Goal: Information Seeking & Learning: Learn about a topic

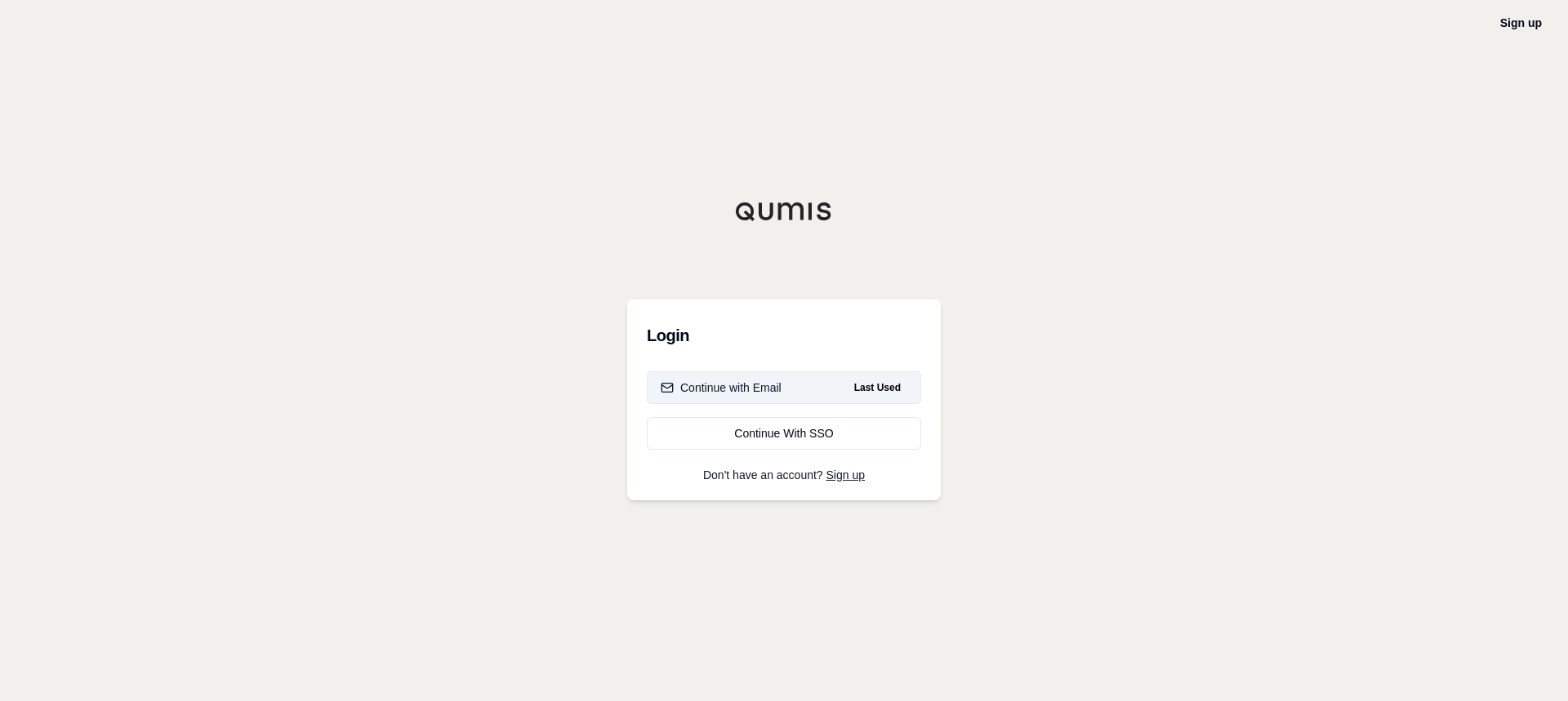
click at [724, 390] on div "Continue with Email" at bounding box center [721, 387] width 121 height 16
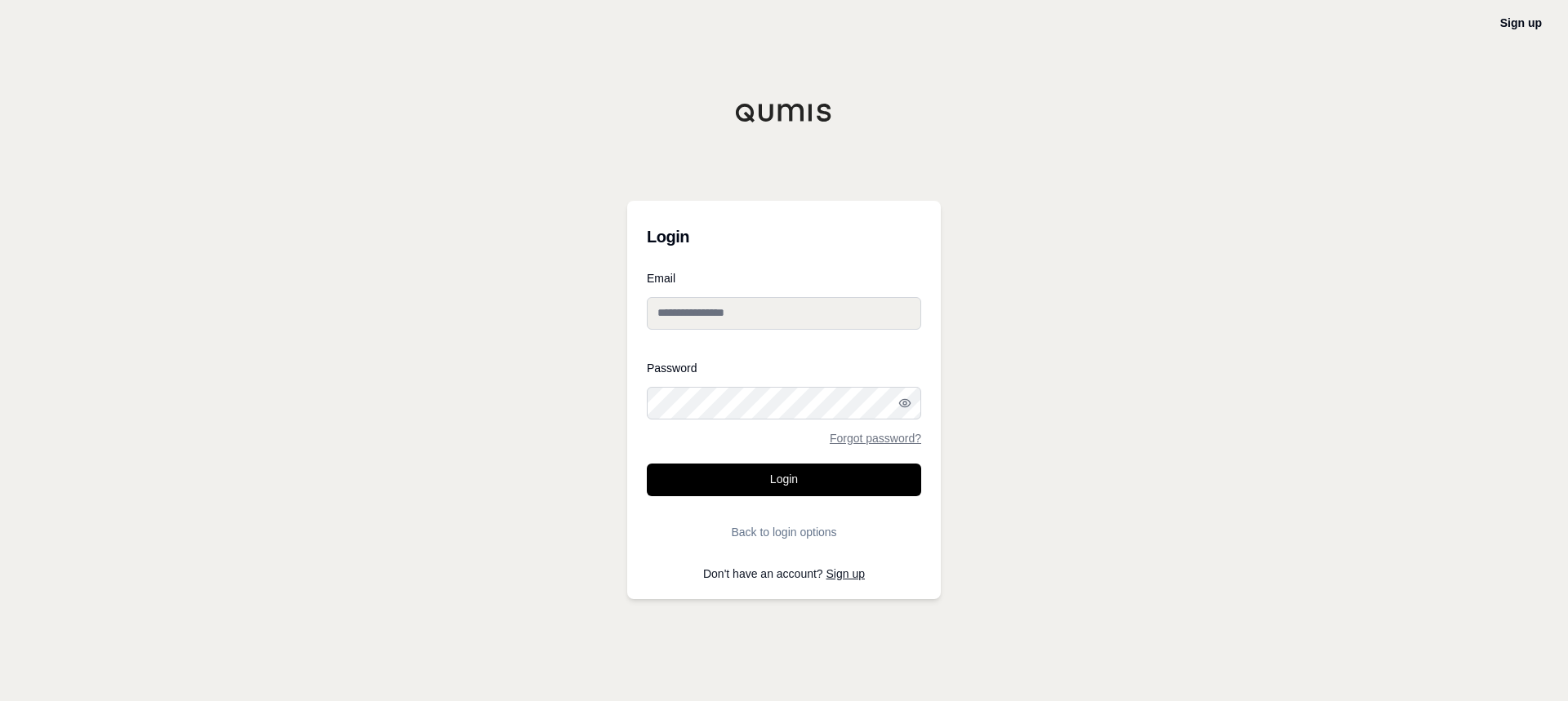
click at [742, 328] on input "Email" at bounding box center [784, 314] width 275 height 32
type input "**********"
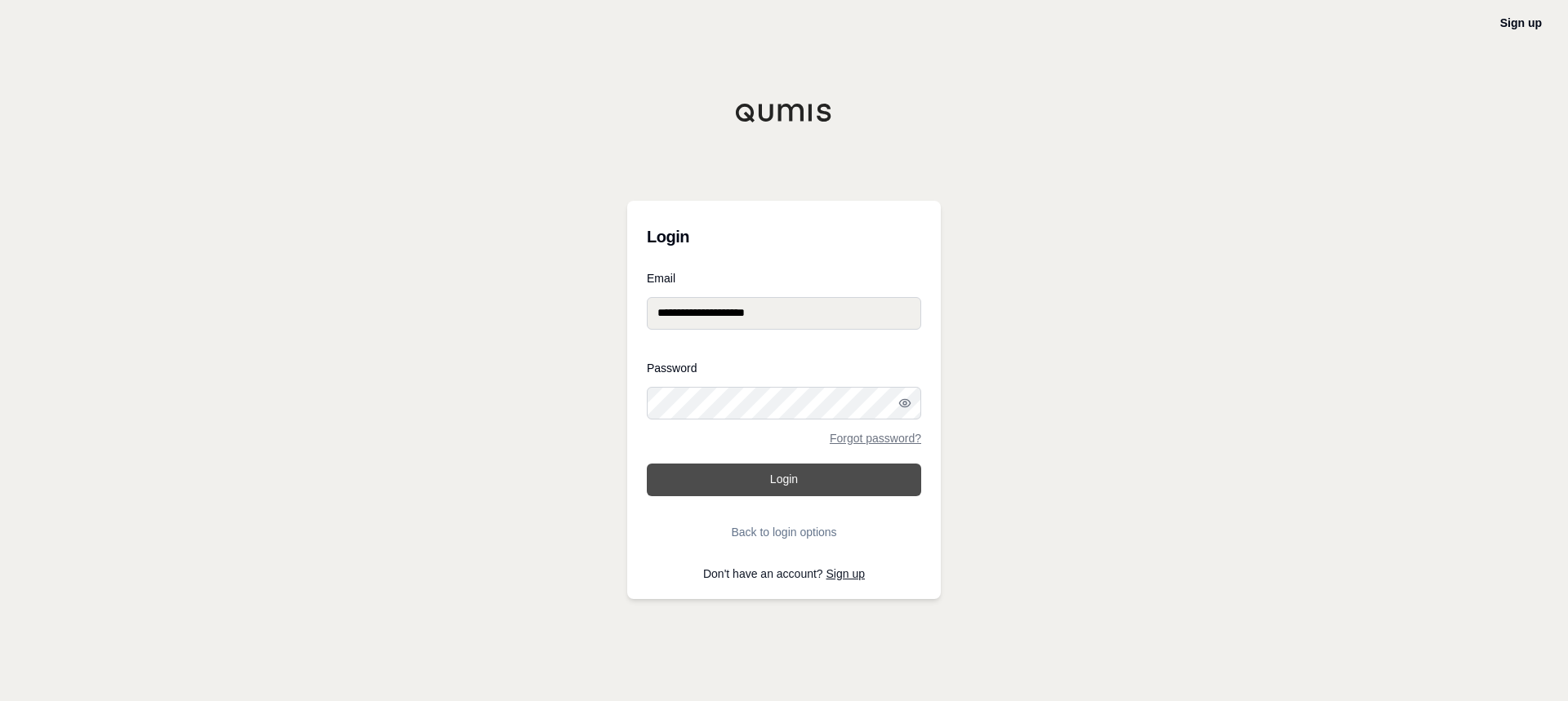
click at [726, 471] on button "Login" at bounding box center [784, 480] width 275 height 32
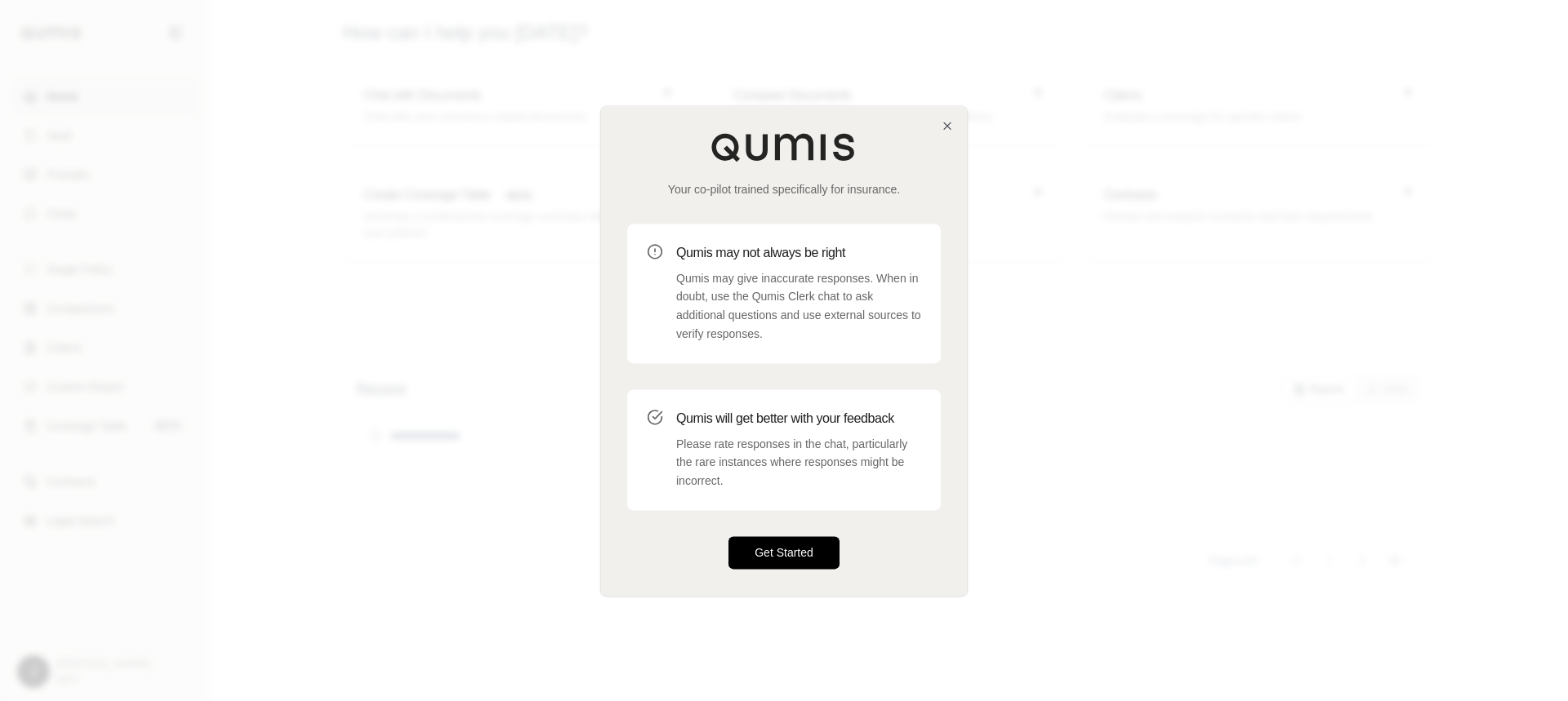
click at [787, 553] on button "Get Started" at bounding box center [784, 552] width 111 height 32
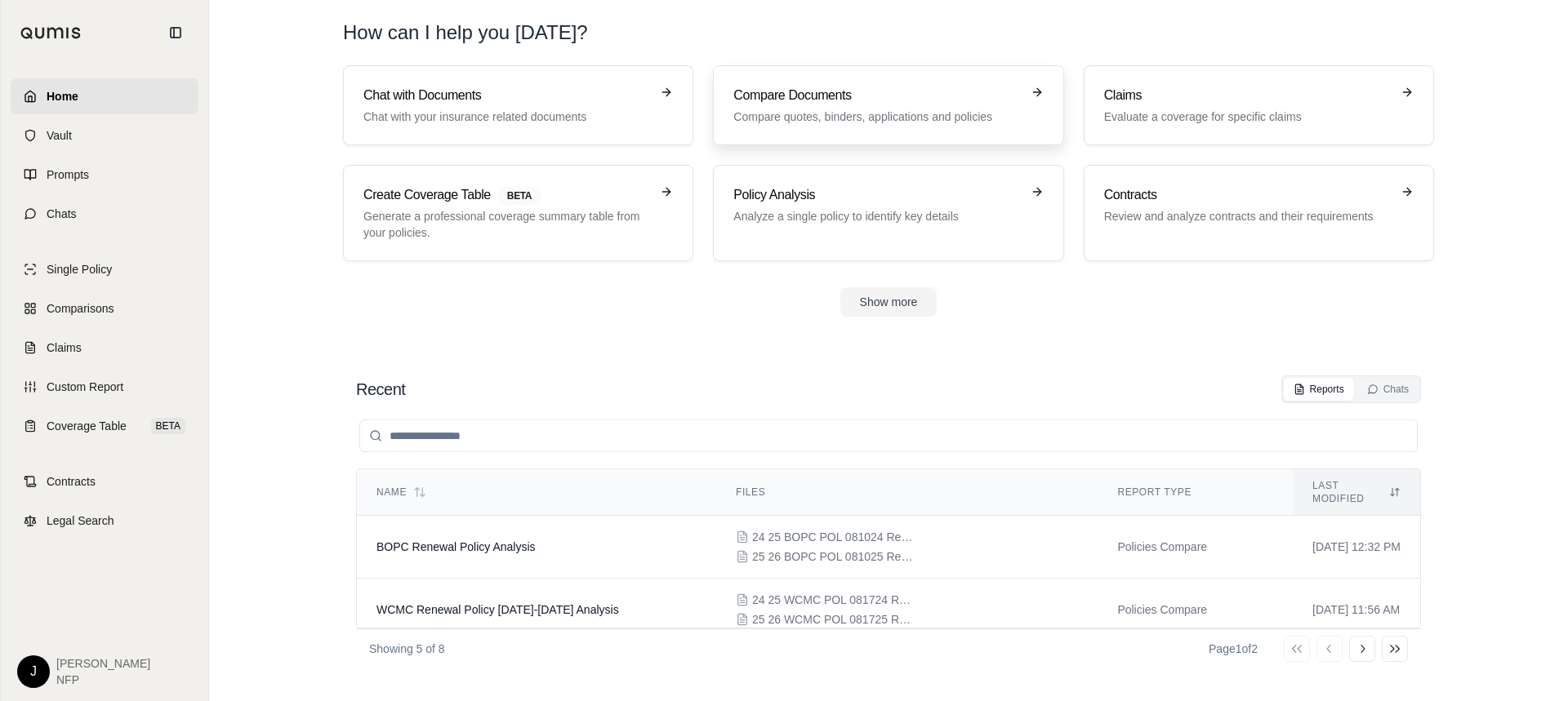
click at [887, 107] on div "Compare Documents Compare quotes, binders, applications and policies" at bounding box center [876, 104] width 287 height 39
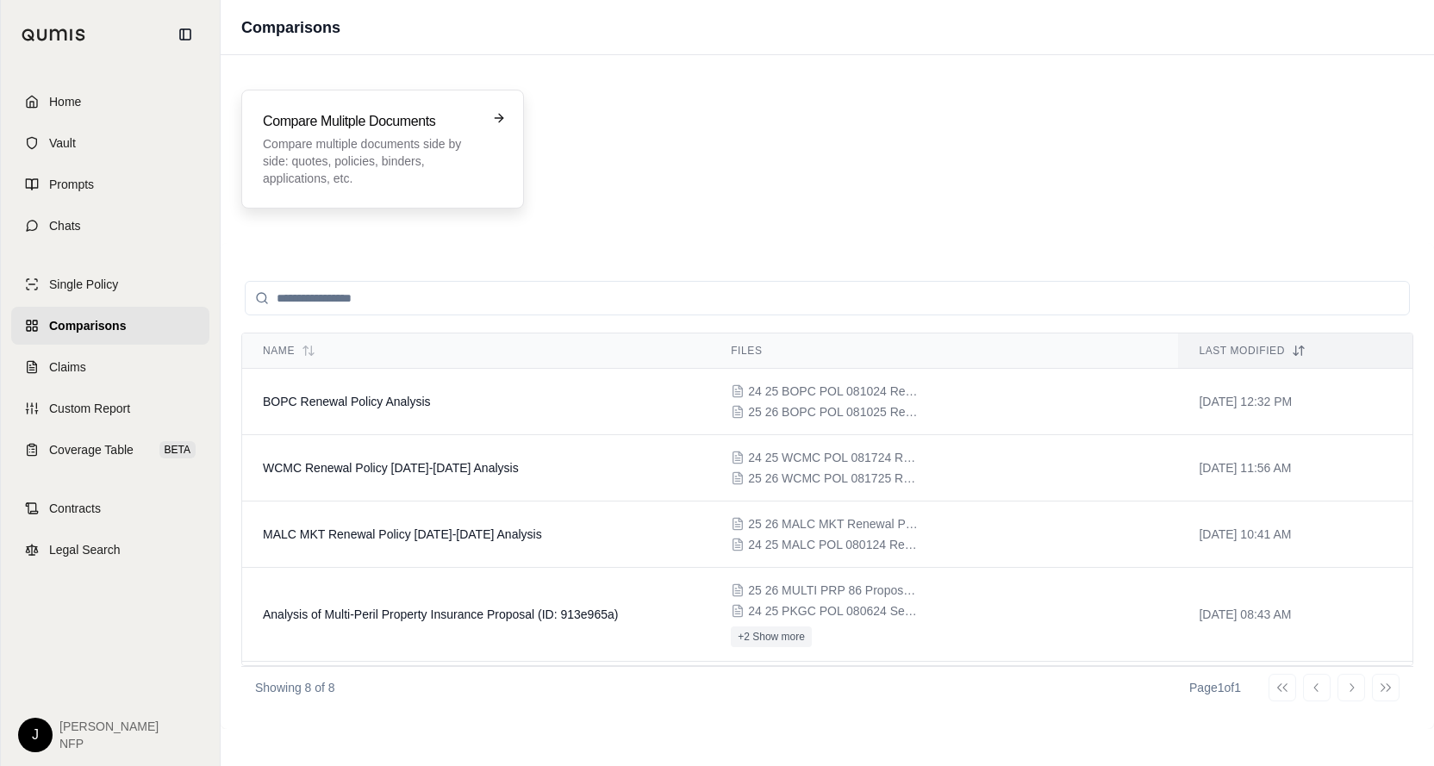
click at [369, 142] on p "Compare multiple documents side by side: quotes, policies, binders, application…" at bounding box center [370, 161] width 215 height 52
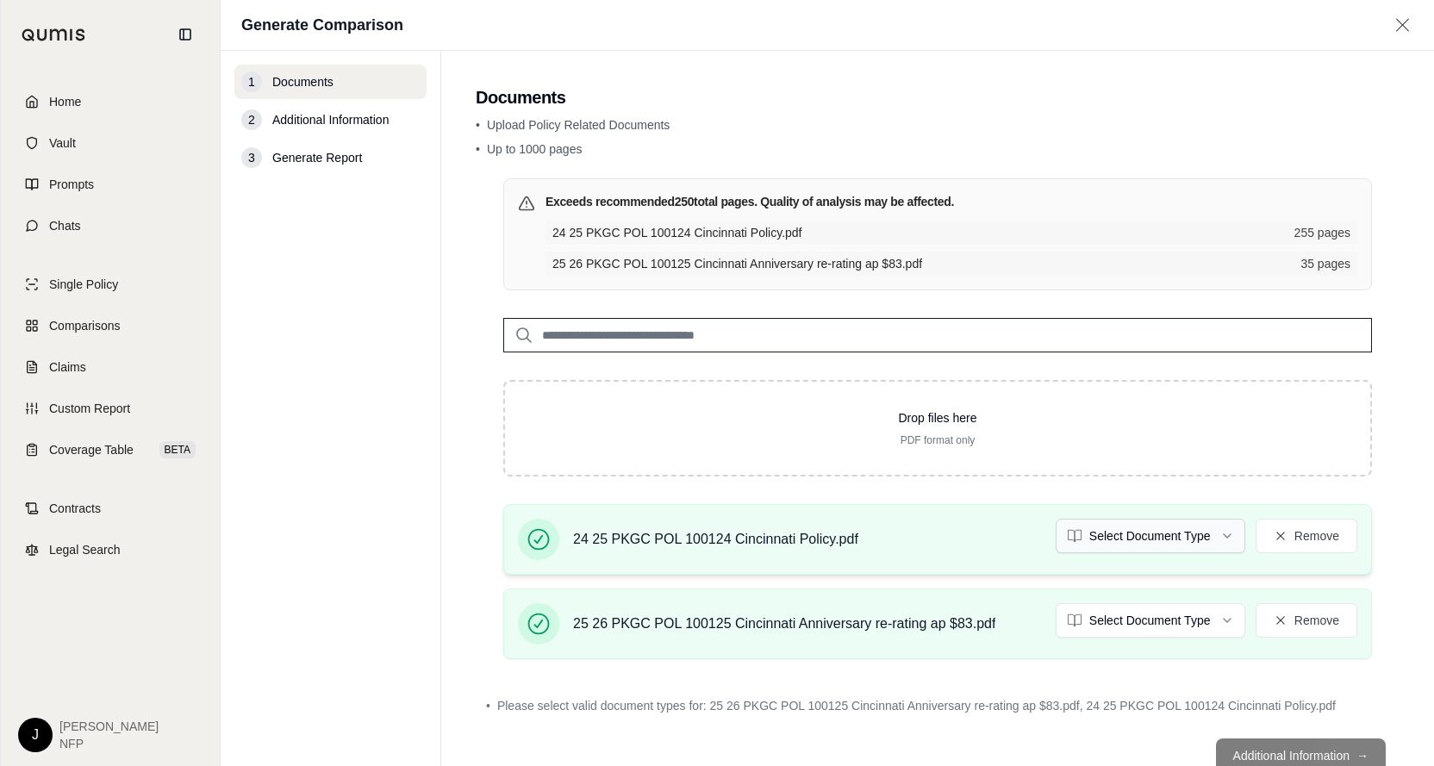
click at [1214, 532] on html "Home Vault Prompts Chats Single Policy Comparisons Claims Custom Report Coverag…" at bounding box center [717, 383] width 1434 height 766
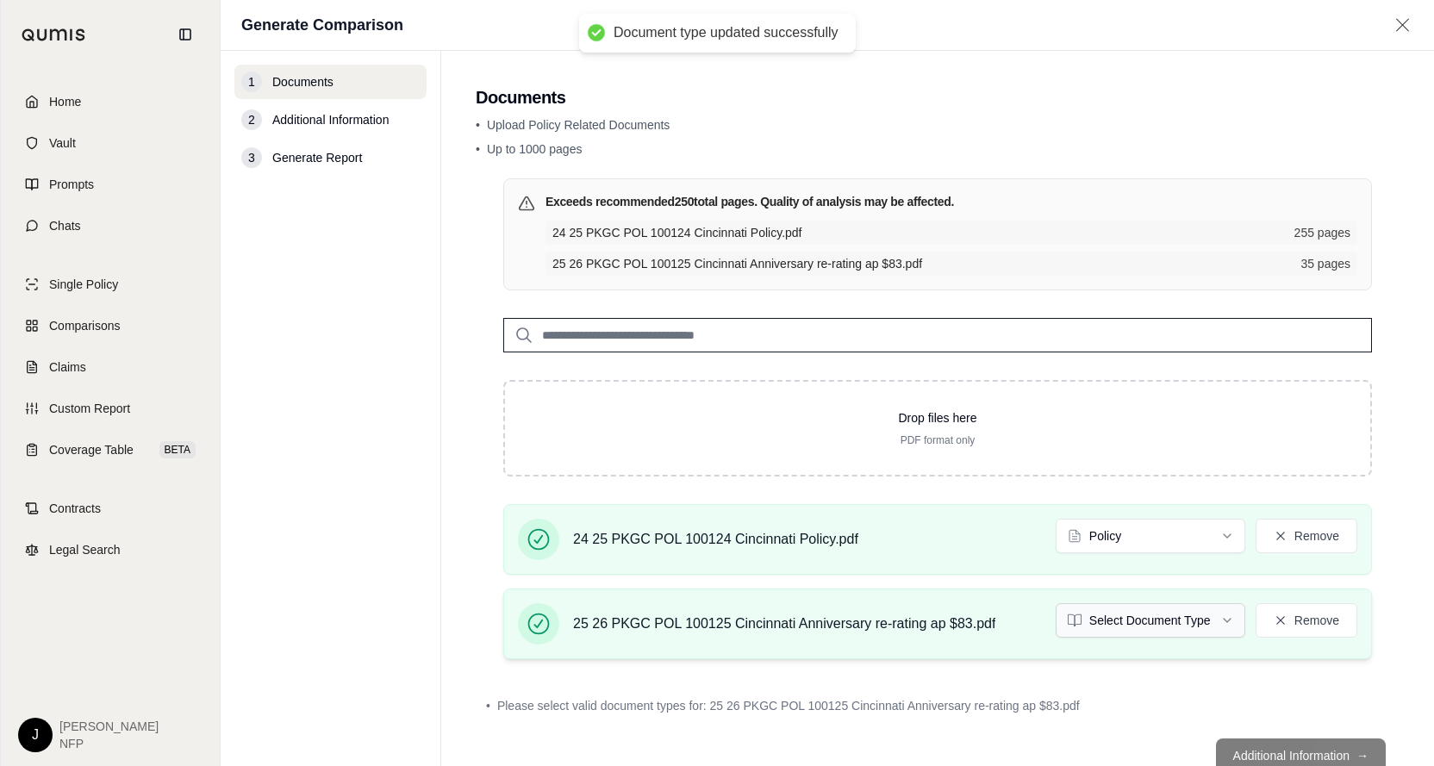
click at [1216, 621] on html "Document type updated successfully Home Vault Prompts Chats Single Policy Compa…" at bounding box center [717, 383] width 1434 height 766
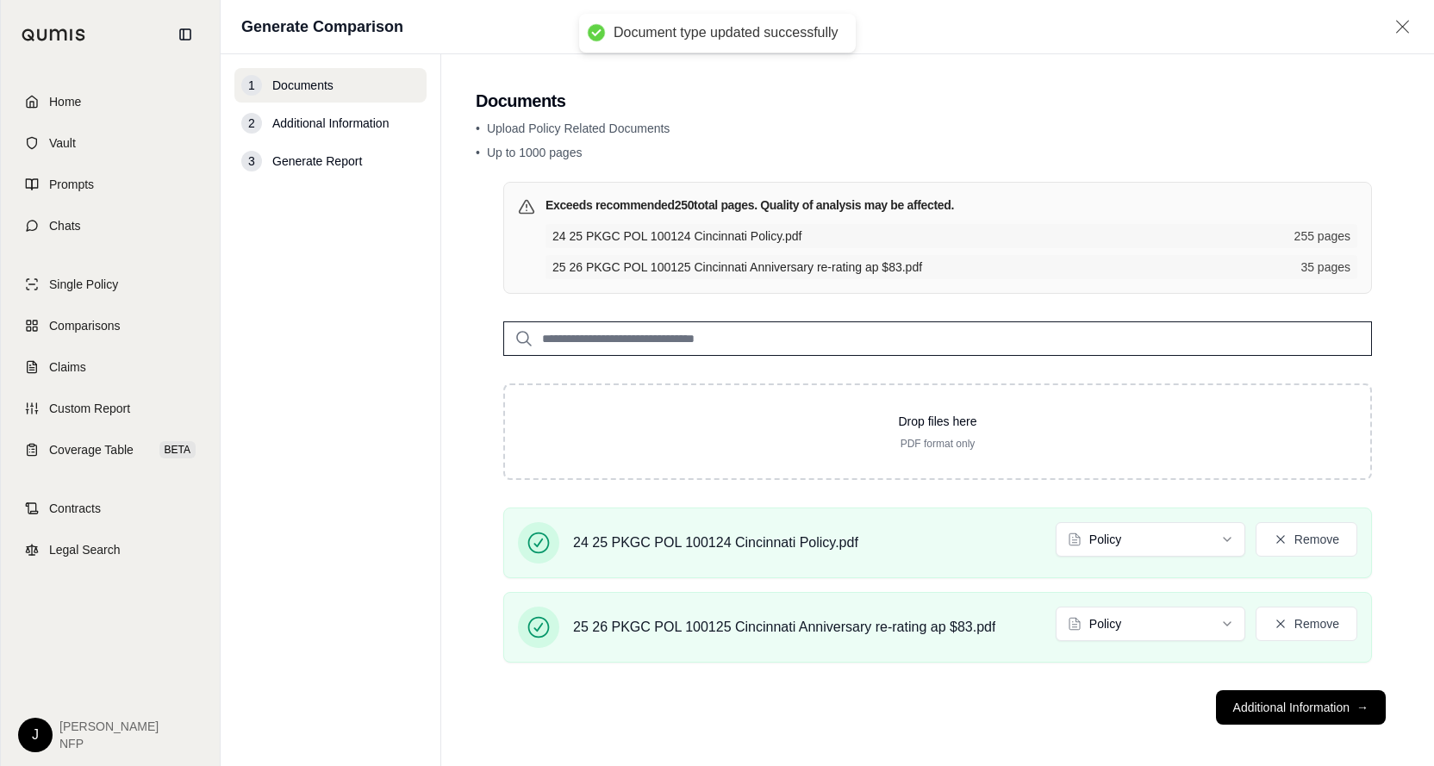
click at [395, 446] on nav "1 Documents 2 Additional Information 3 Generate Report" at bounding box center [331, 410] width 221 height 712
click at [1303, 707] on button "Additional Information →" at bounding box center [1301, 707] width 170 height 34
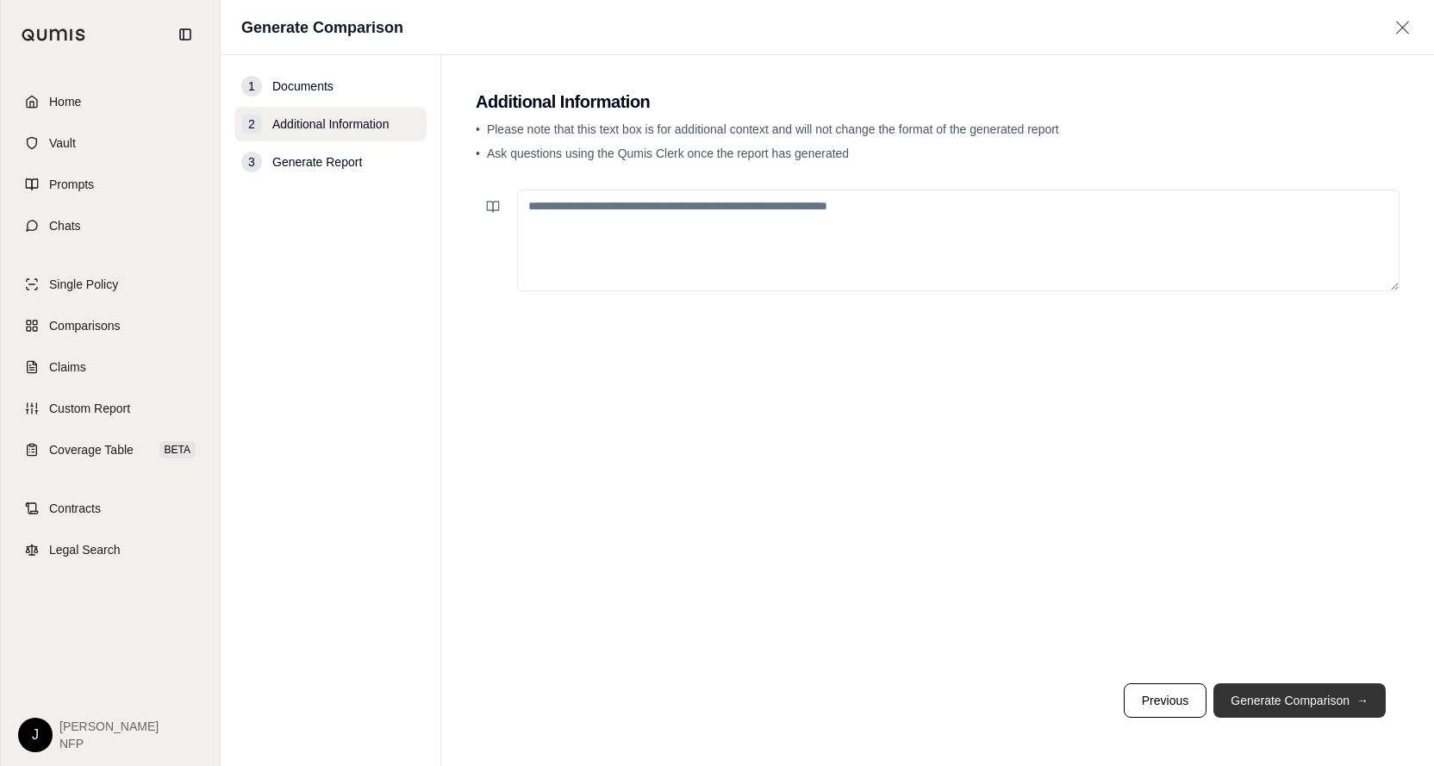
click at [1307, 699] on button "Generate Comparison →" at bounding box center [1300, 700] width 172 height 34
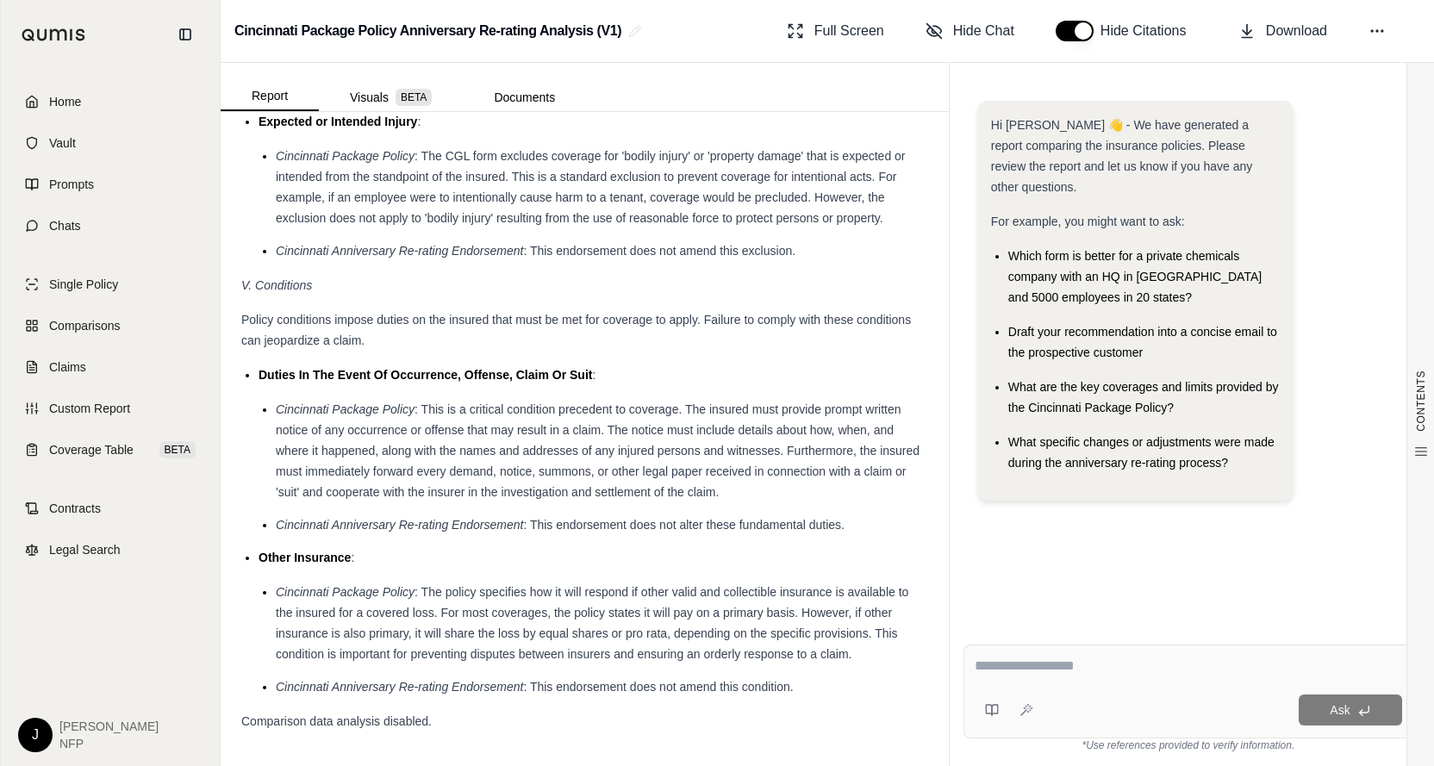
scroll to position [3267, 0]
click at [1039, 666] on textarea at bounding box center [1189, 666] width 428 height 21
type textarea "**********"
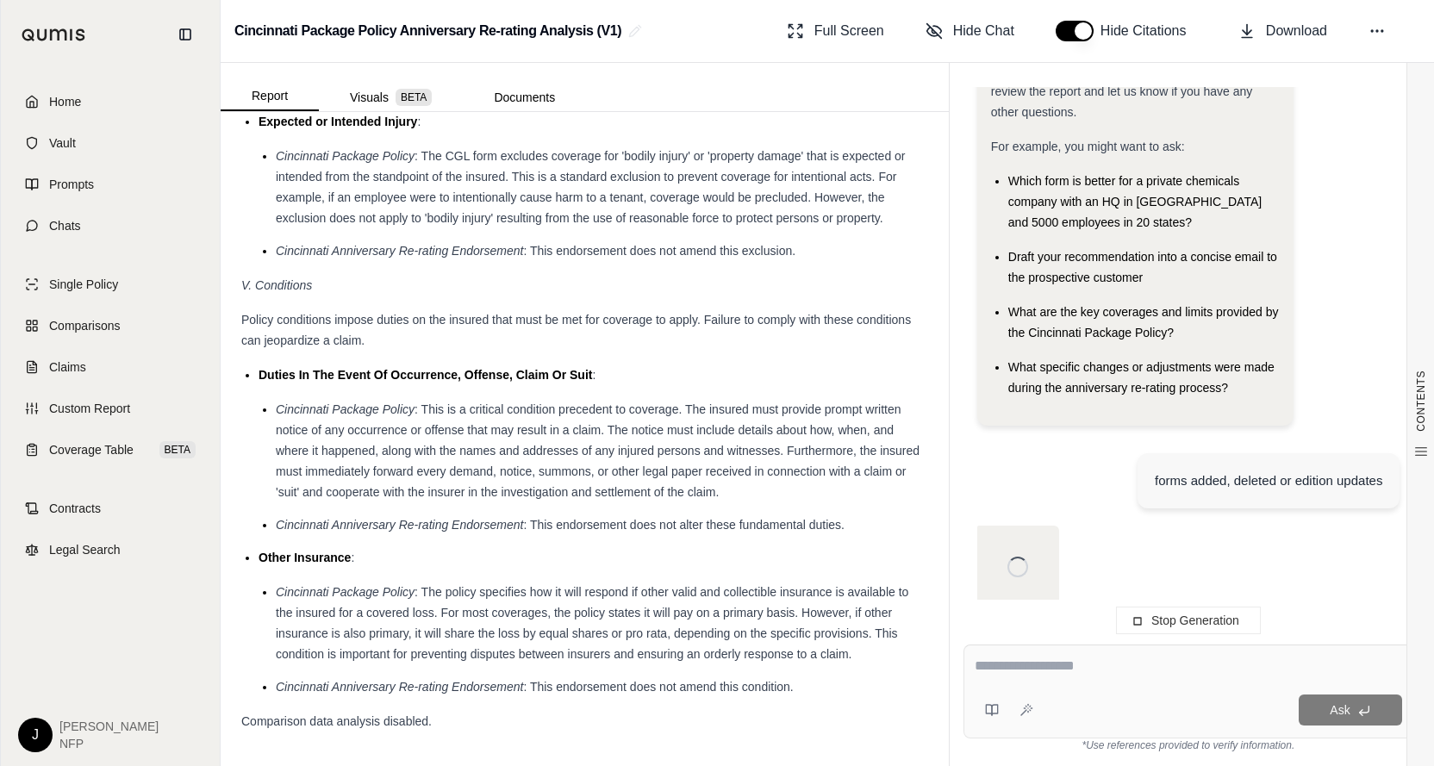
scroll to position [75, 0]
click at [1001, 671] on textarea at bounding box center [1188, 666] width 427 height 21
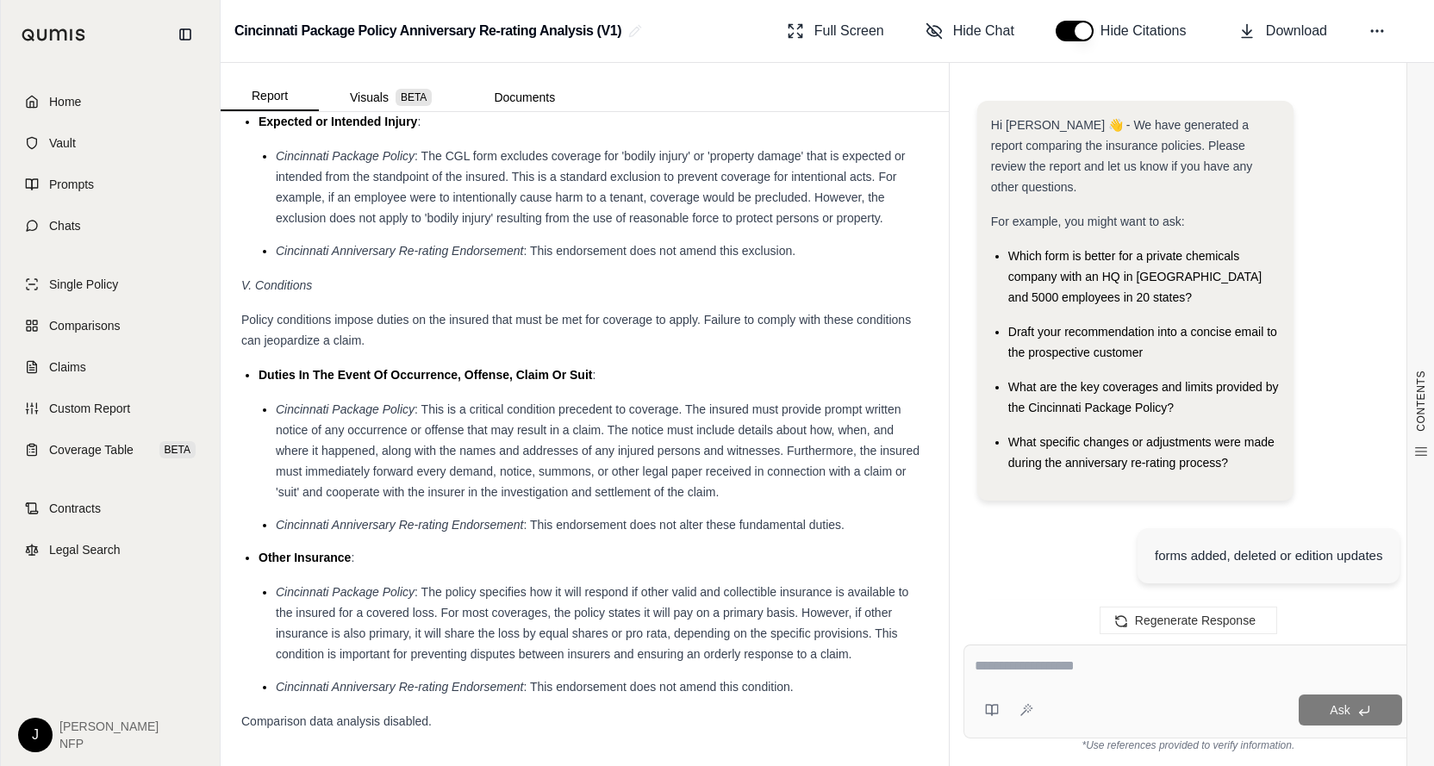
scroll to position [3648, 0]
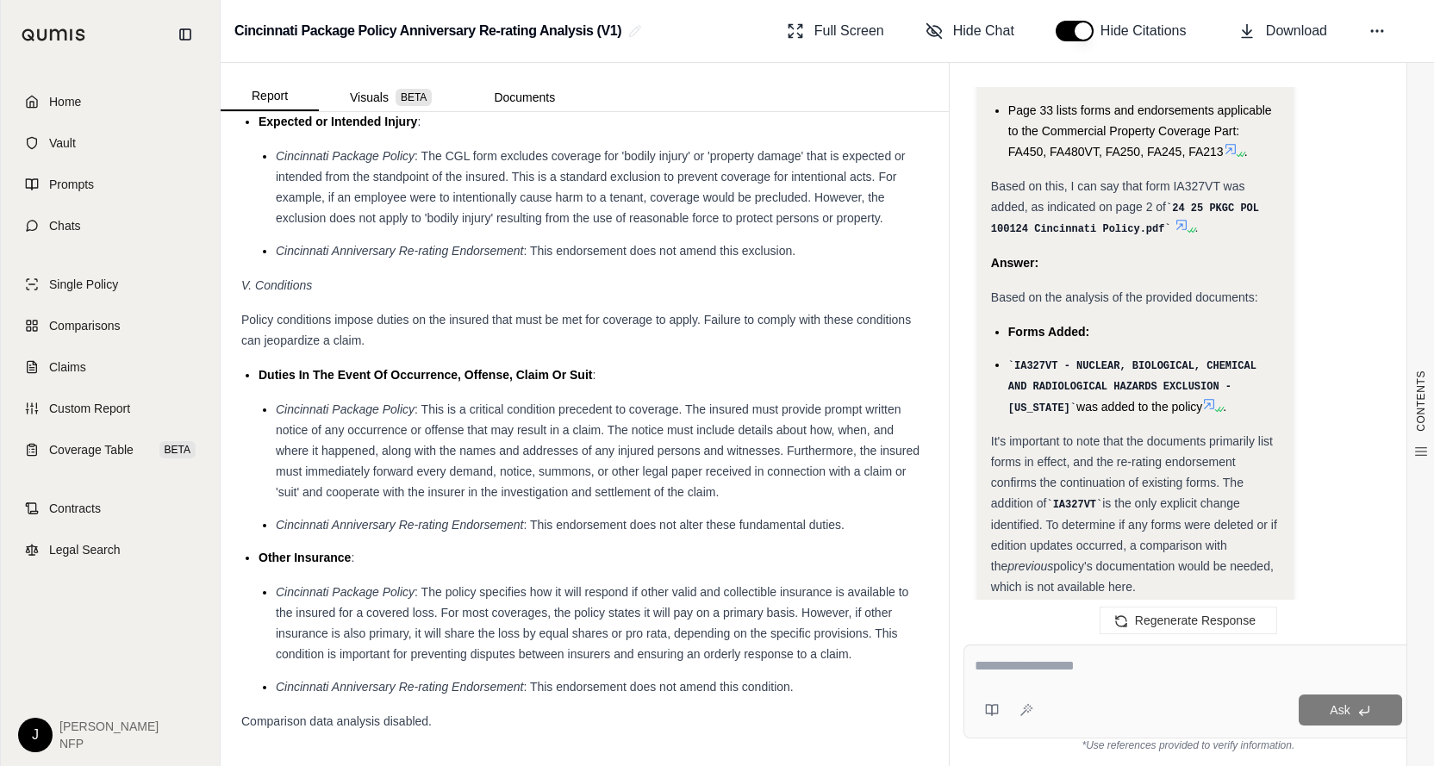
click at [1255, 431] on div "It's important to note that the documents primarily list forms in effect, and t…" at bounding box center [1136, 514] width 290 height 166
click at [1277, 440] on div "It's important to note that the documents primarily list forms in effect, and t…" at bounding box center [1136, 514] width 290 height 166
click at [1250, 466] on div "It's important to note that the documents primarily list forms in effect, and t…" at bounding box center [1136, 514] width 290 height 166
click at [1155, 502] on div "It's important to note that the documents primarily list forms in effect, and t…" at bounding box center [1136, 514] width 290 height 166
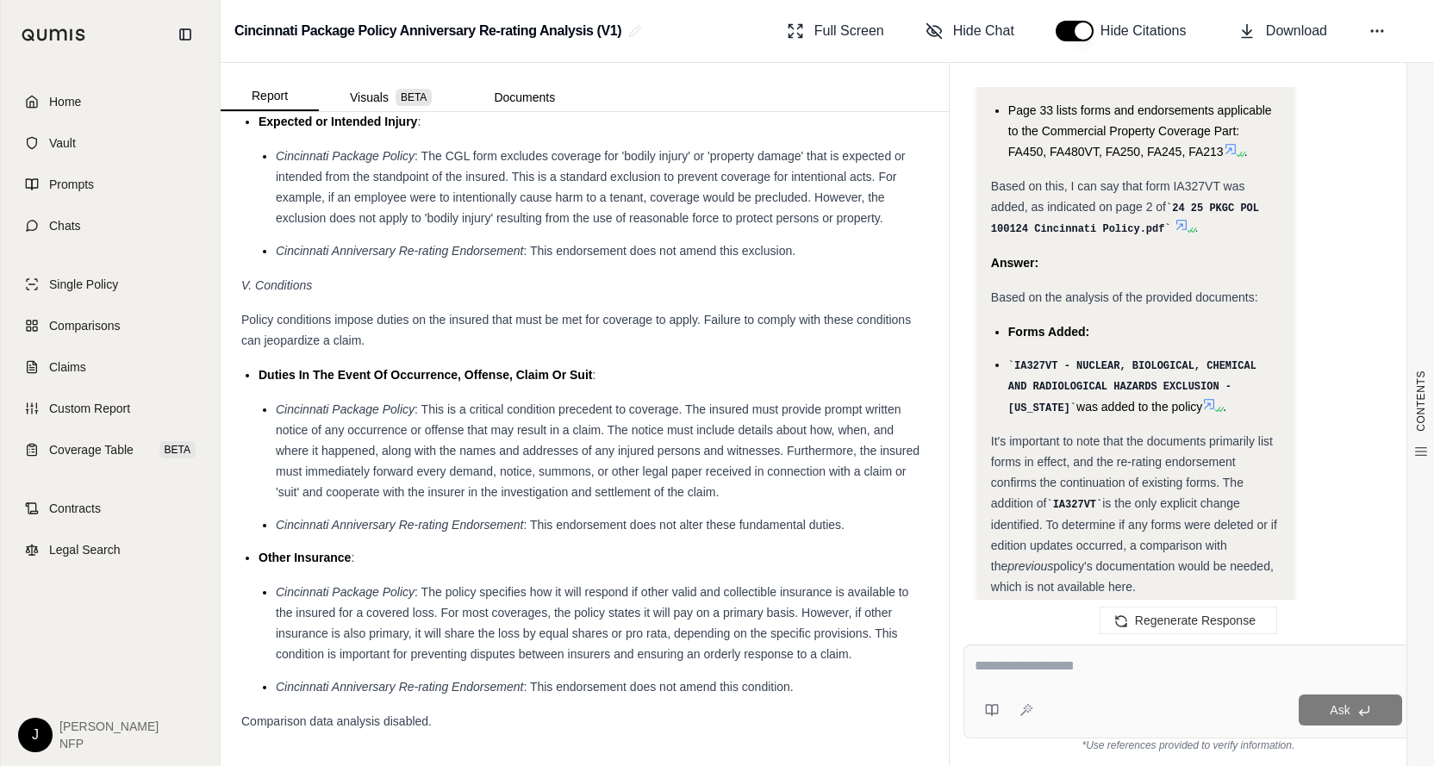
click at [1155, 502] on div "It's important to note that the documents primarily list forms in effect, and t…" at bounding box center [1136, 514] width 290 height 166
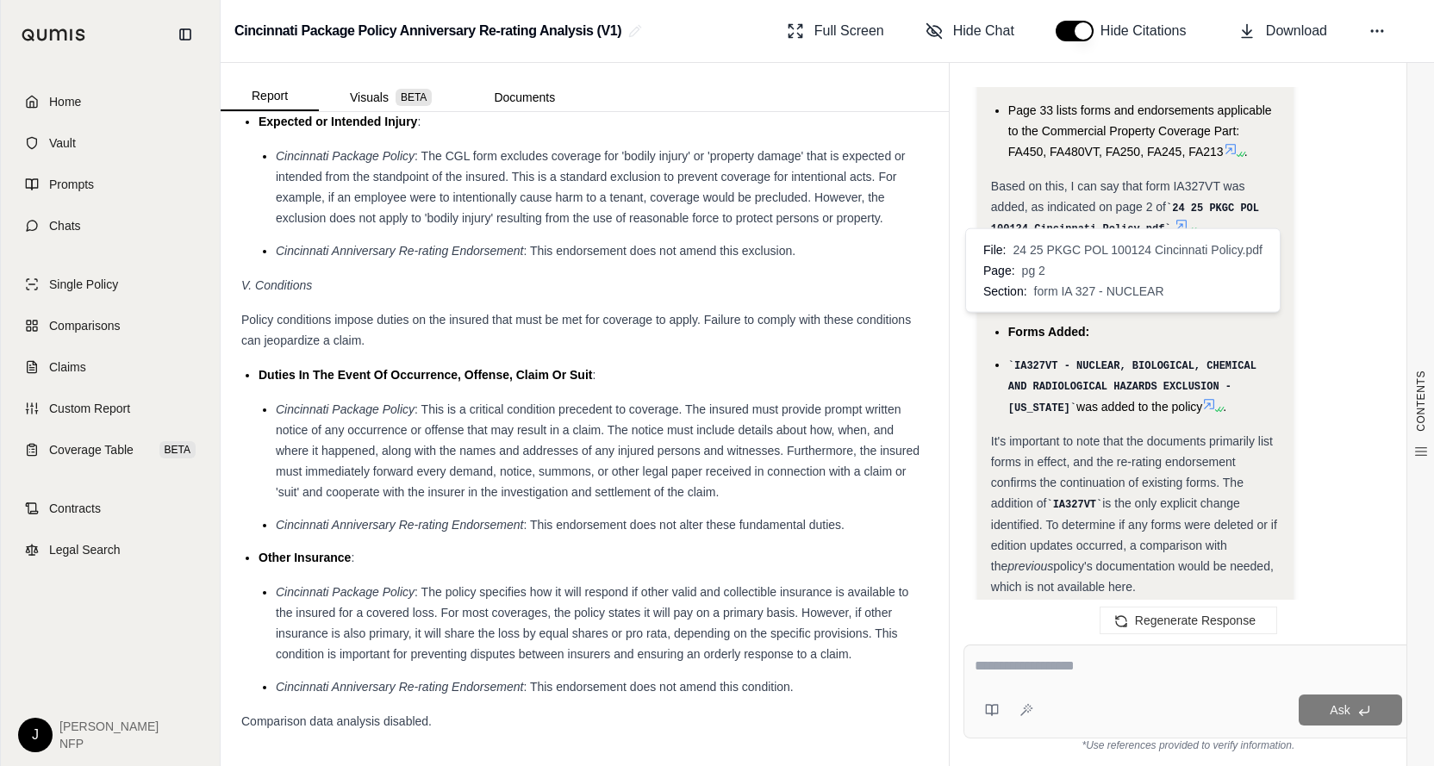
click at [1202, 397] on icon at bounding box center [1209, 404] width 14 height 14
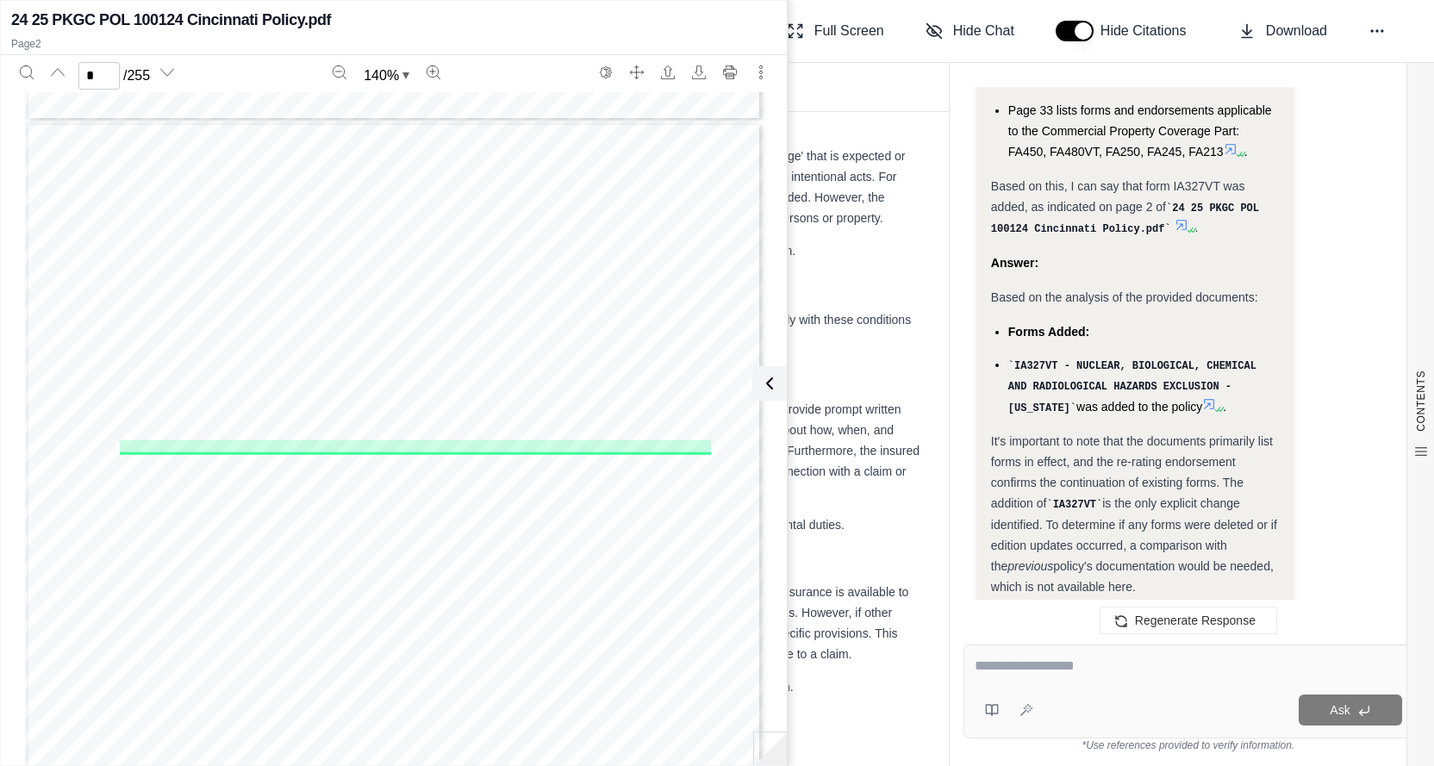
scroll to position [955, 0]
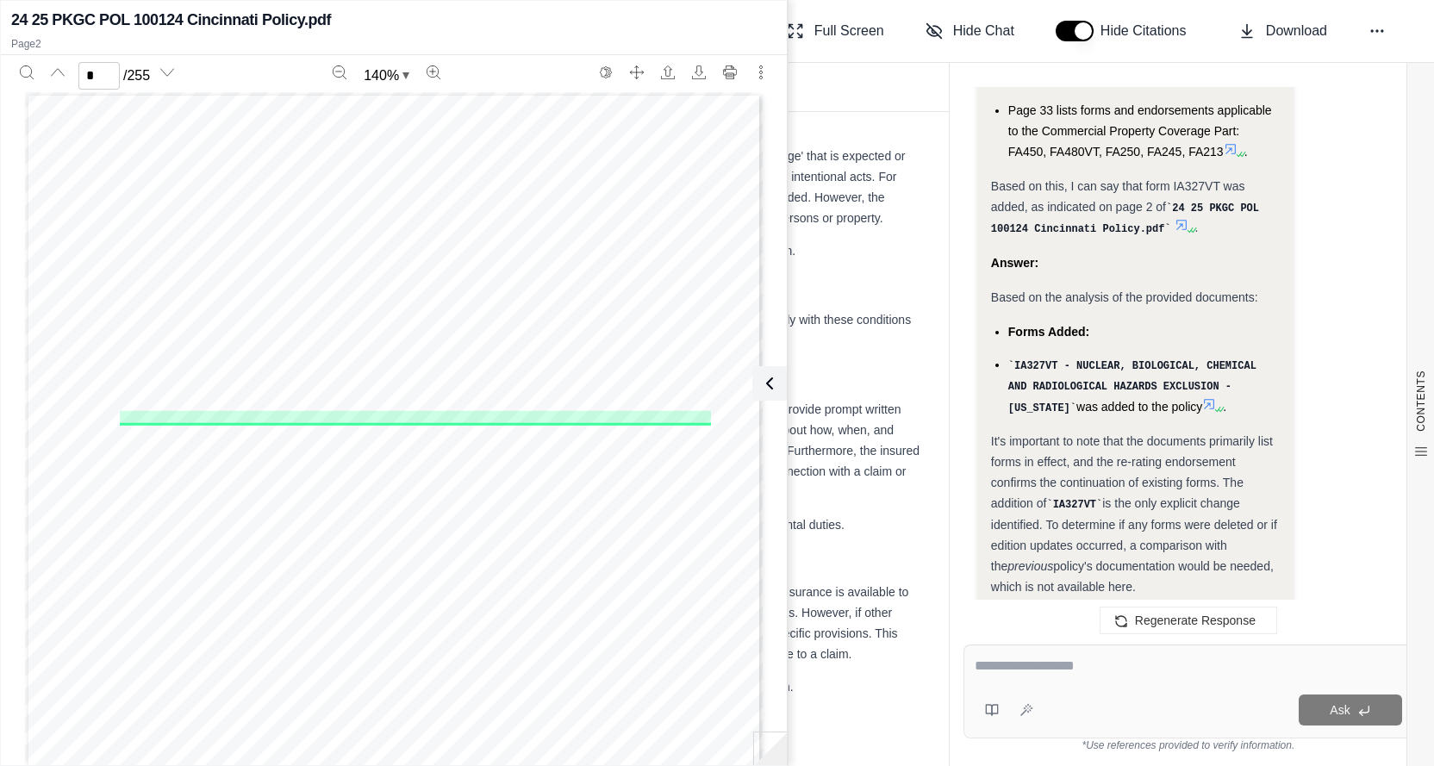
click at [288, 468] on div "IA 4554 07 23 Page 1 of 1 NOTICE TO POLICYHOLDERS OF REDUCTION IN COVERAGE NUCL…" at bounding box center [394, 569] width 738 height 955
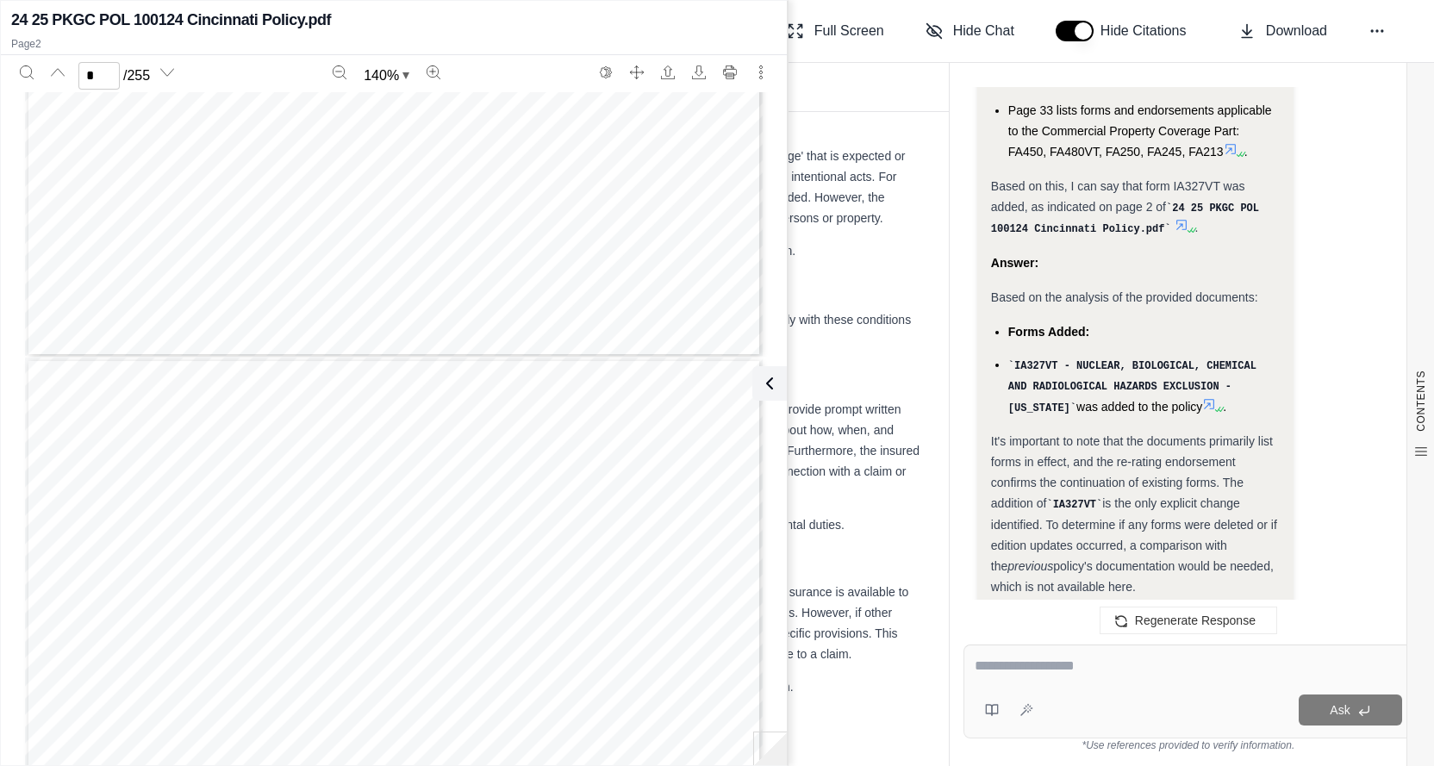
scroll to position [2075, 0]
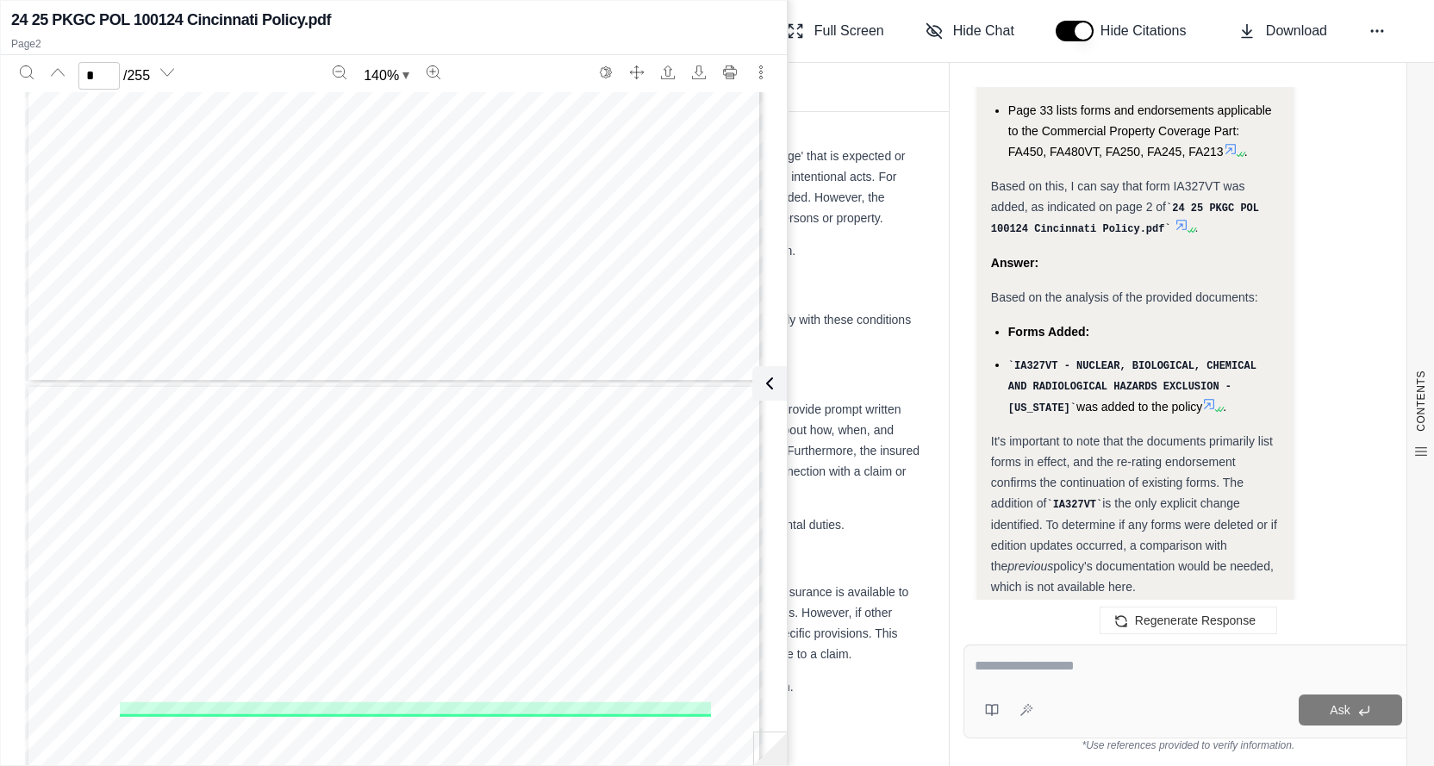
type input "*"
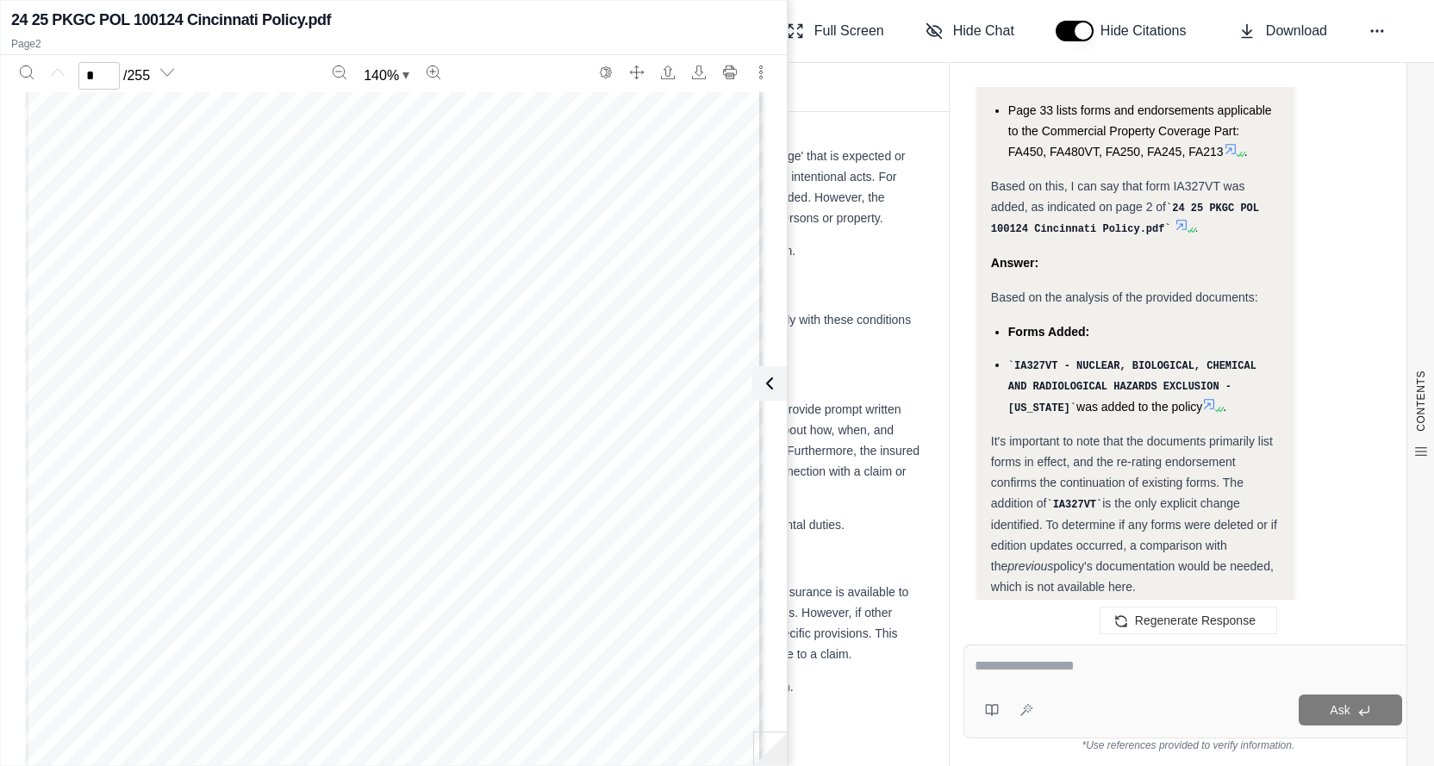
scroll to position [0, 0]
click at [608, 279] on div "IA 4443 04 14 The Cincinnati Insurance Company The Cincinnati Casualty Company …" at bounding box center [394, 569] width 738 height 955
click at [1033, 663] on textarea at bounding box center [1188, 666] width 427 height 21
type textarea "*"
type textarea "**********"
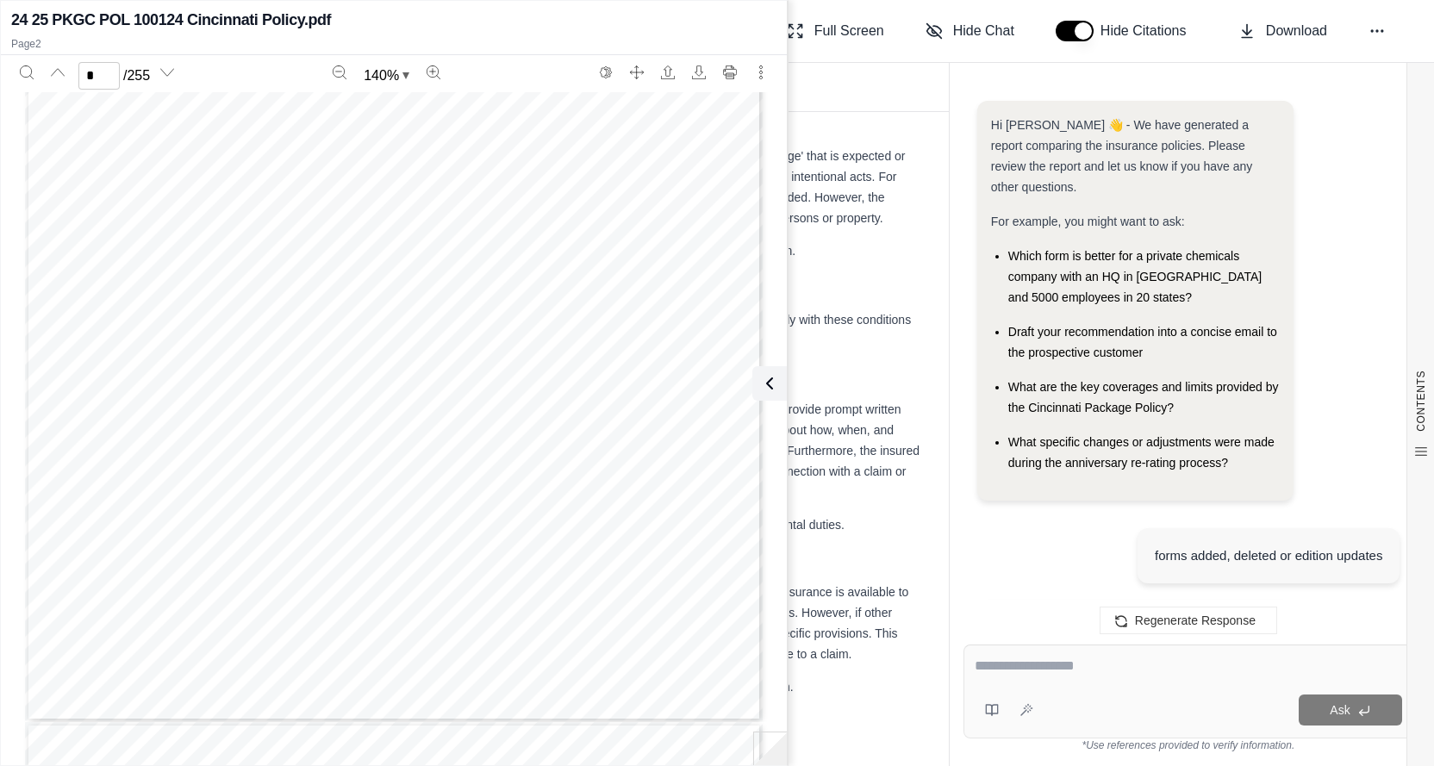
scroll to position [5970, 0]
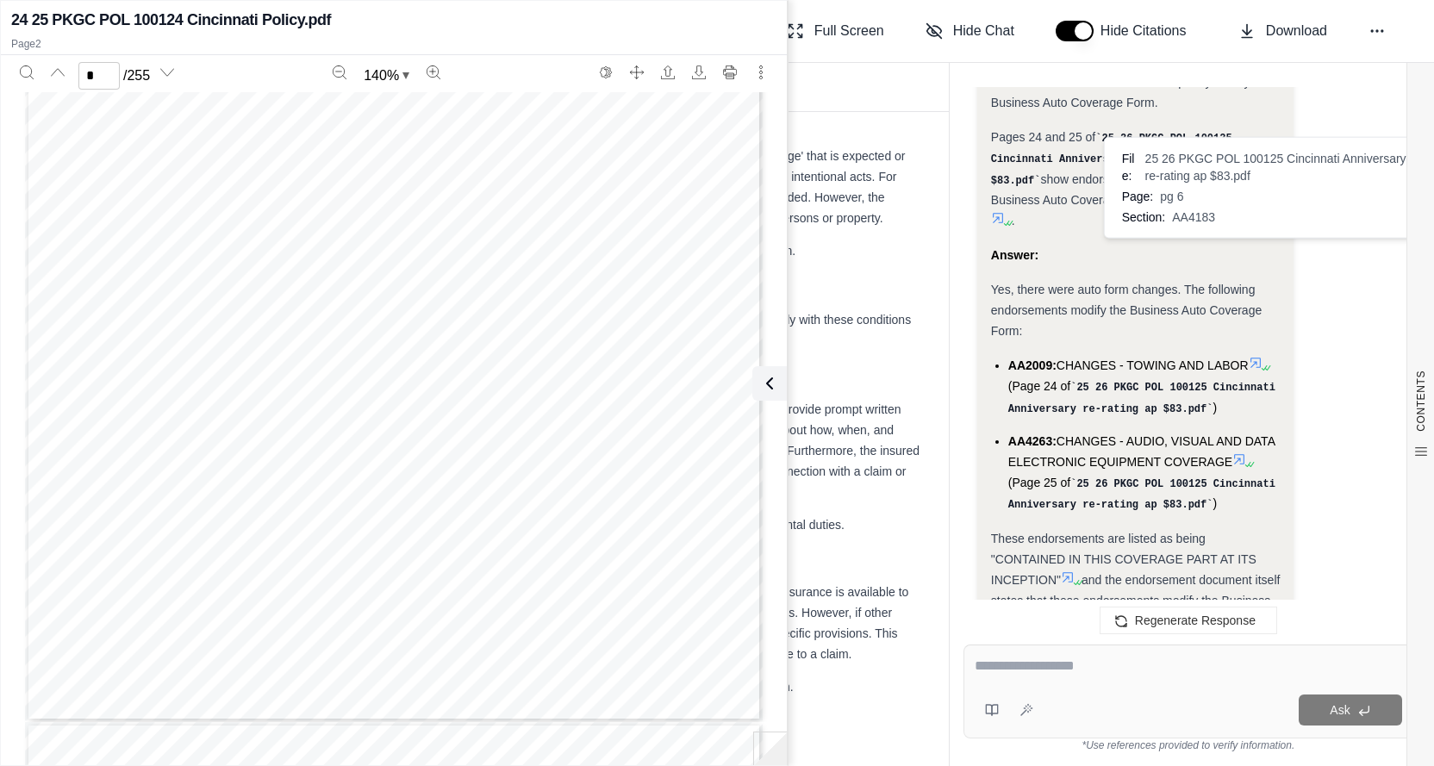
click at [1261, 359] on icon at bounding box center [1256, 364] width 10 height 10
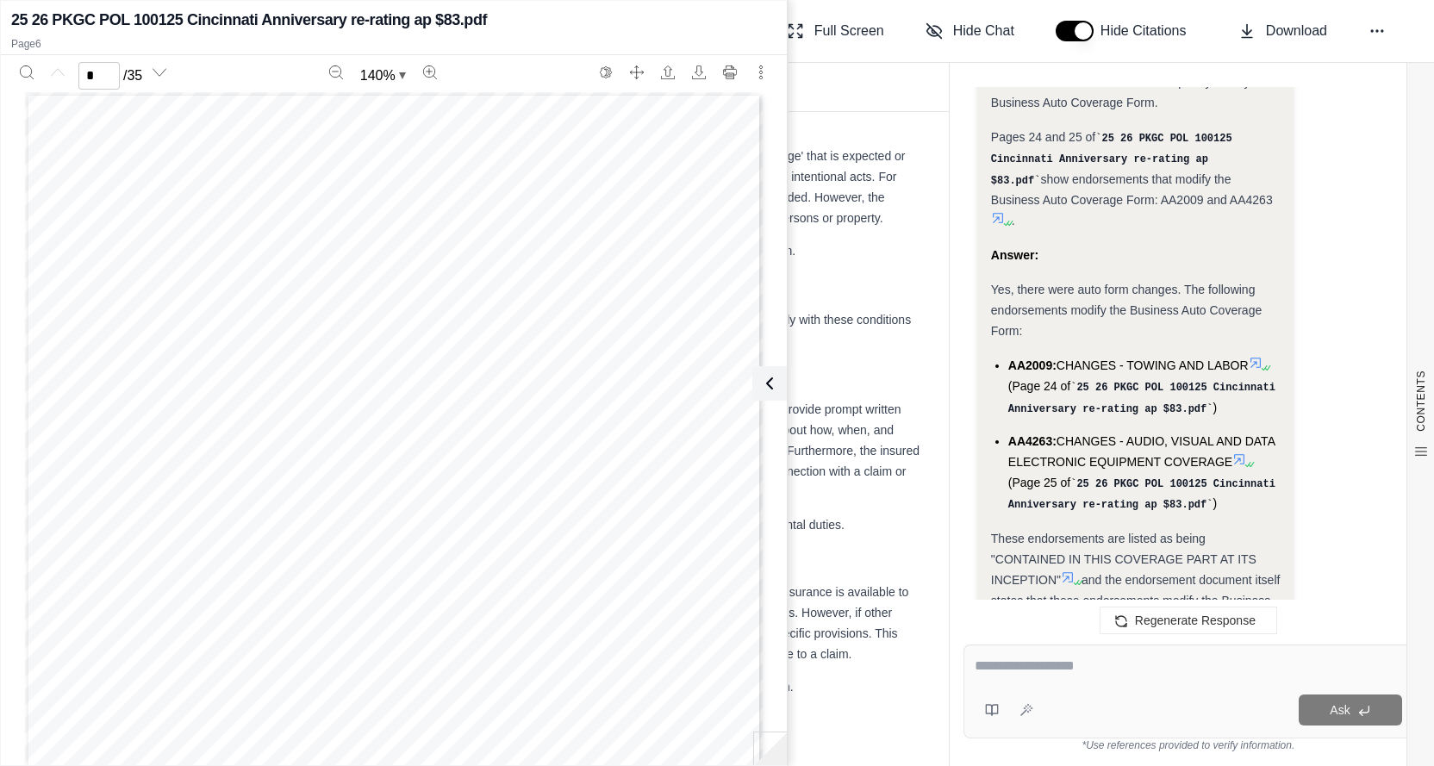
click at [519, 309] on div "THE CINCINNATI INSURANCE COMPANIES THE CINCINNATI INSURANCE COMPANY THE CINCINN…" at bounding box center [394, 569] width 738 height 955
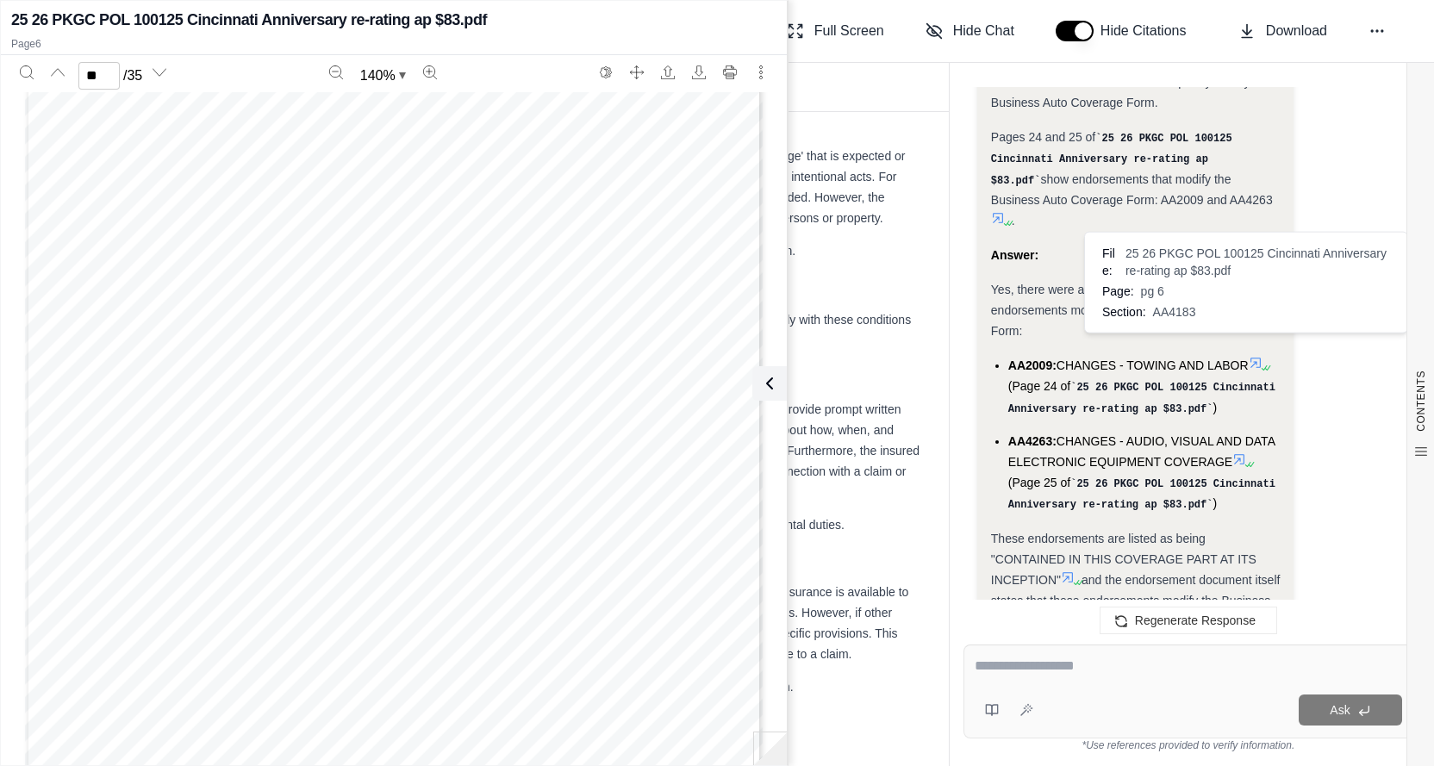
click at [1242, 452] on icon at bounding box center [1240, 459] width 14 height 14
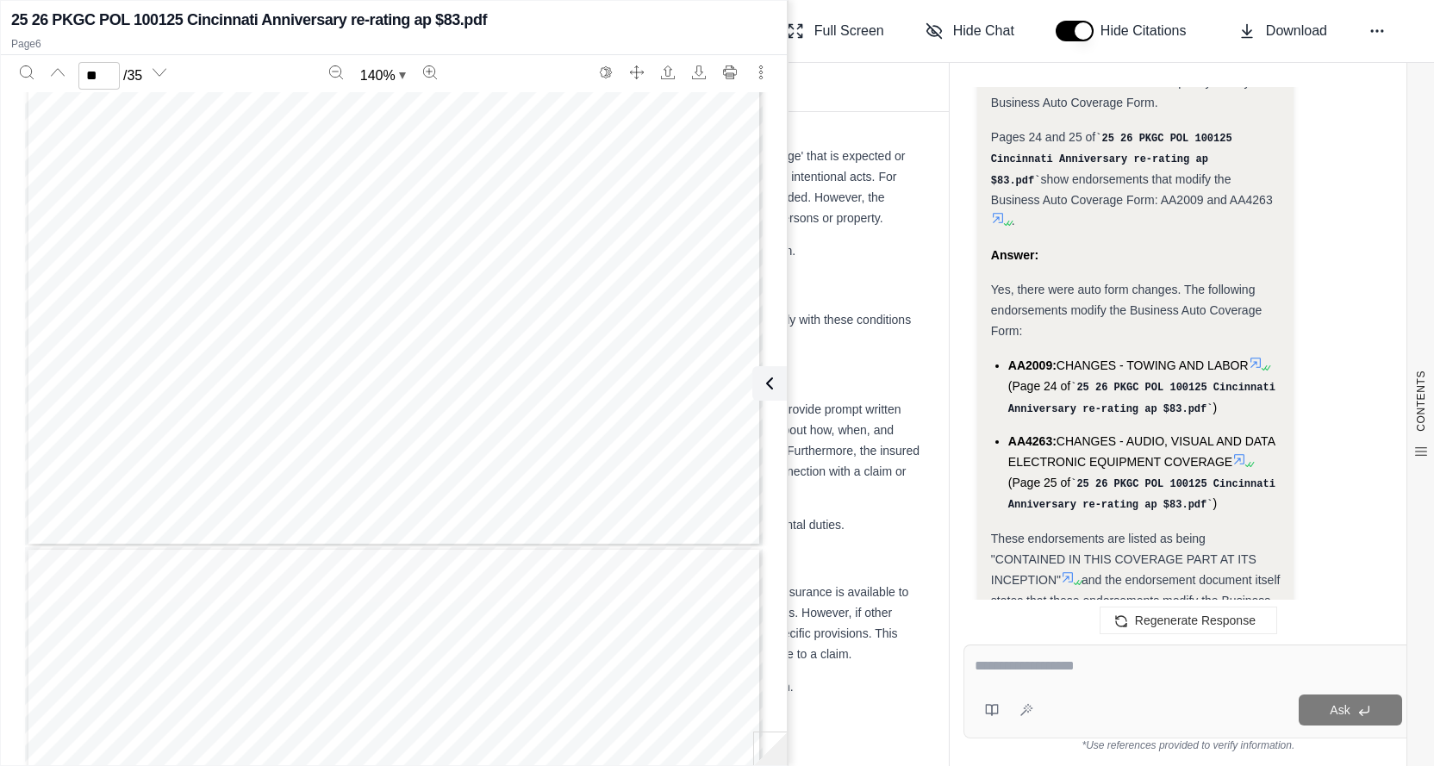
type input "**"
click at [1050, 673] on textarea at bounding box center [1188, 666] width 427 height 21
type textarea "**********"
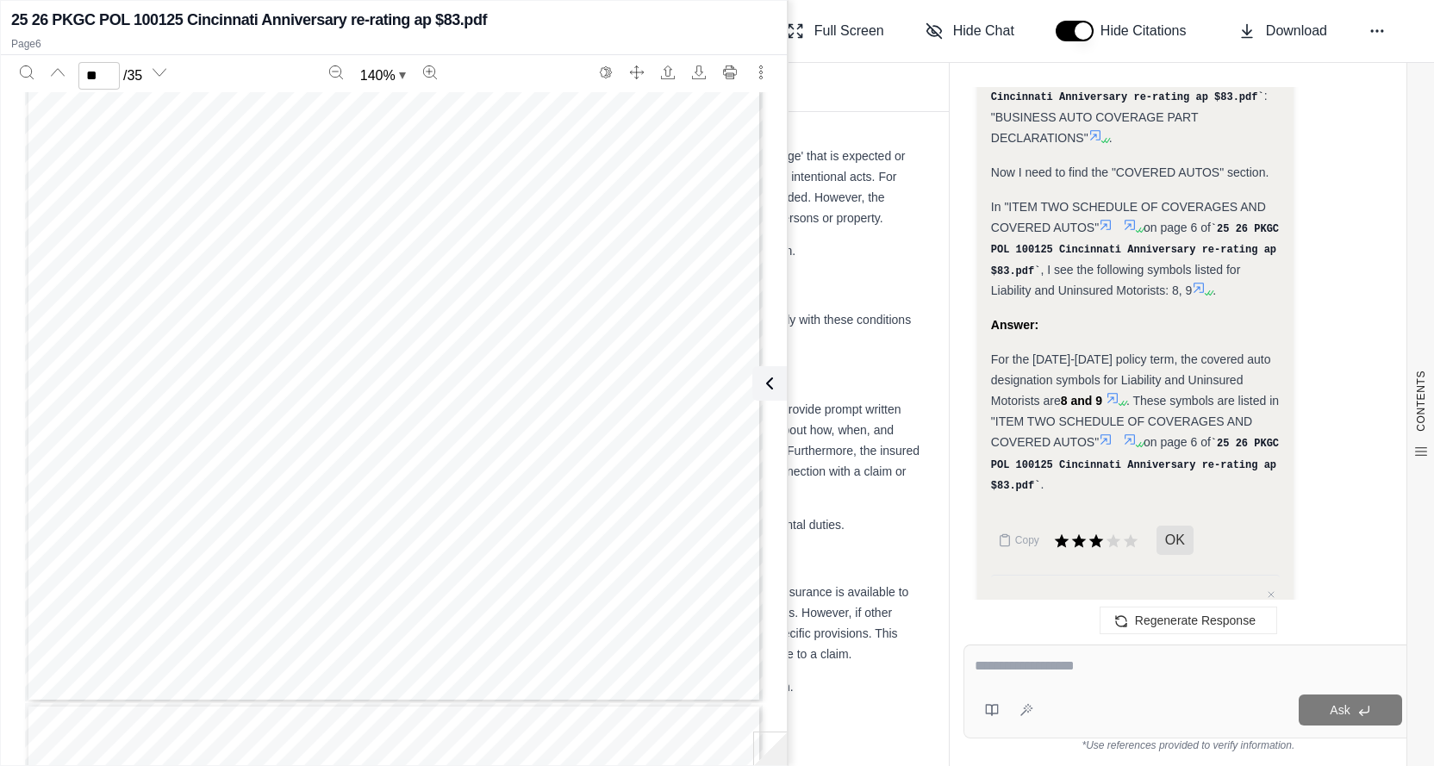
scroll to position [13359, 0]
type input "**"
click at [1017, 680] on div at bounding box center [1189, 669] width 428 height 27
click at [1027, 665] on textarea at bounding box center [1189, 666] width 428 height 21
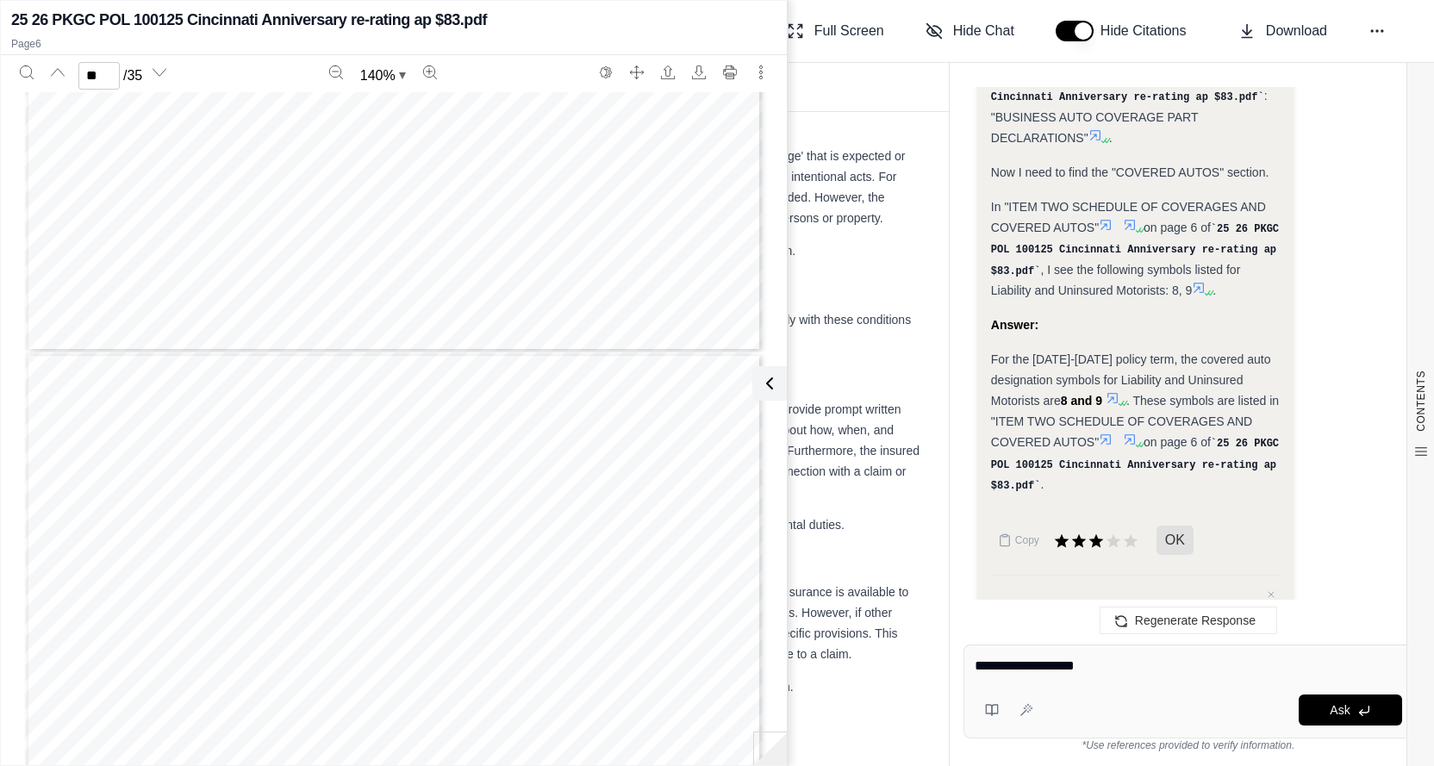
type textarea "**********"
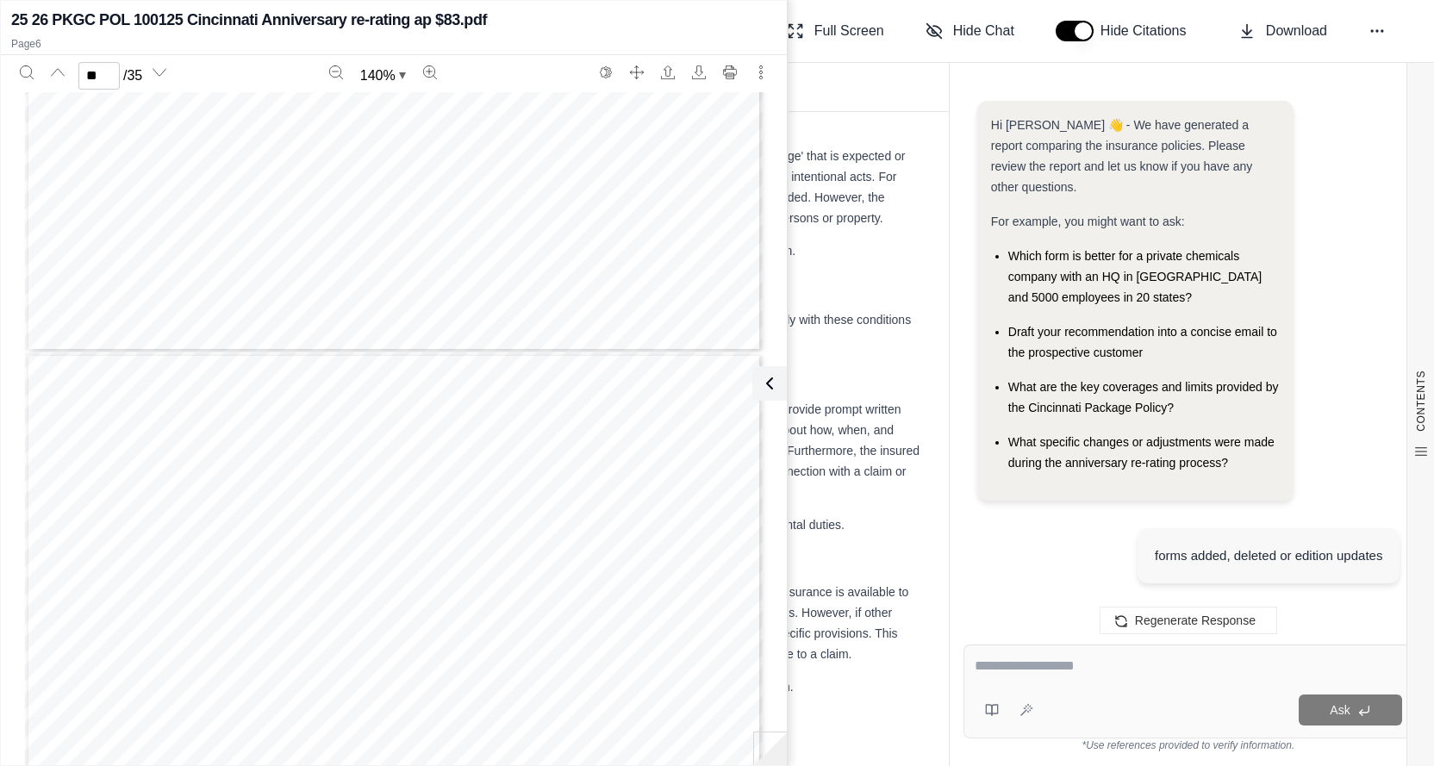
scroll to position [8807, 0]
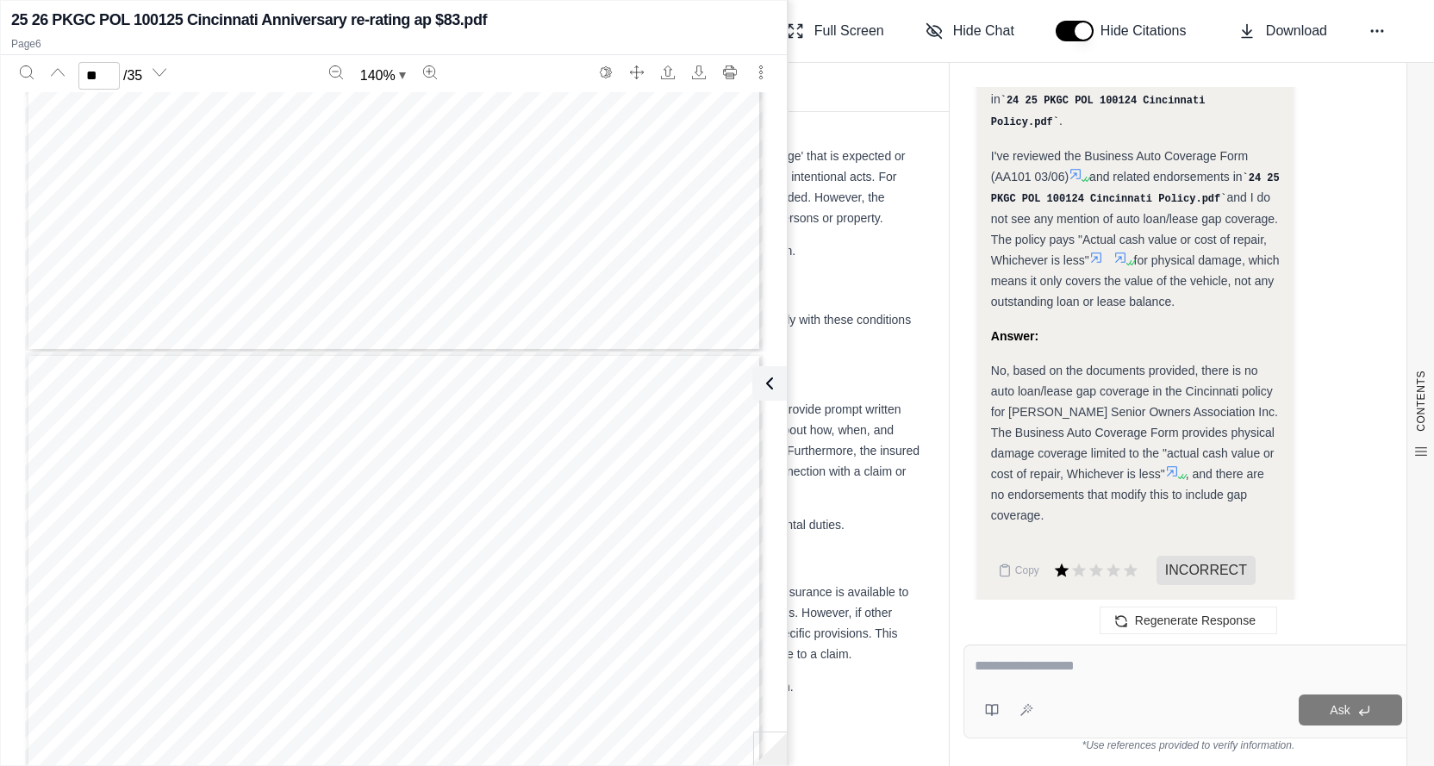
drag, startPoint x: 1098, startPoint y: 674, endPoint x: 1089, endPoint y: 670, distance: 9.6
click at [1098, 674] on textarea at bounding box center [1188, 666] width 427 height 21
type textarea "**********"
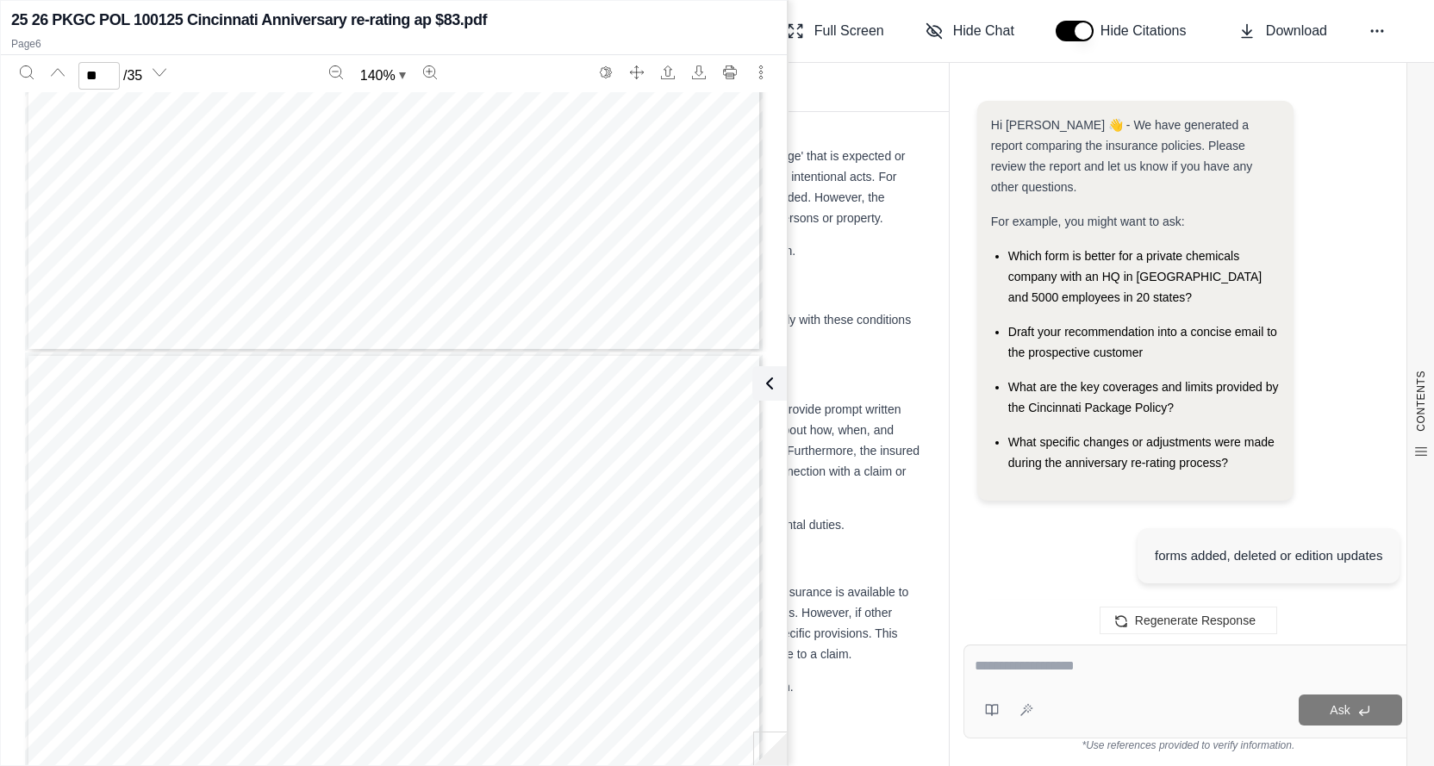
scroll to position [10951, 0]
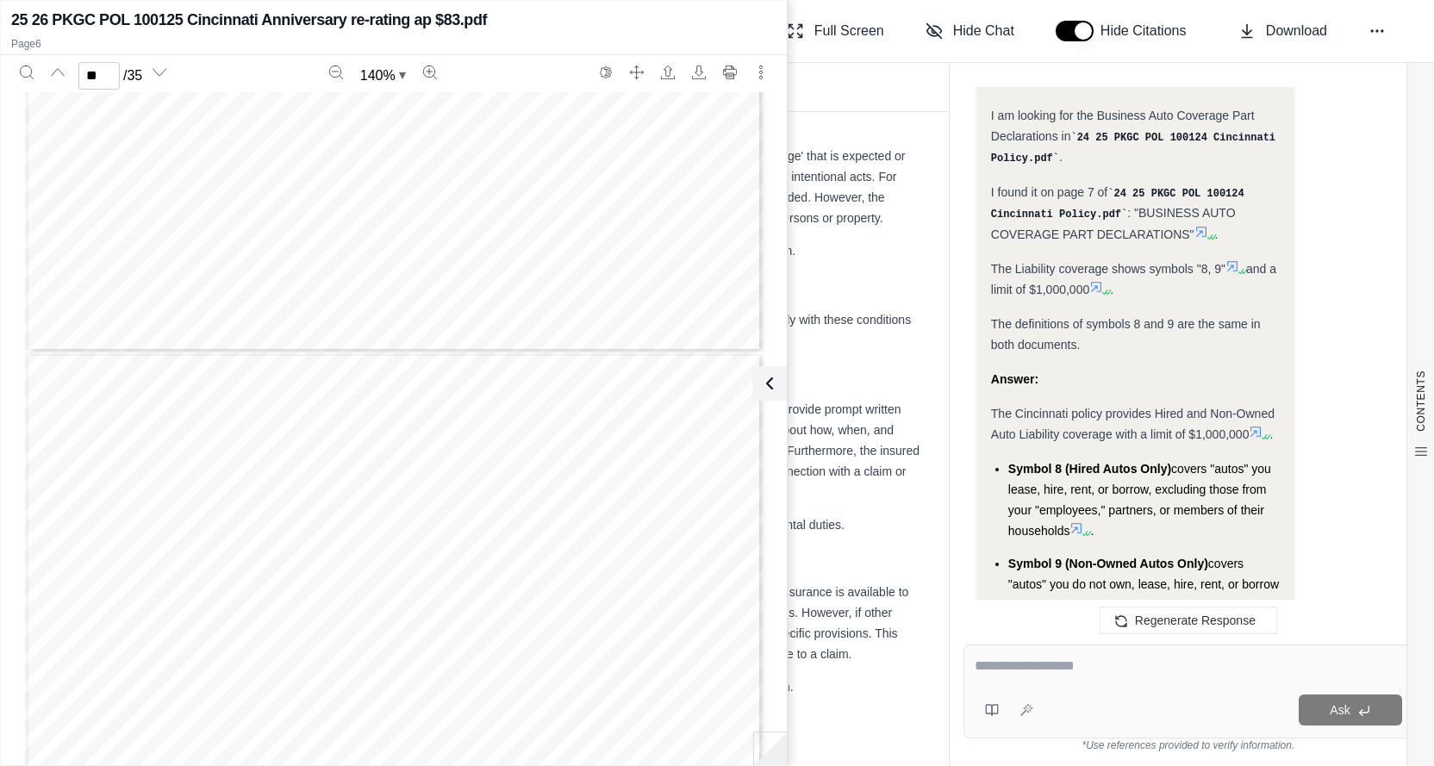
click at [1253, 425] on icon at bounding box center [1256, 432] width 14 height 14
type input "*"
click at [1057, 673] on textarea at bounding box center [1188, 666] width 427 height 21
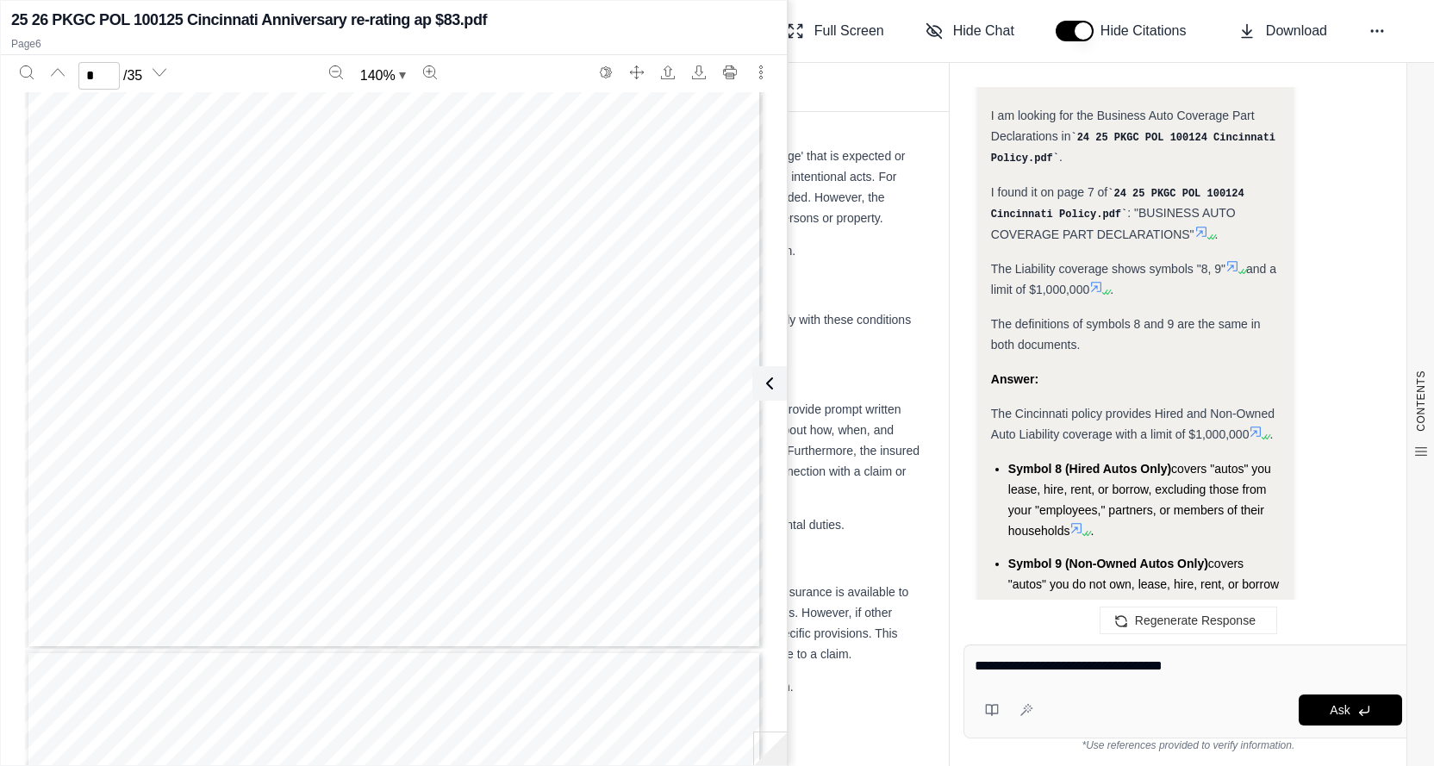
type textarea "**********"
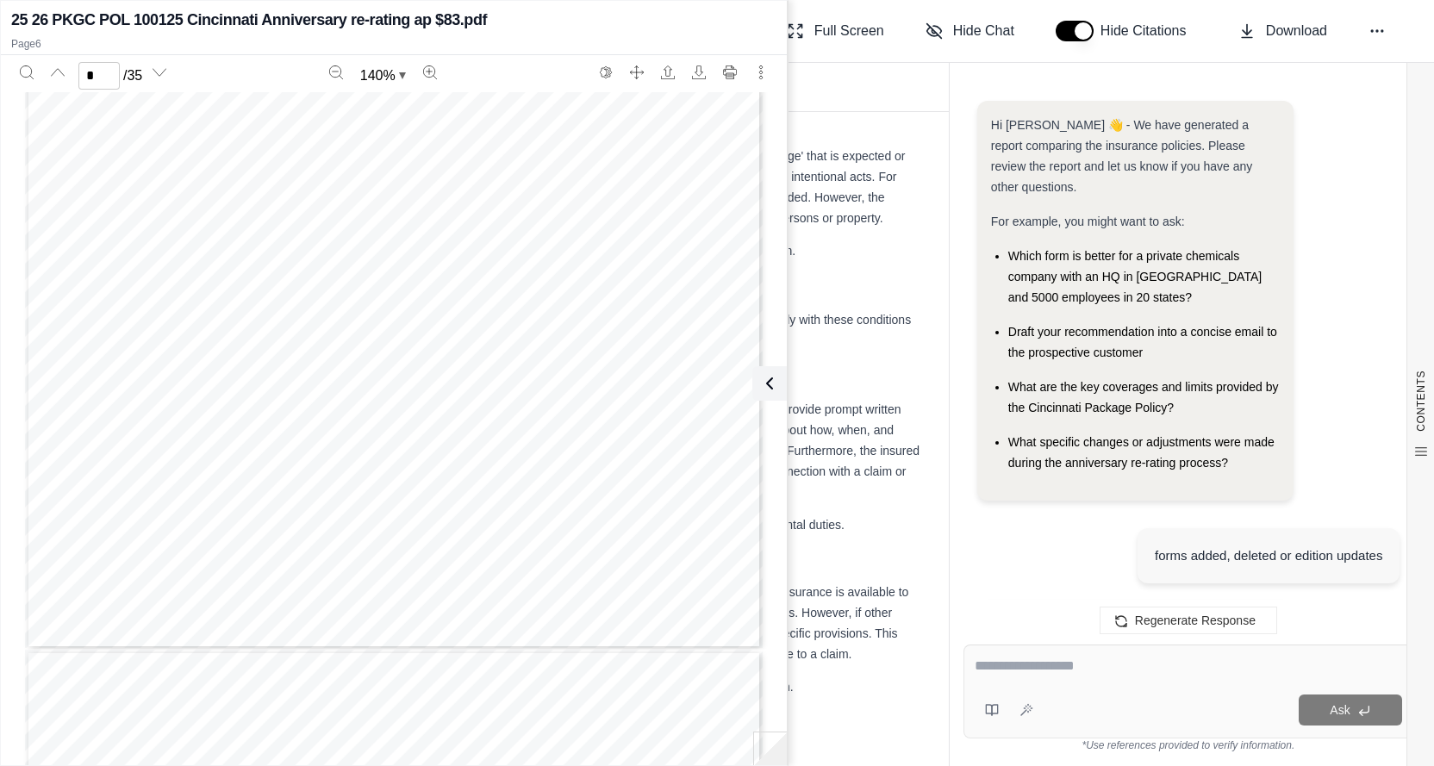
scroll to position [13444, 0]
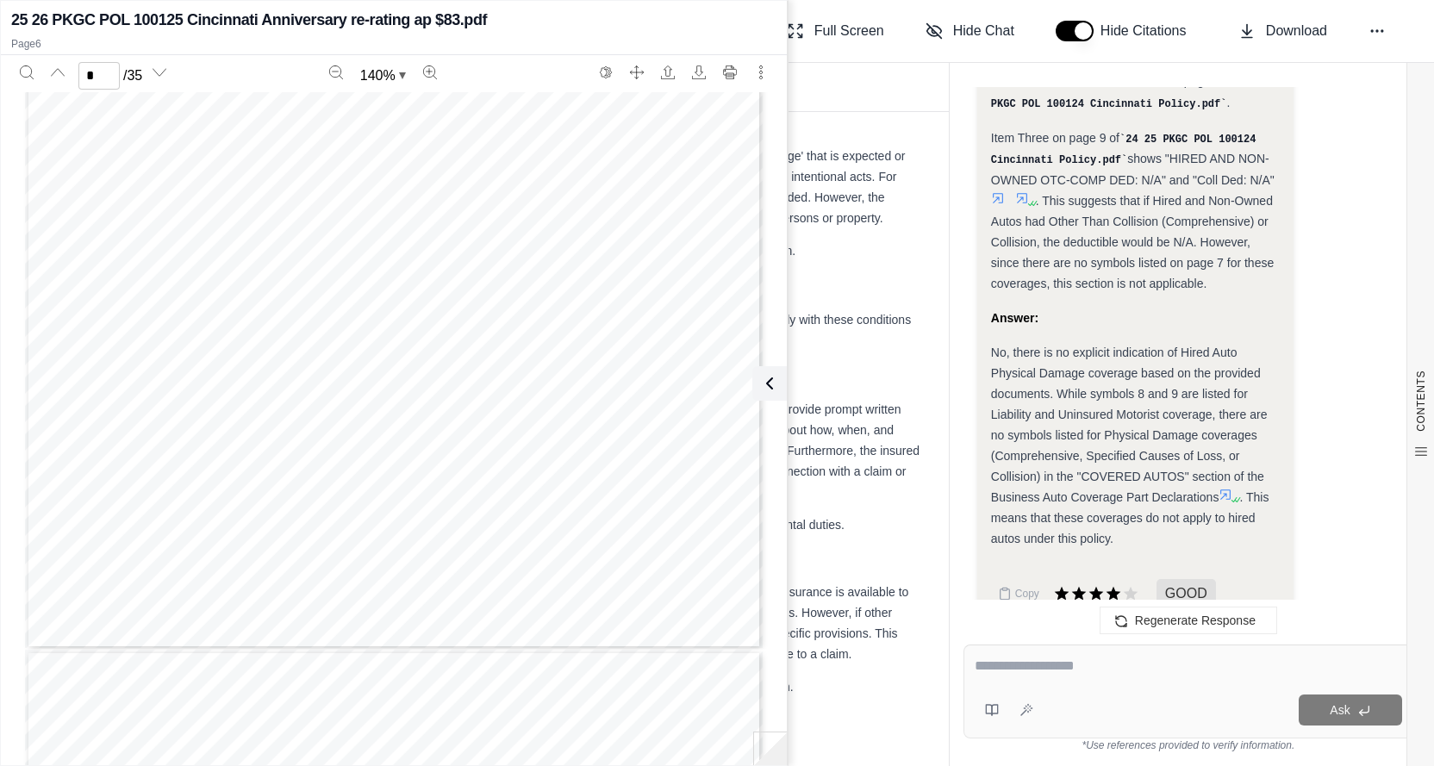
click at [1039, 670] on textarea at bounding box center [1188, 666] width 427 height 21
type textarea "**********"
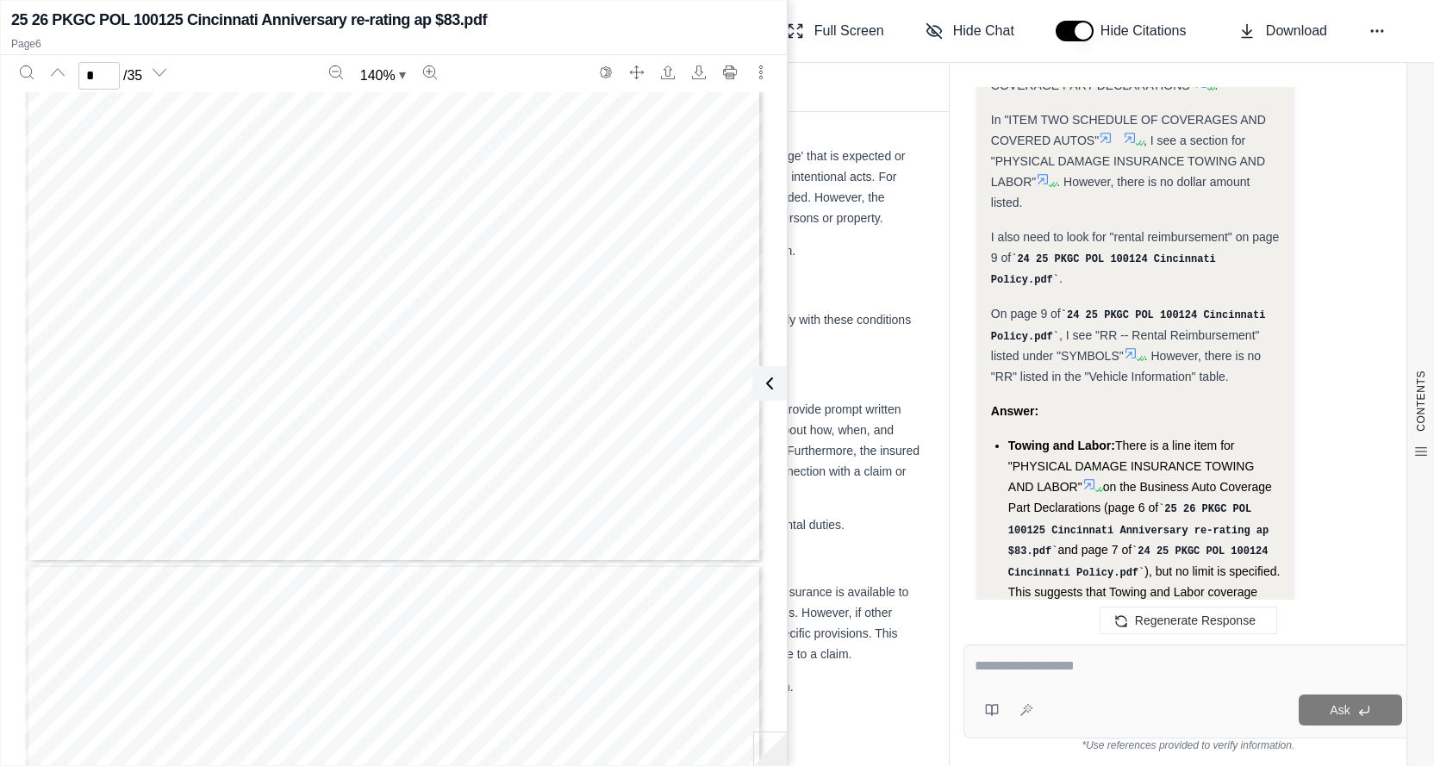
scroll to position [4913, 0]
type input "**"
click at [1017, 668] on textarea at bounding box center [1188, 666] width 427 height 21
type textarea "**********"
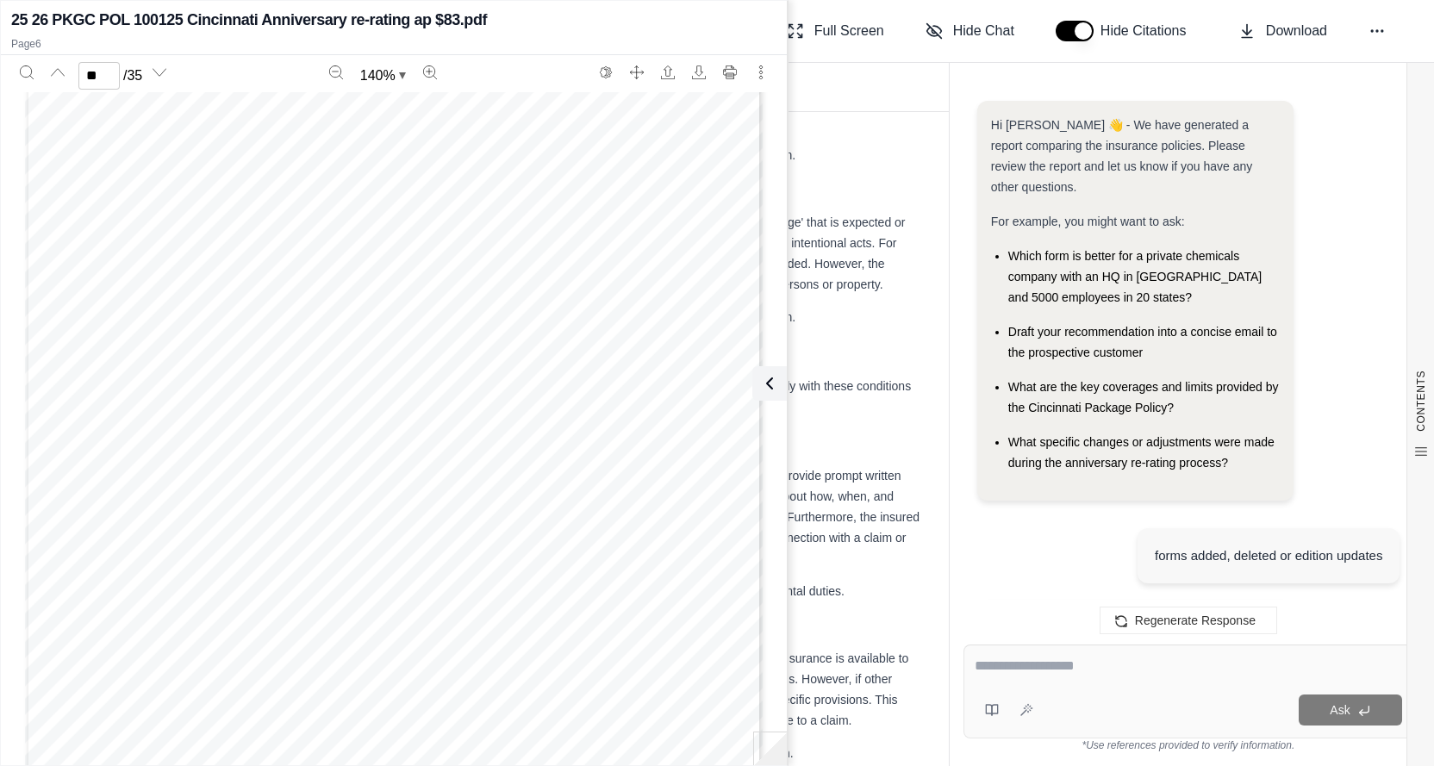
scroll to position [17662, 0]
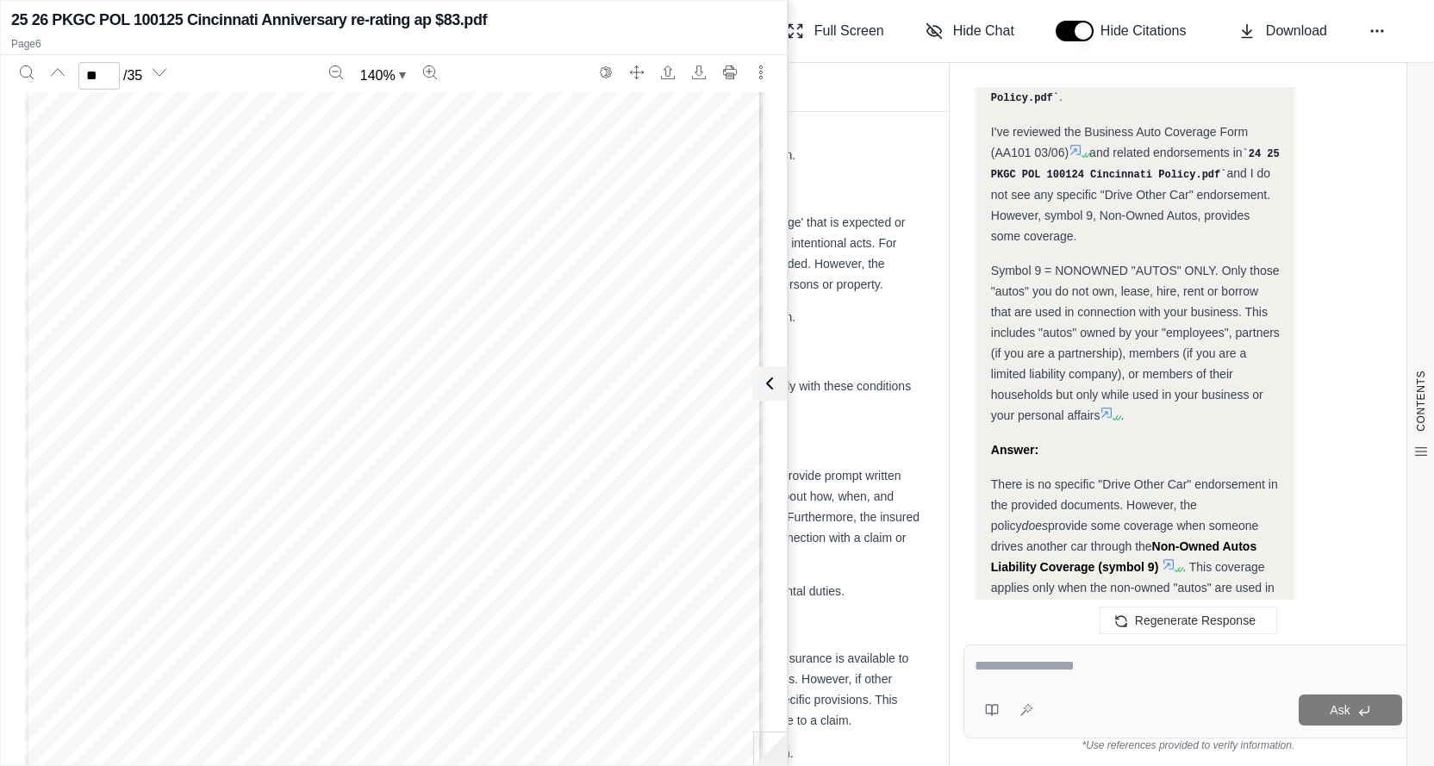
click at [1101, 670] on textarea at bounding box center [1189, 666] width 428 height 21
type textarea "**********"
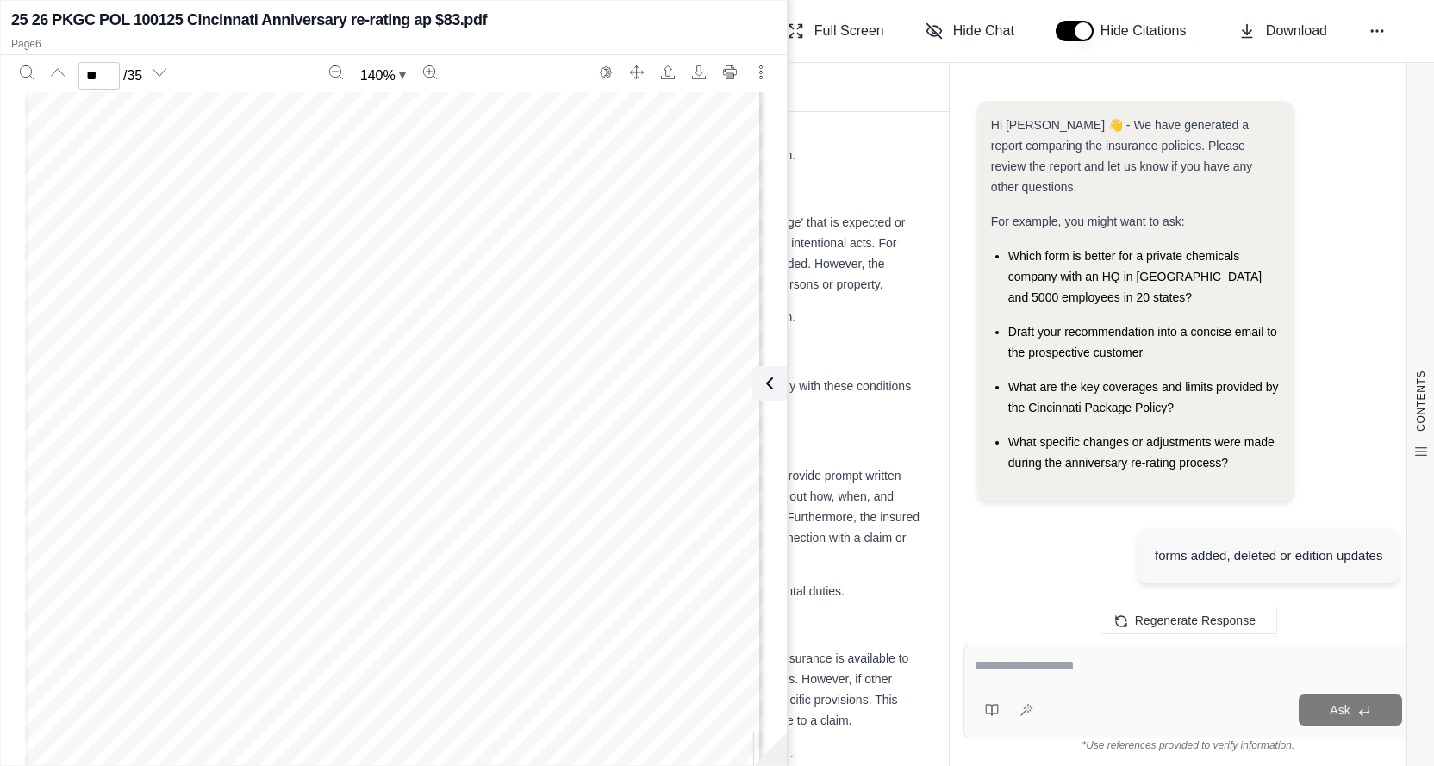
scroll to position [20444, 0]
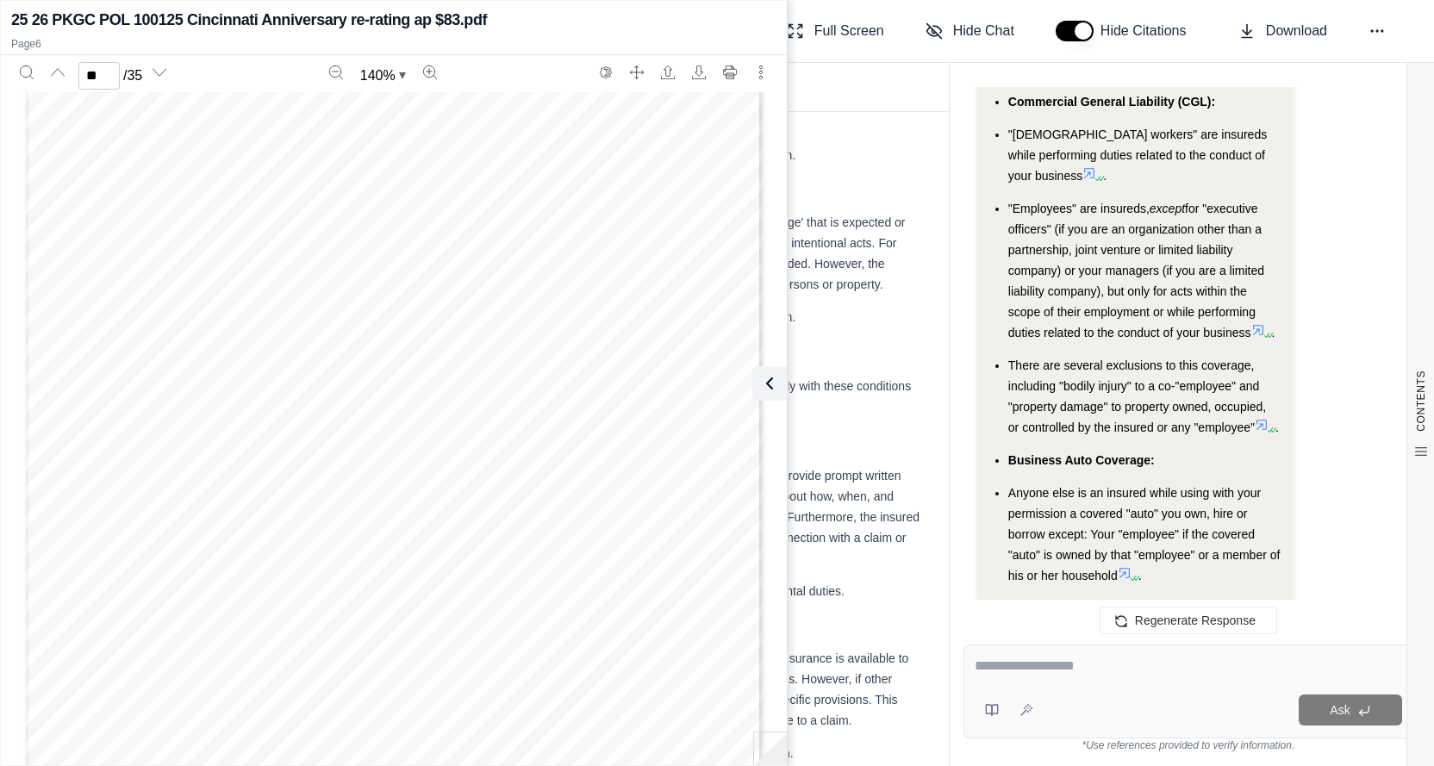
click at [1067, 665] on textarea at bounding box center [1188, 666] width 427 height 21
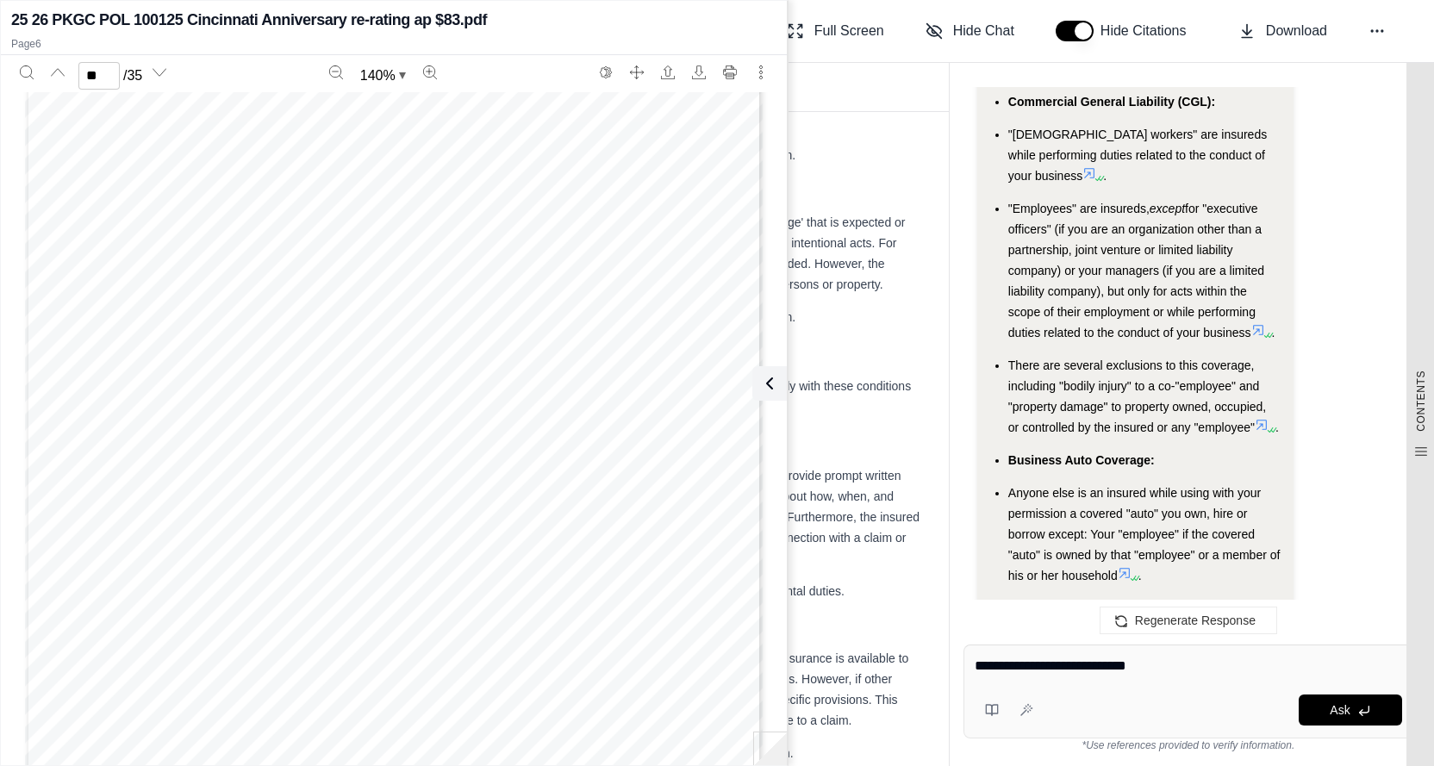
type textarea "**********"
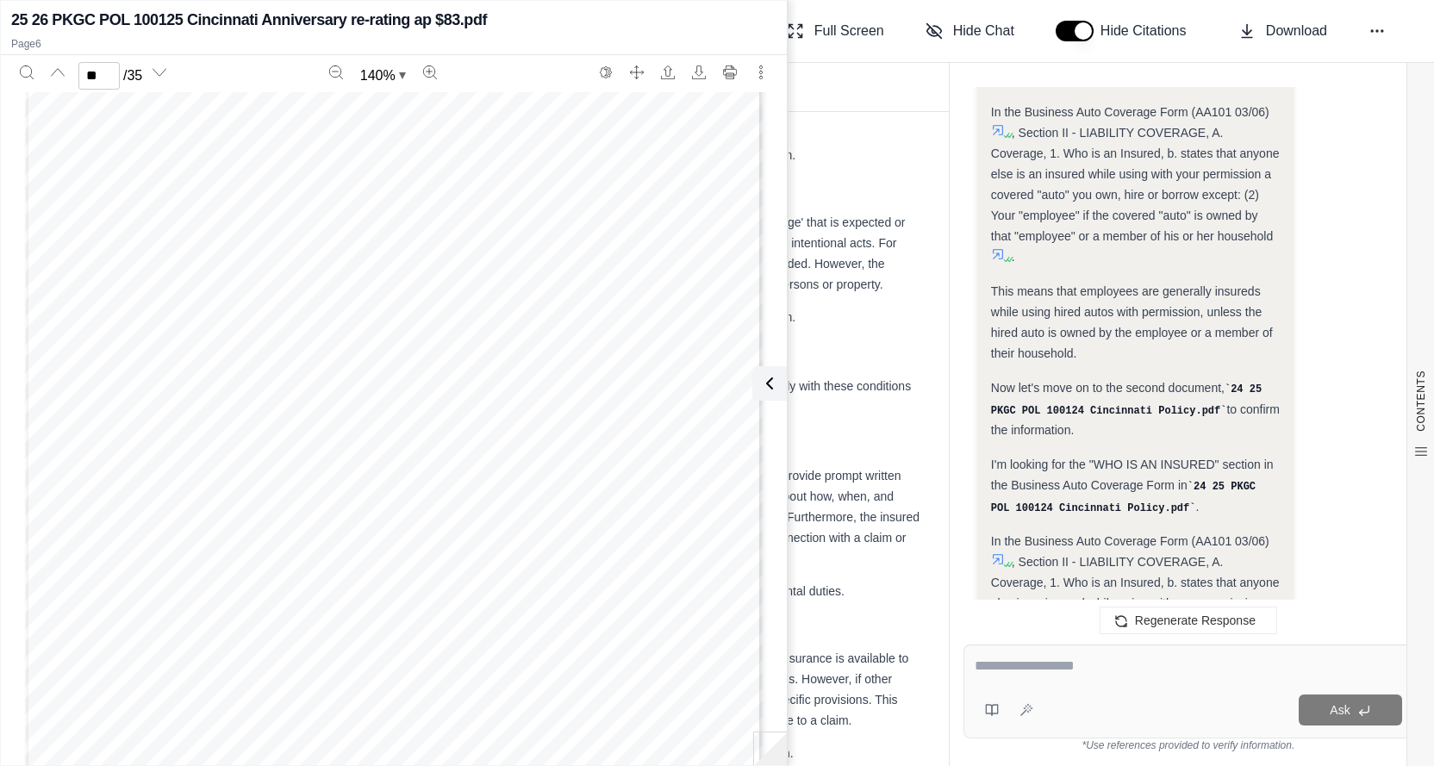
scroll to position [22111, 0]
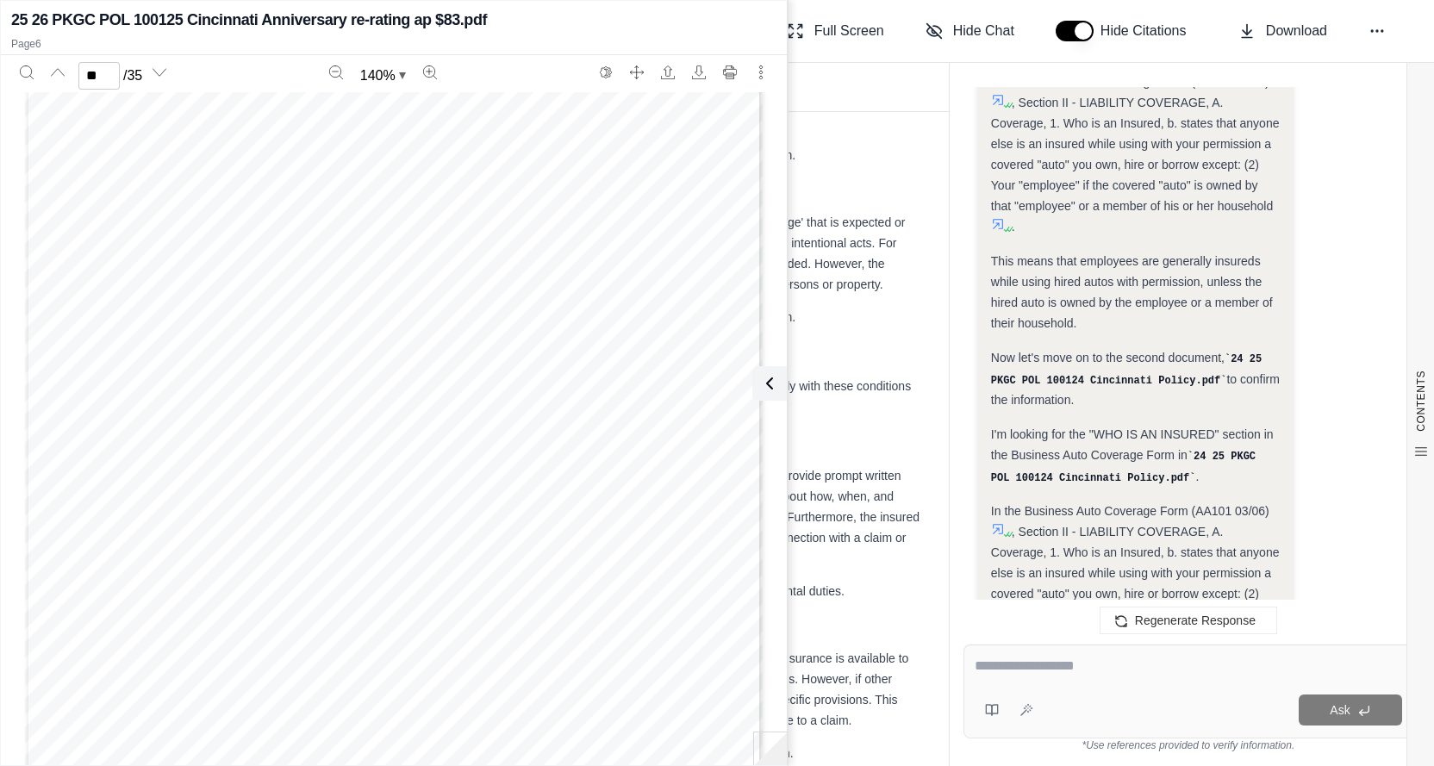
click at [1052, 687] on div "Ask" at bounding box center [1189, 692] width 450 height 94
type textarea "**********"
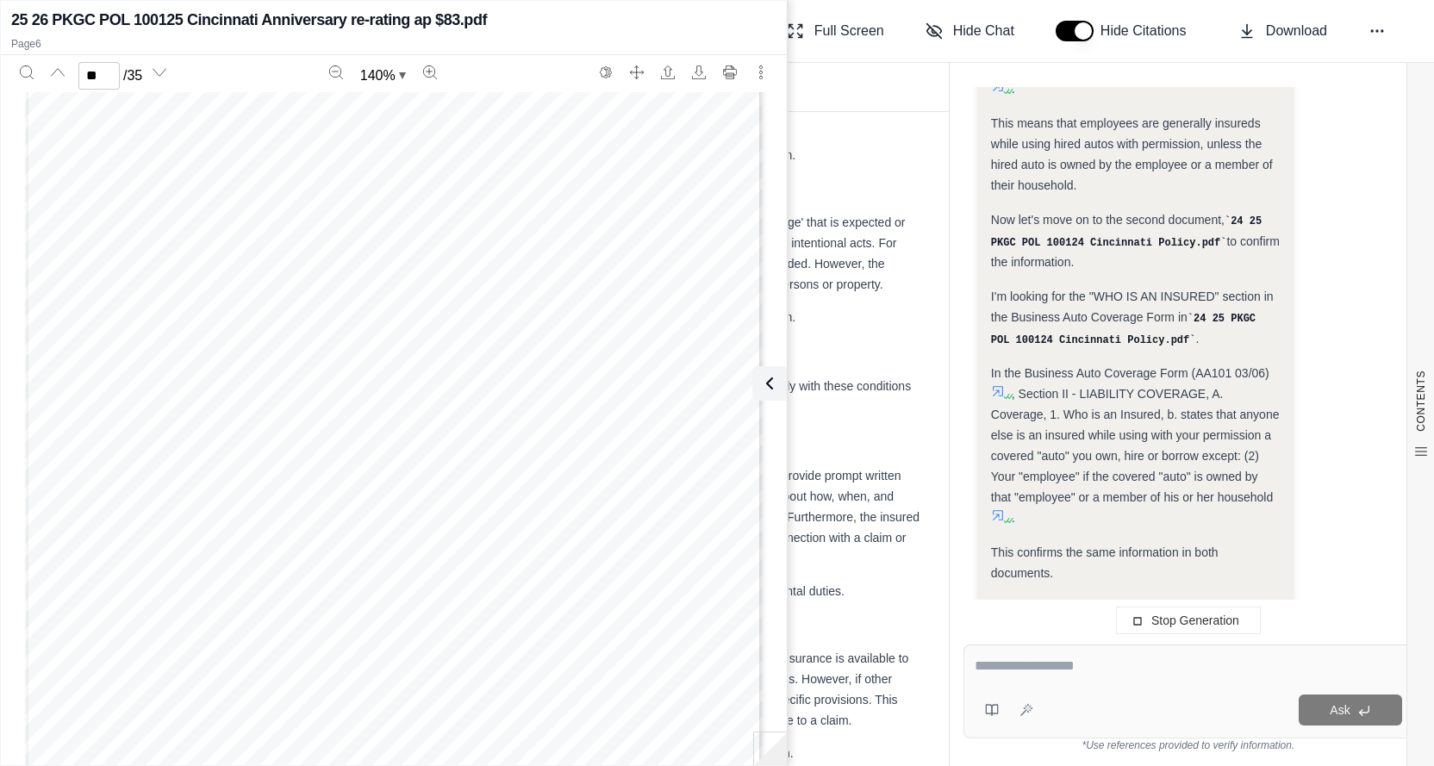
scroll to position [21672, 0]
click at [1051, 690] on div "Ask" at bounding box center [1189, 692] width 450 height 94
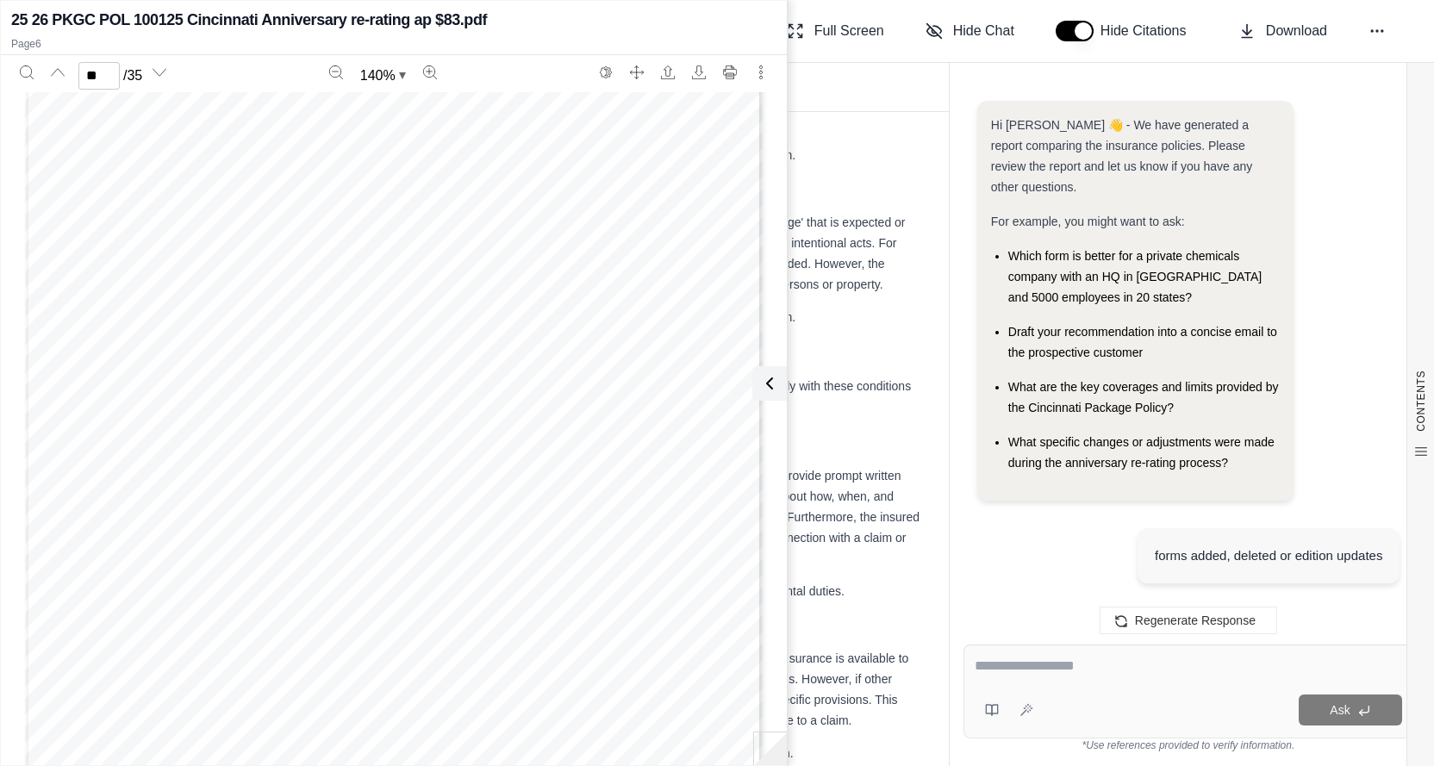
scroll to position [25446, 0]
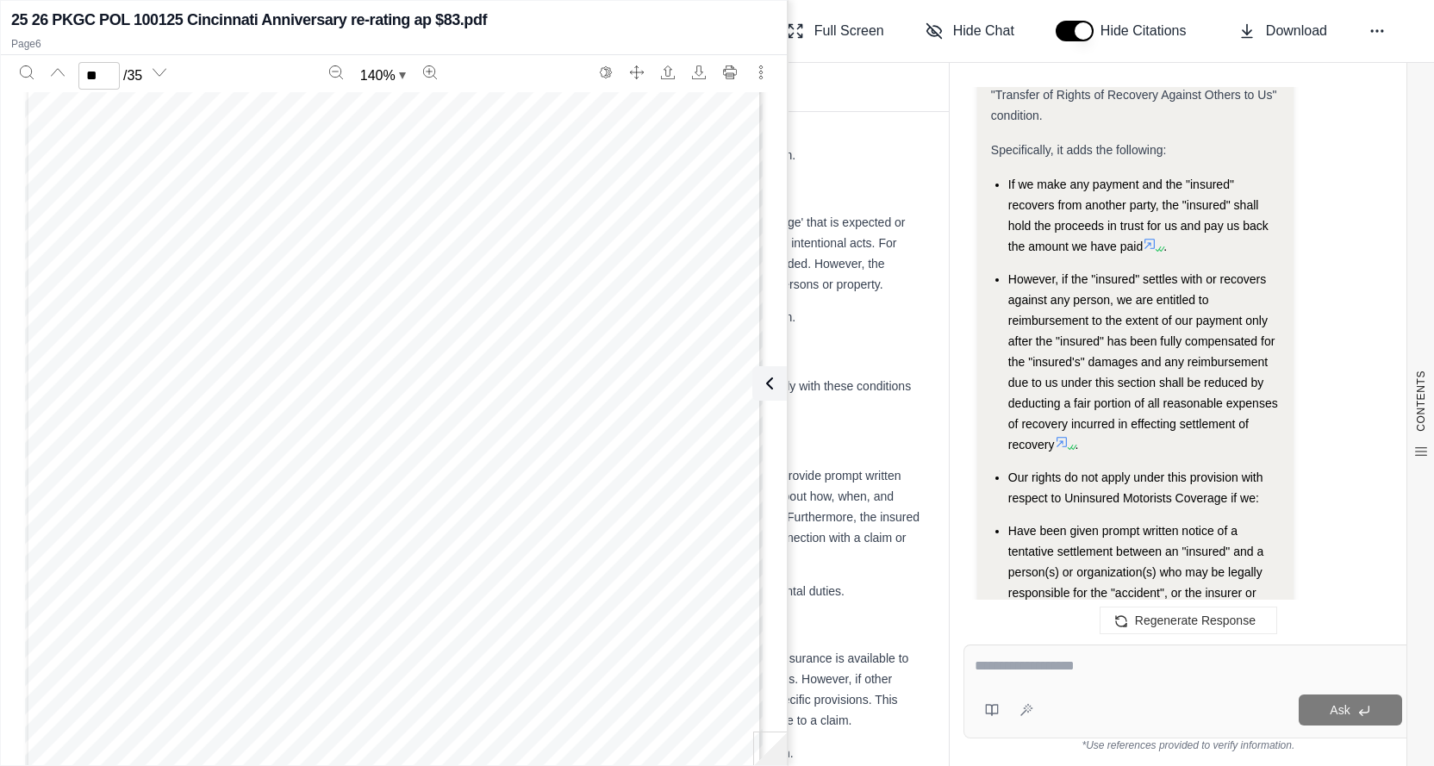
drag, startPoint x: 1061, startPoint y: 295, endPoint x: 1058, endPoint y: 247, distance: 47.5
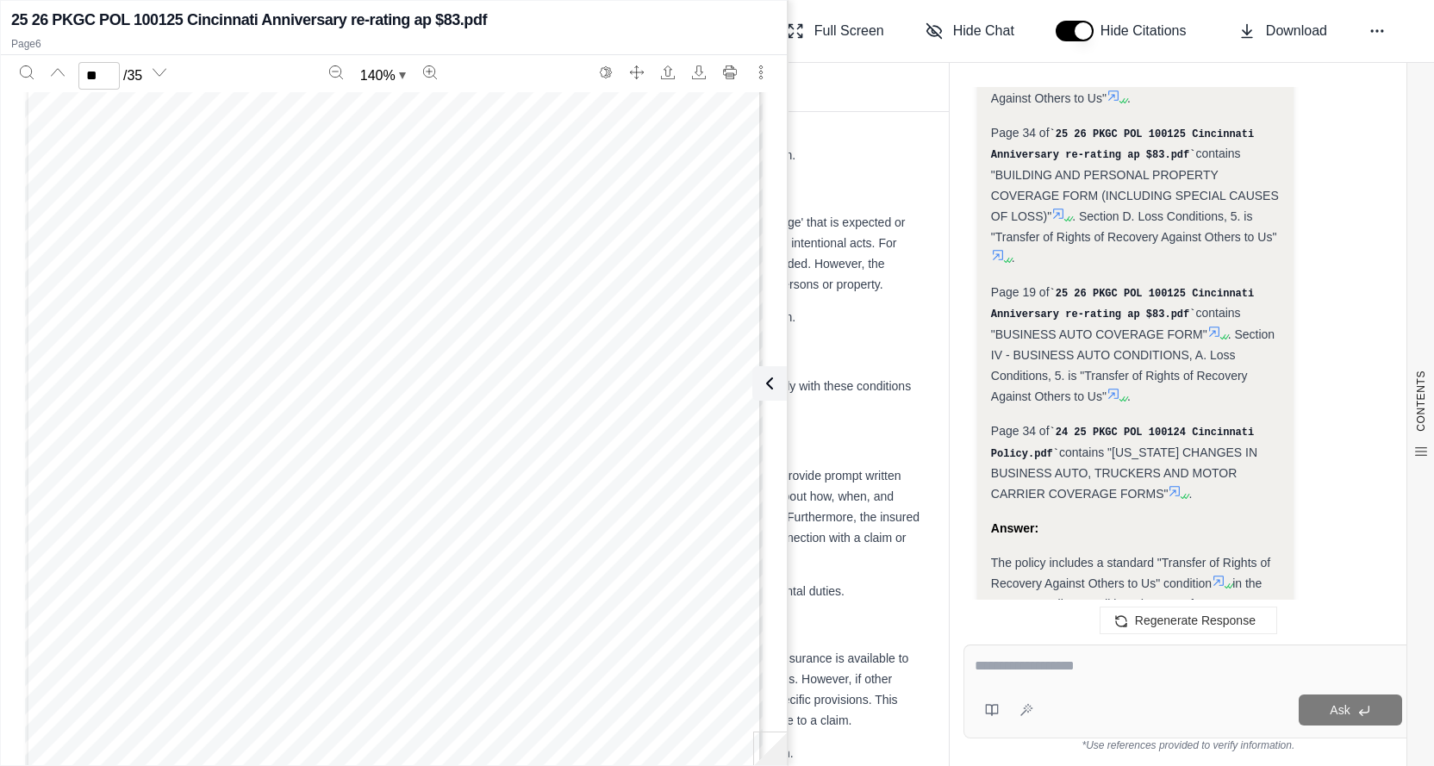
scroll to position [24585, 0]
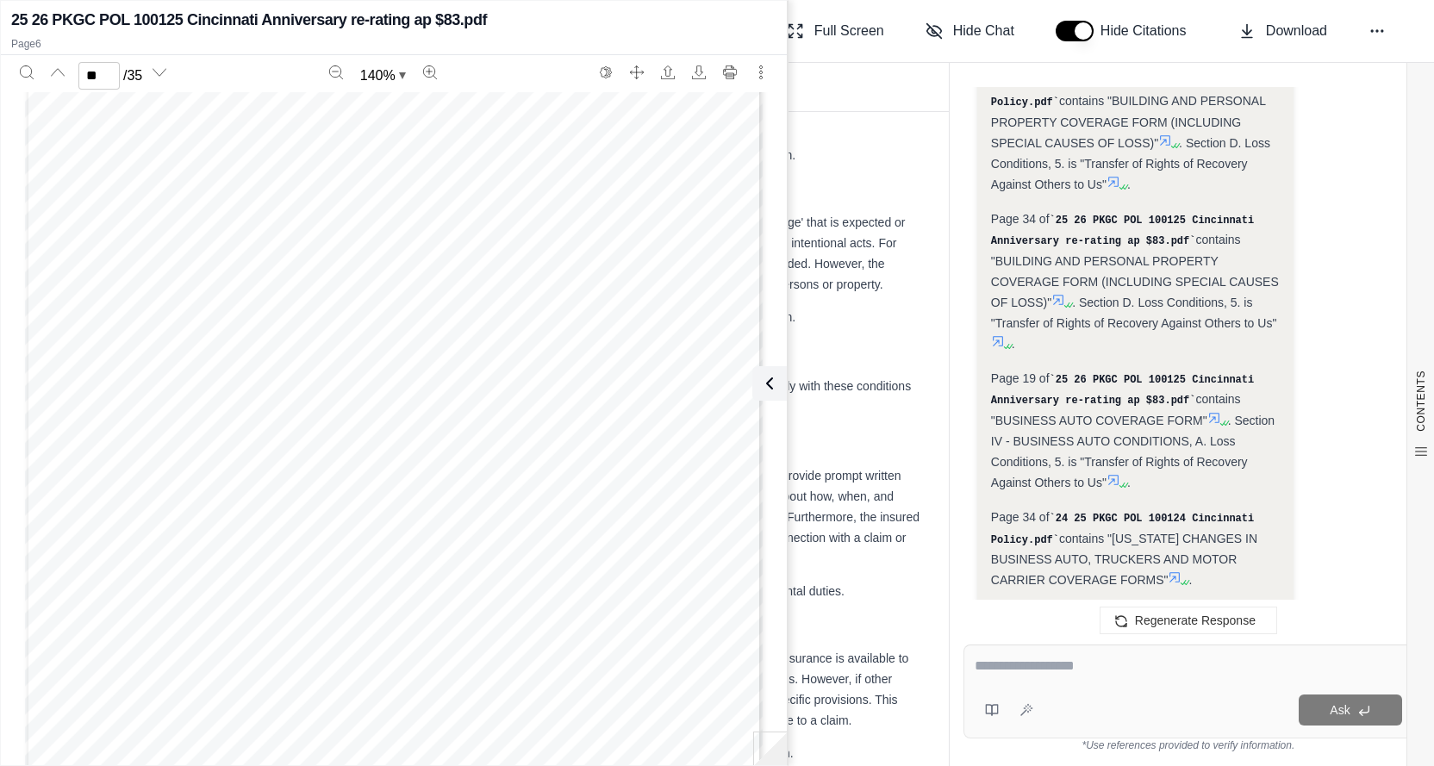
click at [1228, 639] on div "The policy includes a standard "Transfer of Rights of Recovery Against Others t…" at bounding box center [1136, 734] width 290 height 190
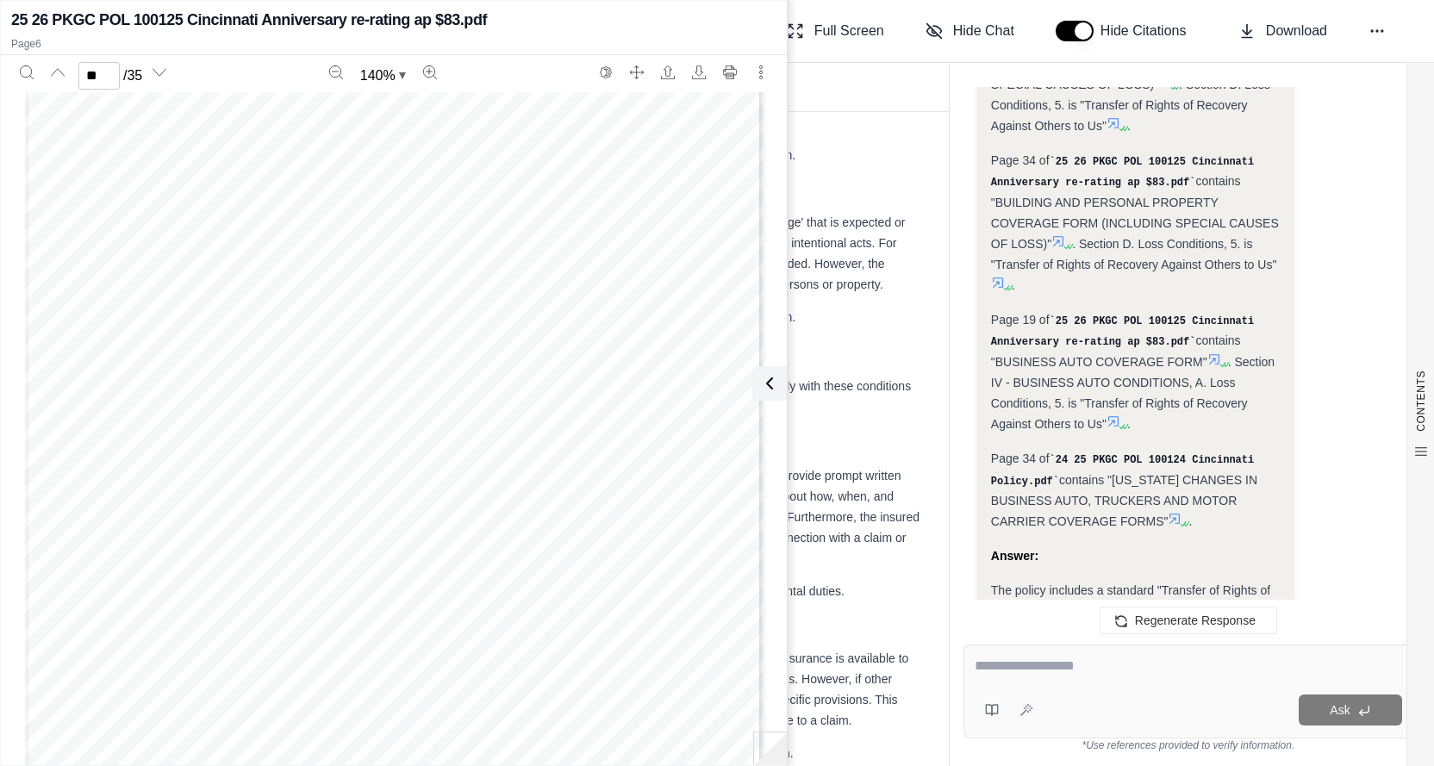
scroll to position [24671, 0]
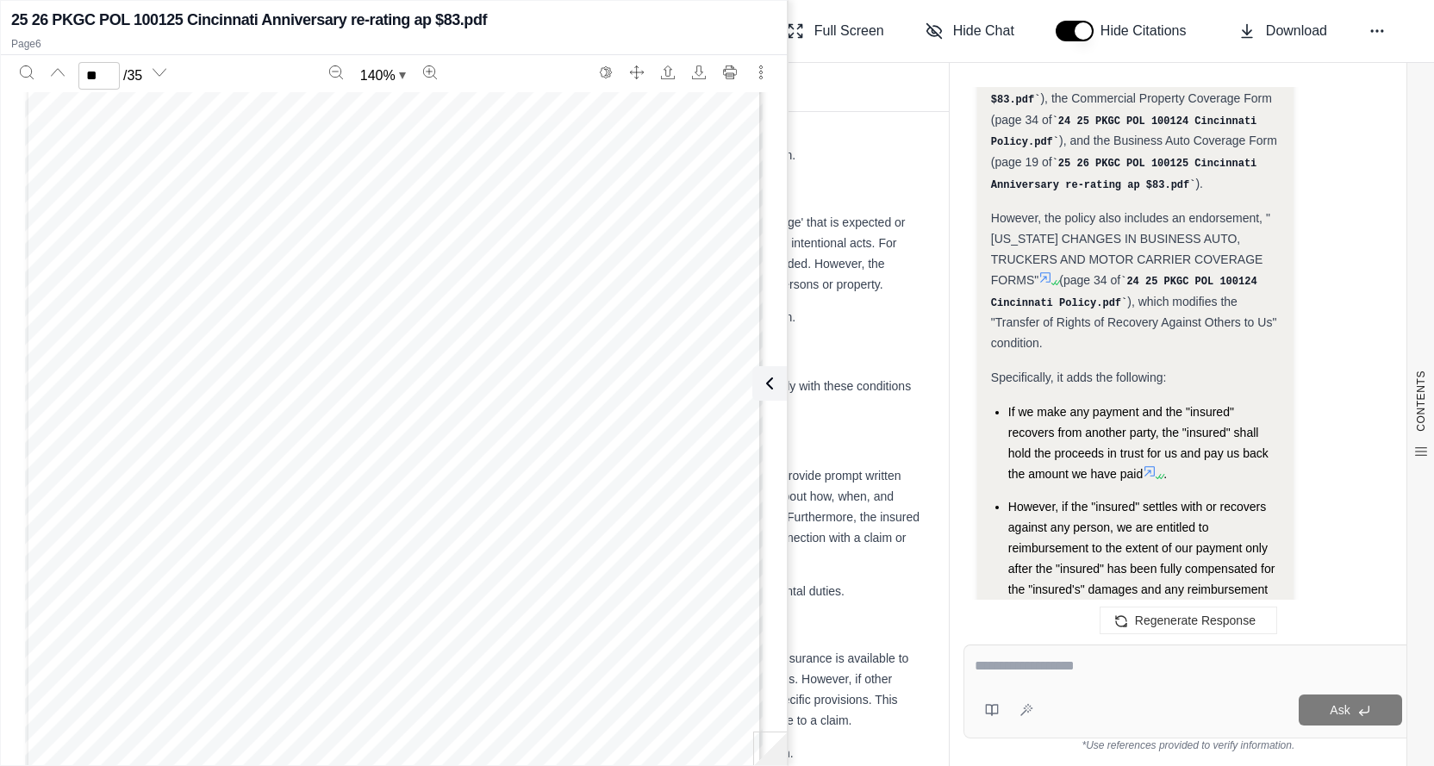
scroll to position [25446, 0]
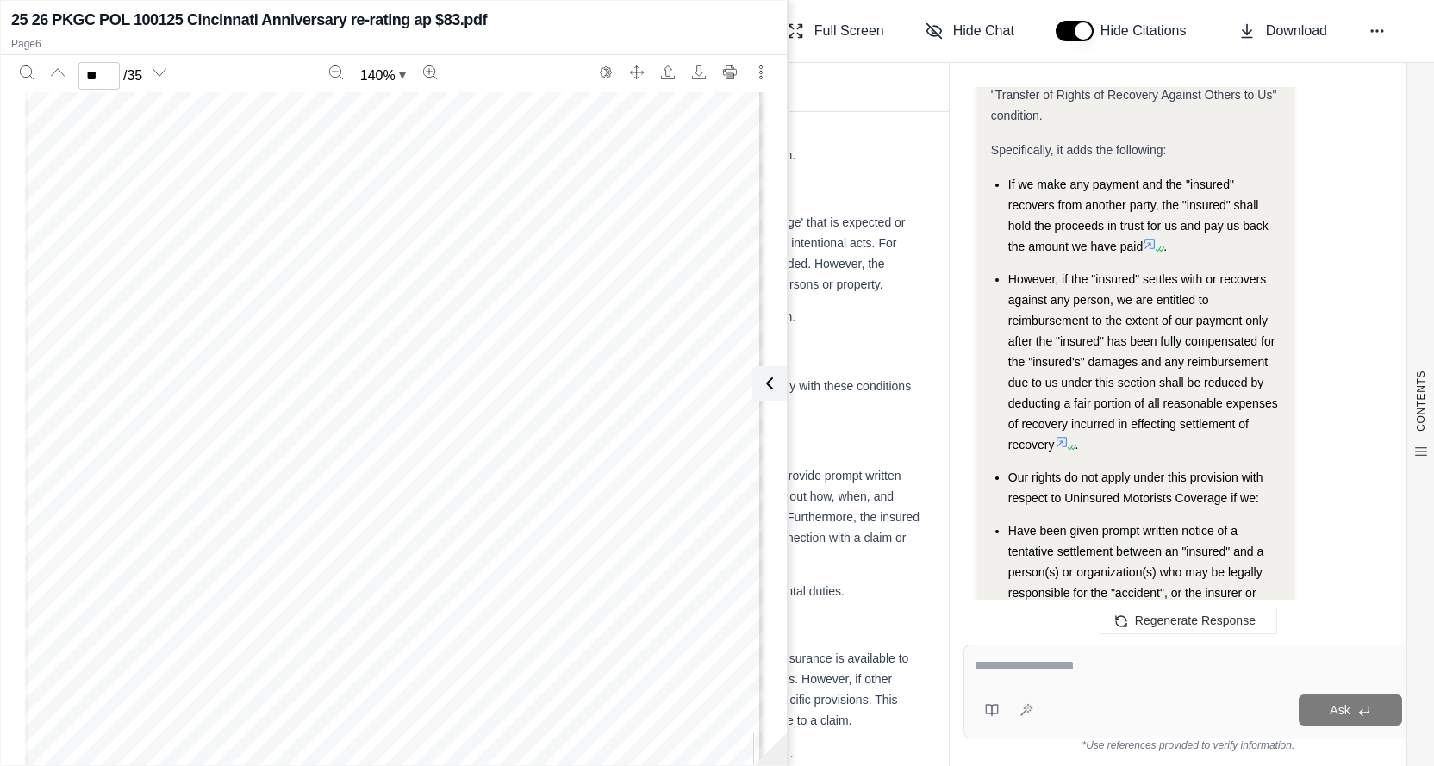
click at [1034, 658] on textarea at bounding box center [1188, 666] width 427 height 21
type textarea "**********"
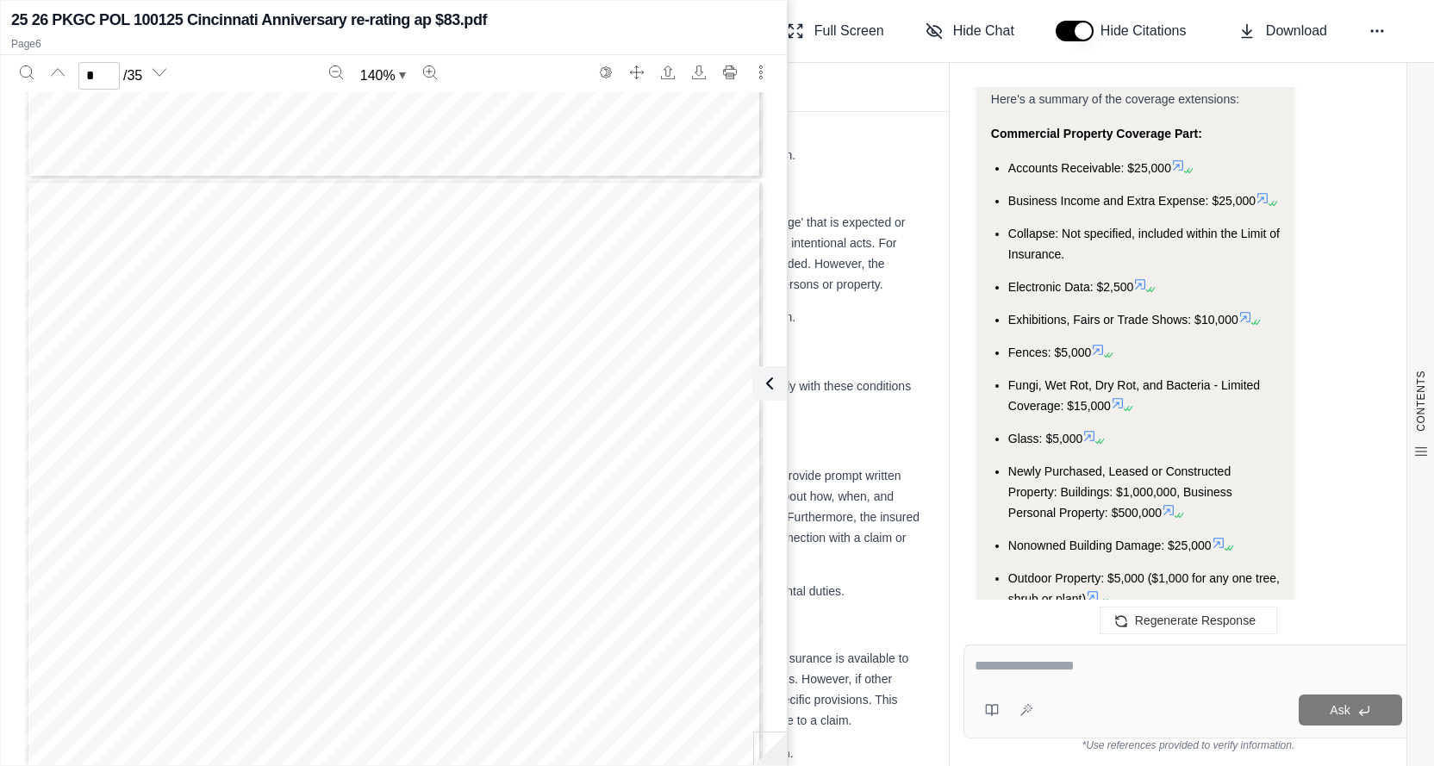
scroll to position [7843, 0]
click at [577, 552] on div "AUTOMOBILE SCHEDULE ITEM Attached to and forming a part of Policy Number , effe…" at bounding box center [394, 364] width 738 height 955
type input "*"
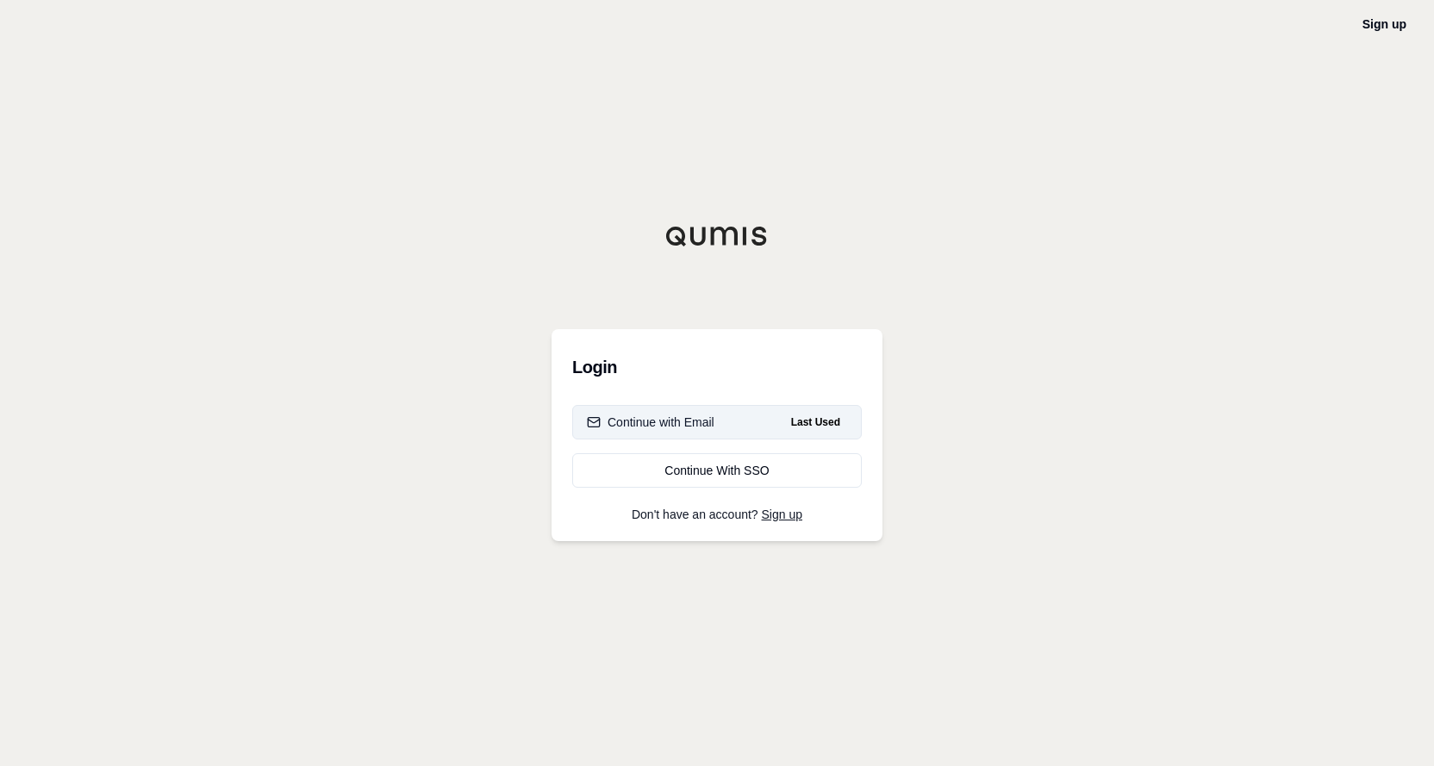
click at [710, 418] on div "Continue with Email" at bounding box center [651, 422] width 128 height 17
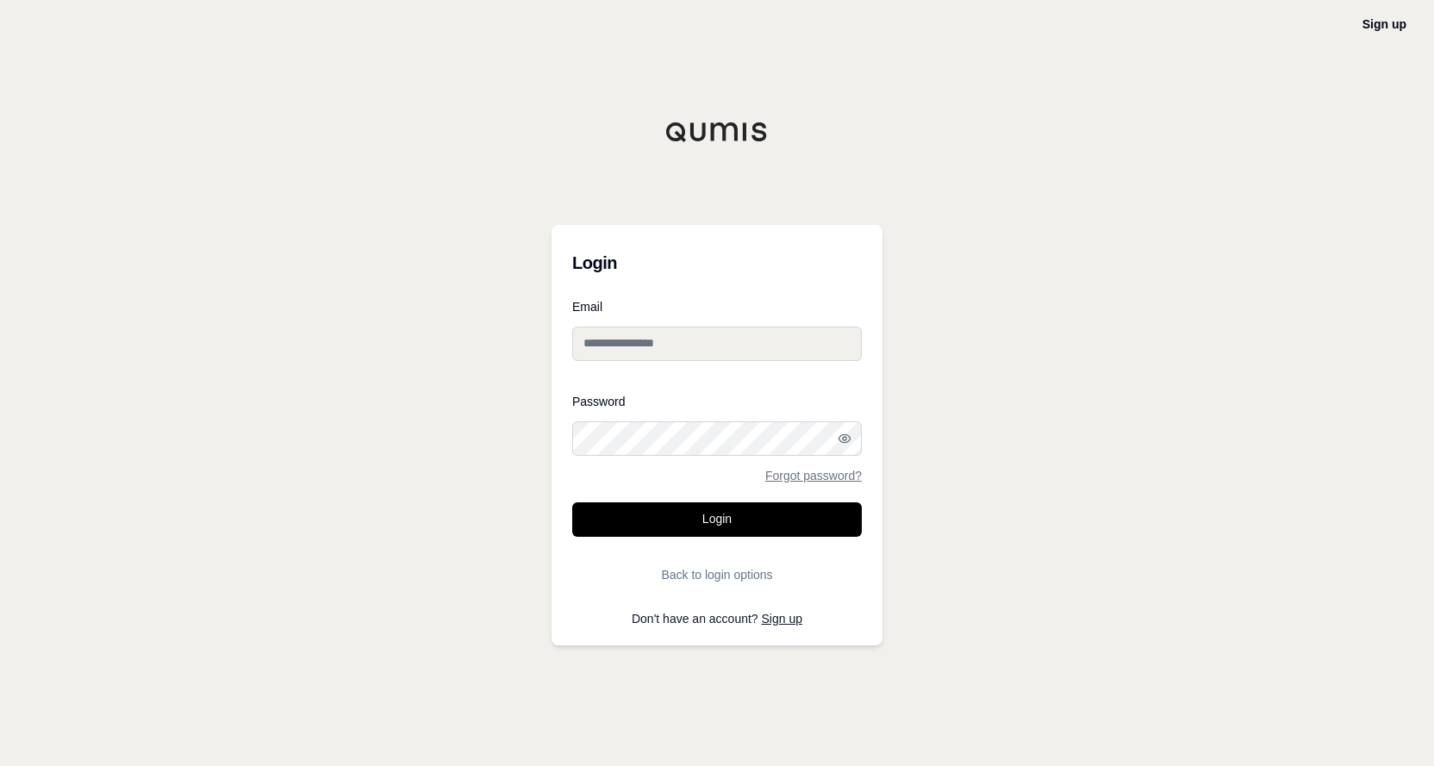
click at [657, 342] on input "Email" at bounding box center [717, 344] width 290 height 34
type input "**********"
click at [728, 515] on button "Login" at bounding box center [717, 519] width 290 height 34
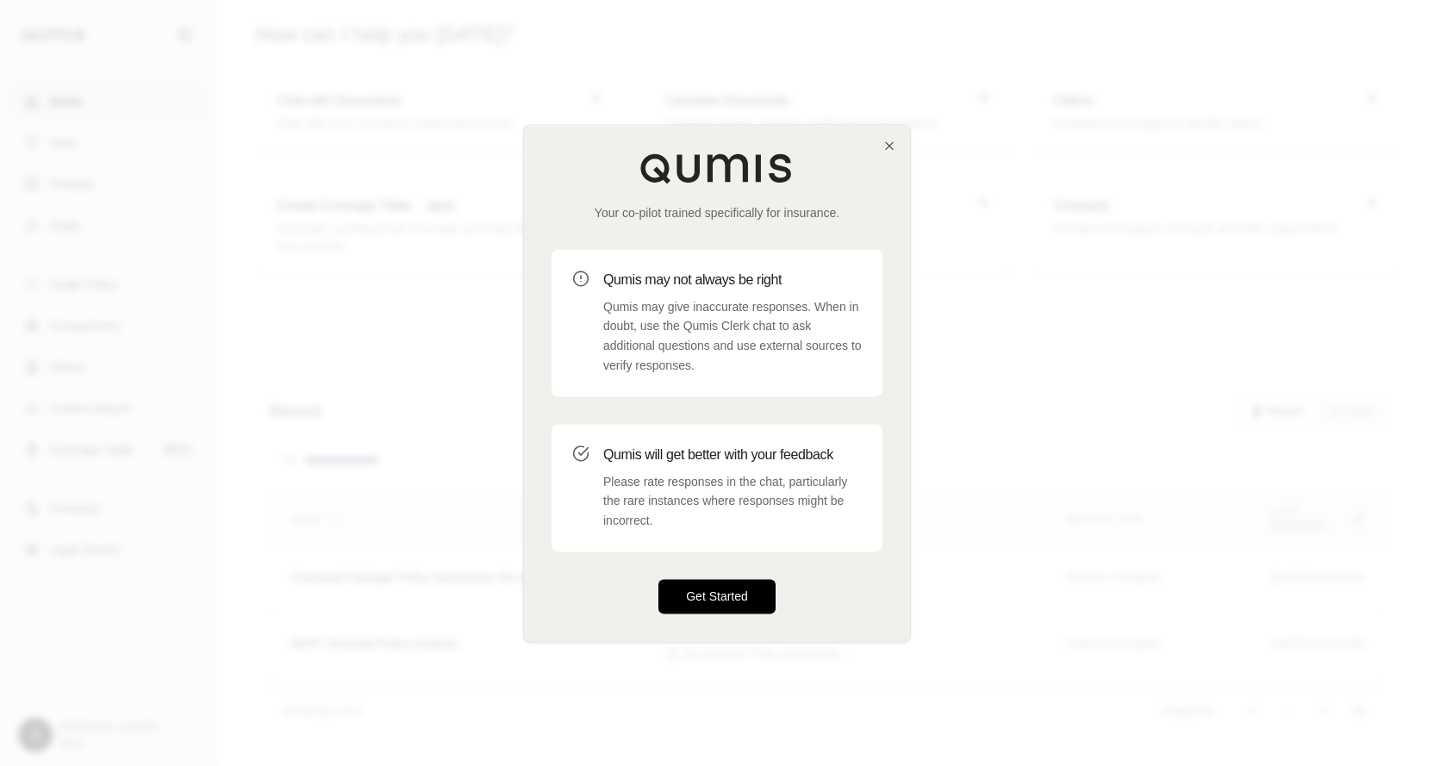
click at [717, 601] on button "Get Started" at bounding box center [716, 596] width 117 height 34
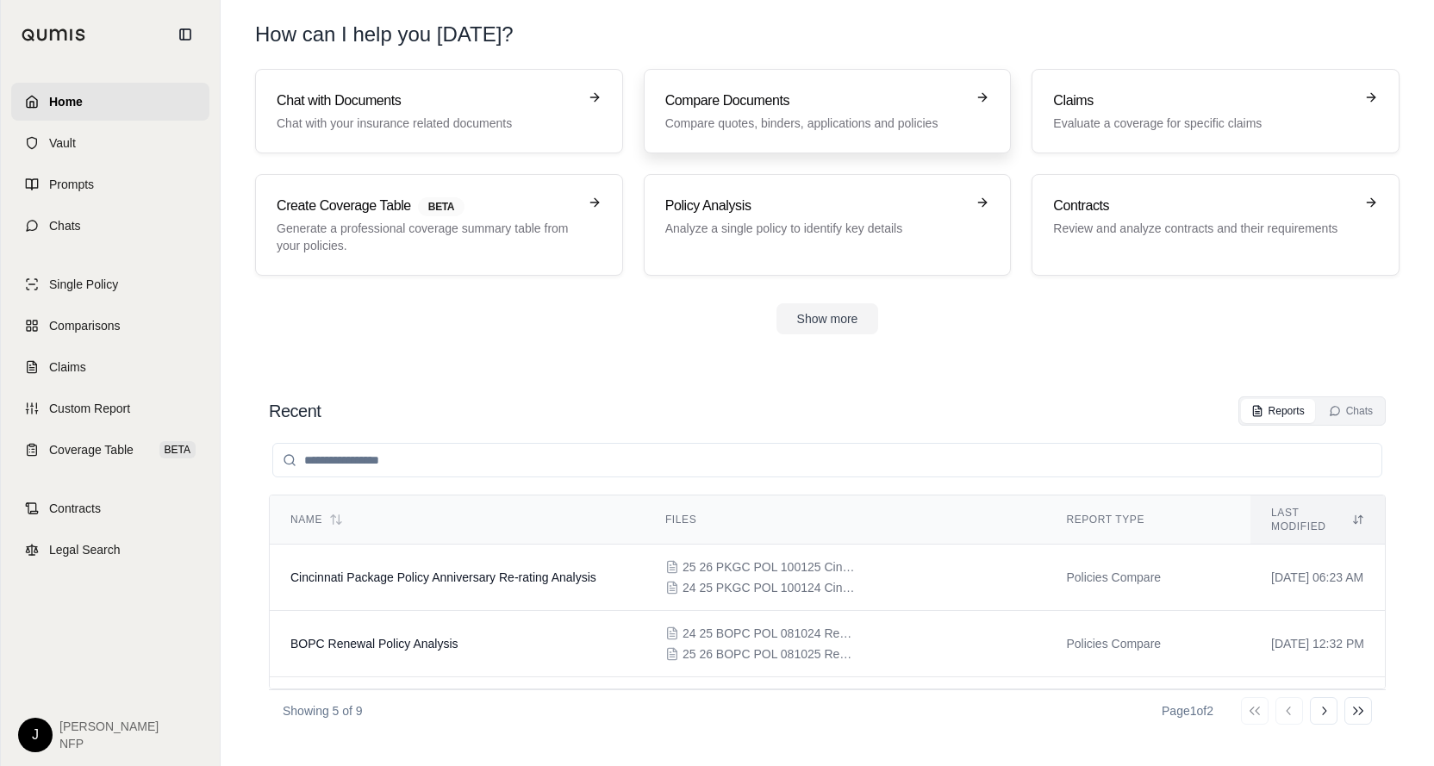
click at [844, 102] on h3 "Compare Documents" at bounding box center [815, 100] width 301 height 21
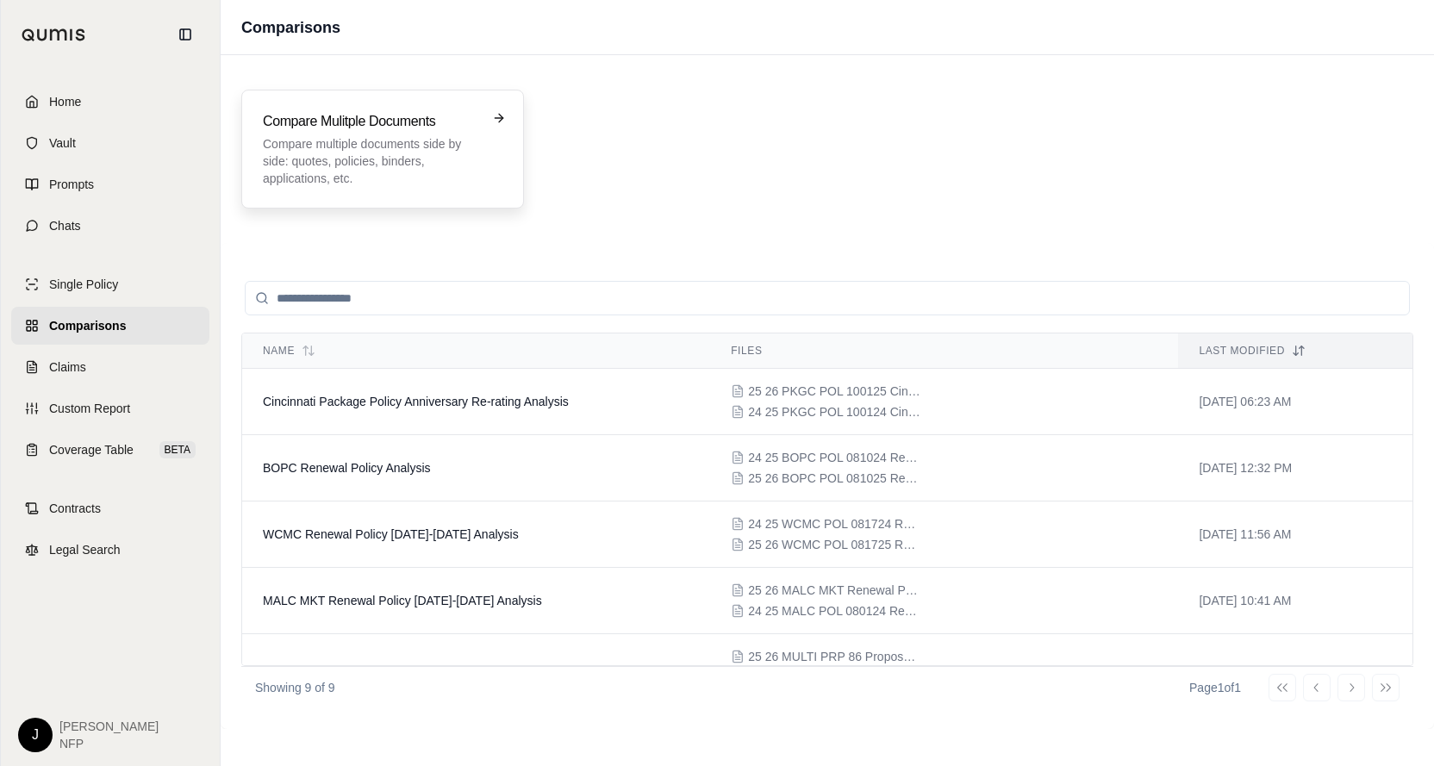
click at [443, 124] on h3 "Compare Mulitple Documents" at bounding box center [370, 121] width 215 height 21
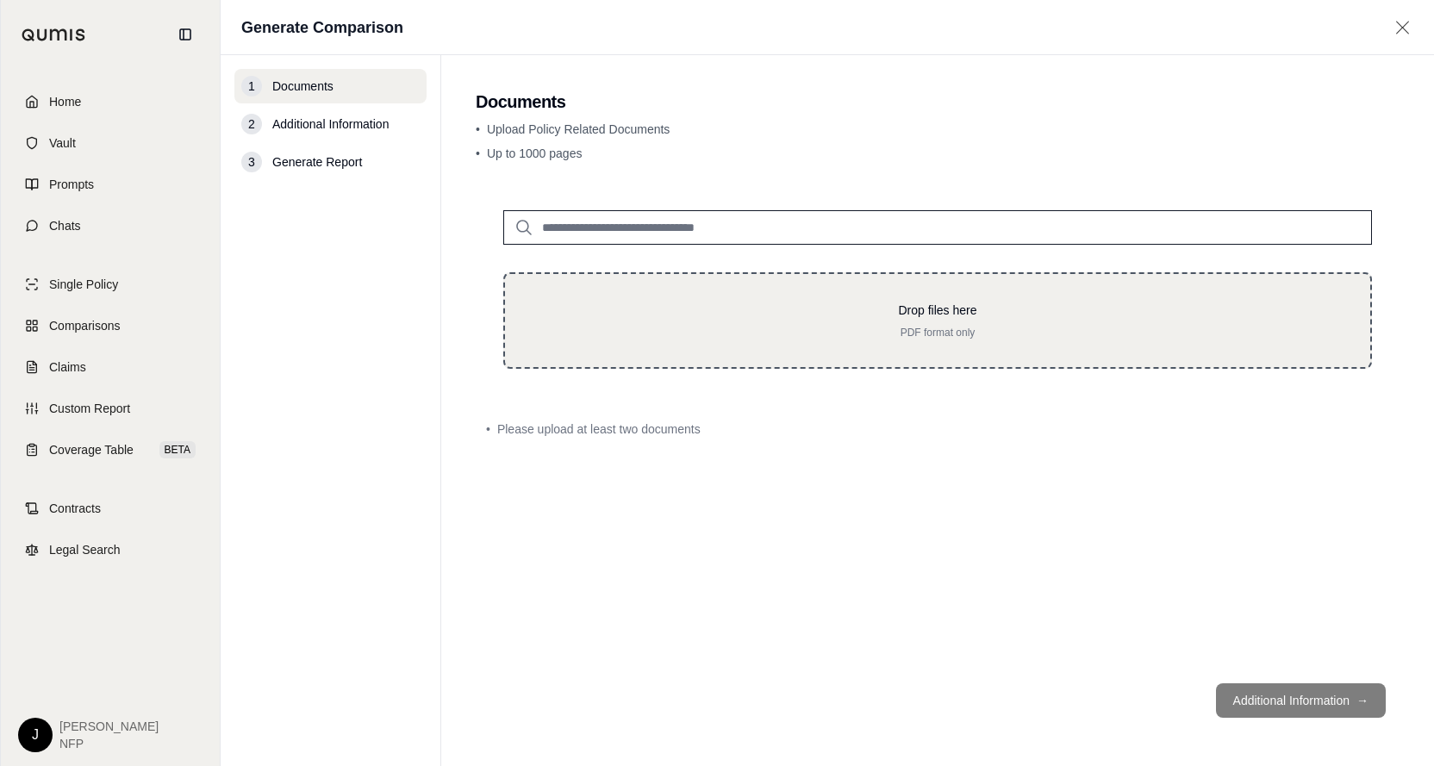
click at [635, 317] on p "Drop files here" at bounding box center [938, 310] width 810 height 17
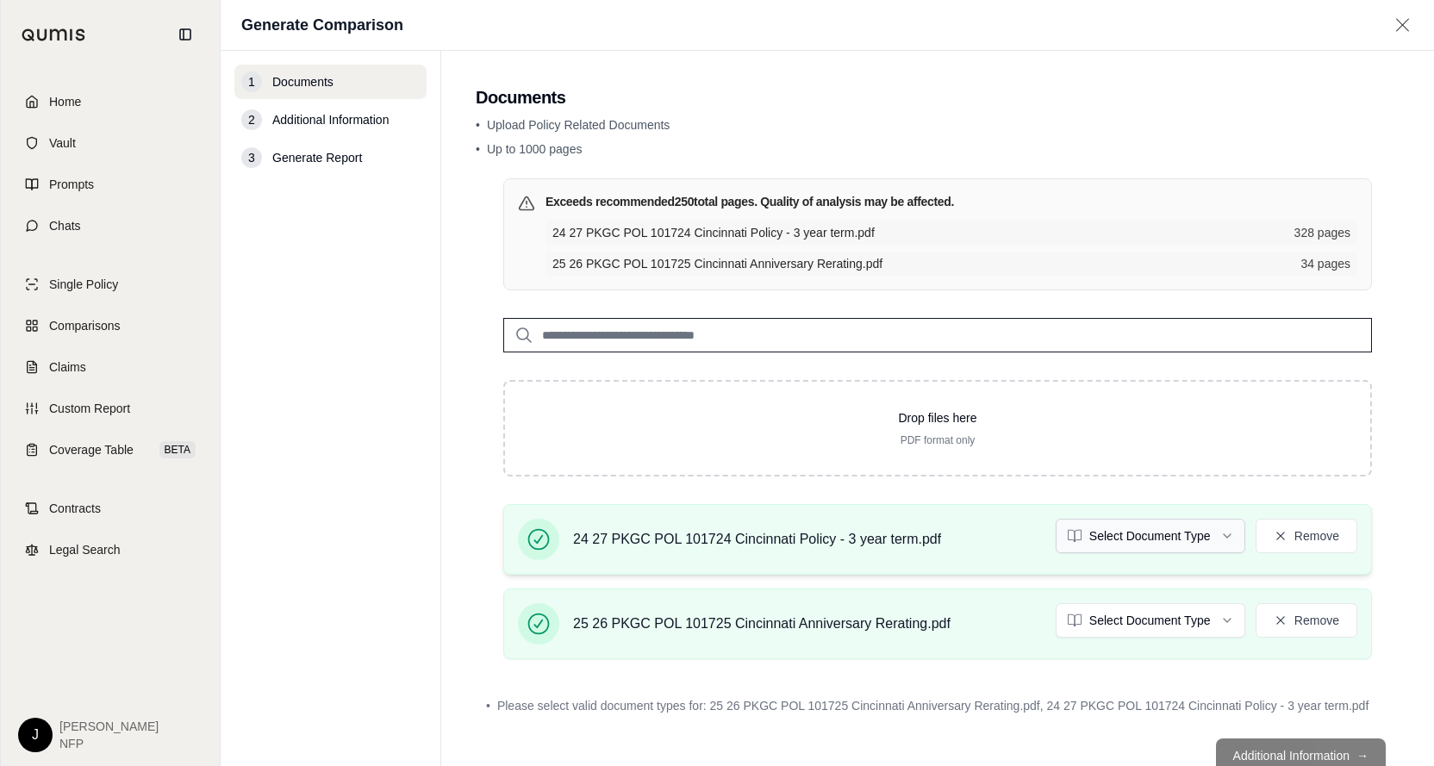
click at [1210, 534] on html "Home Vault Prompts Chats Single Policy Comparisons Claims Custom Report Coverag…" at bounding box center [717, 383] width 1434 height 766
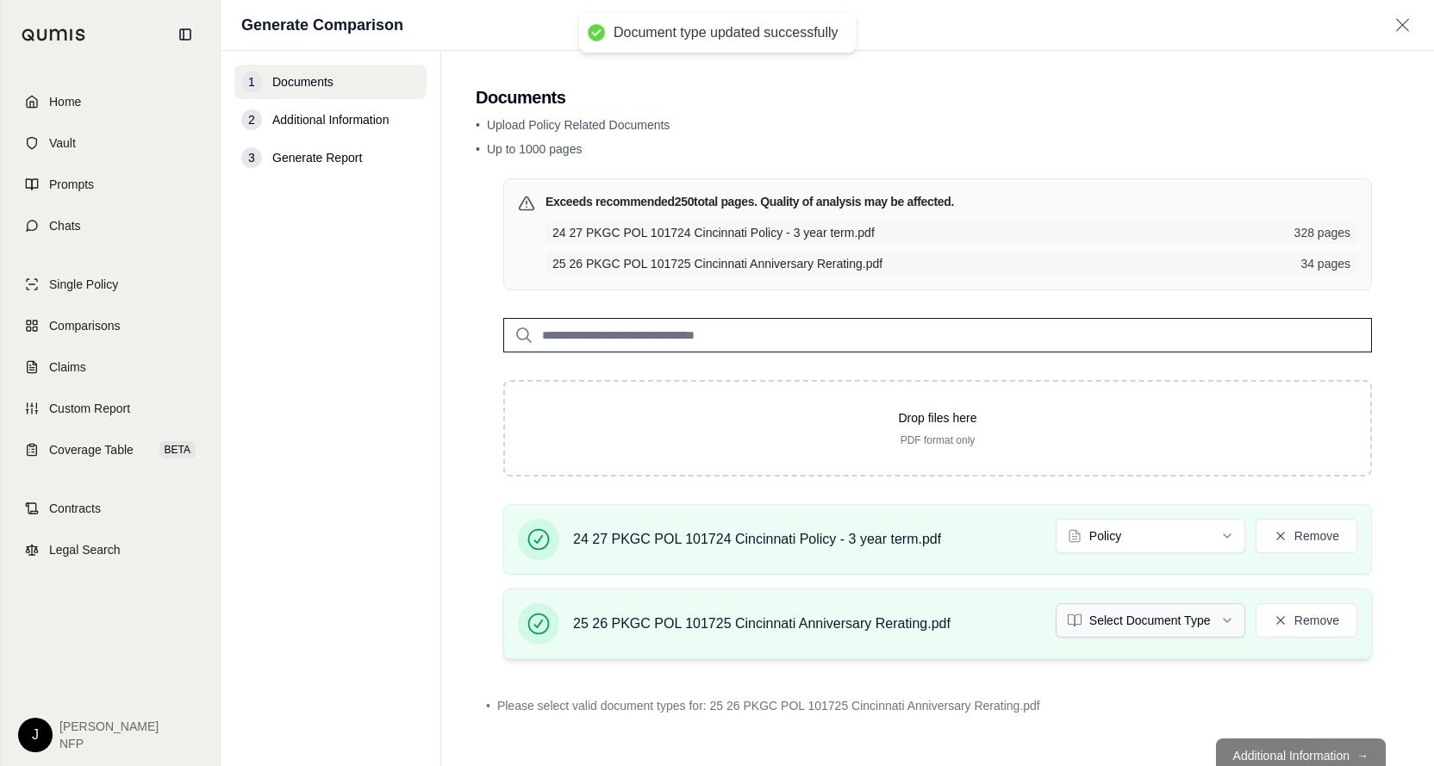
click at [1214, 618] on html "Document type updated successfully Home Vault Prompts Chats Single Policy Compa…" at bounding box center [717, 383] width 1434 height 766
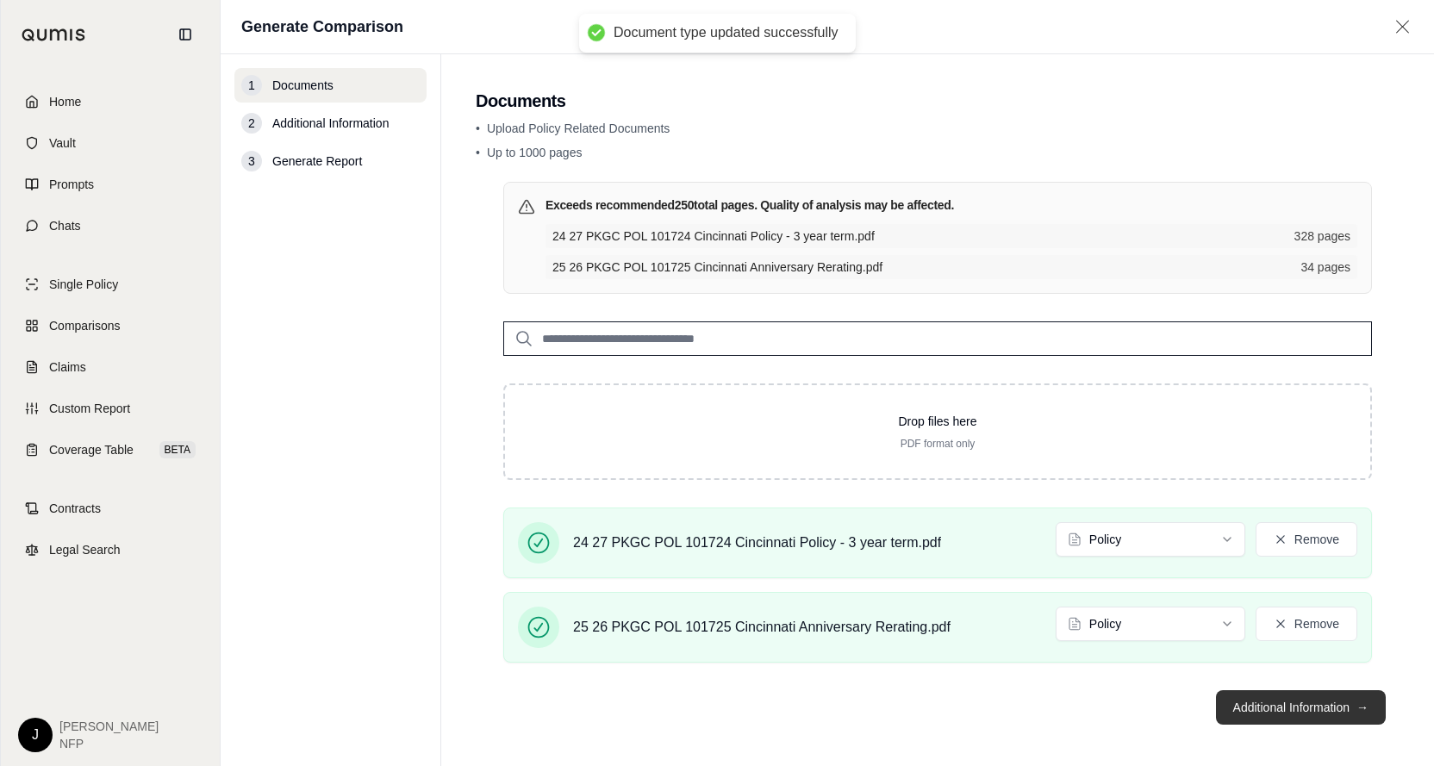
click at [1276, 700] on button "Additional Information →" at bounding box center [1301, 707] width 170 height 34
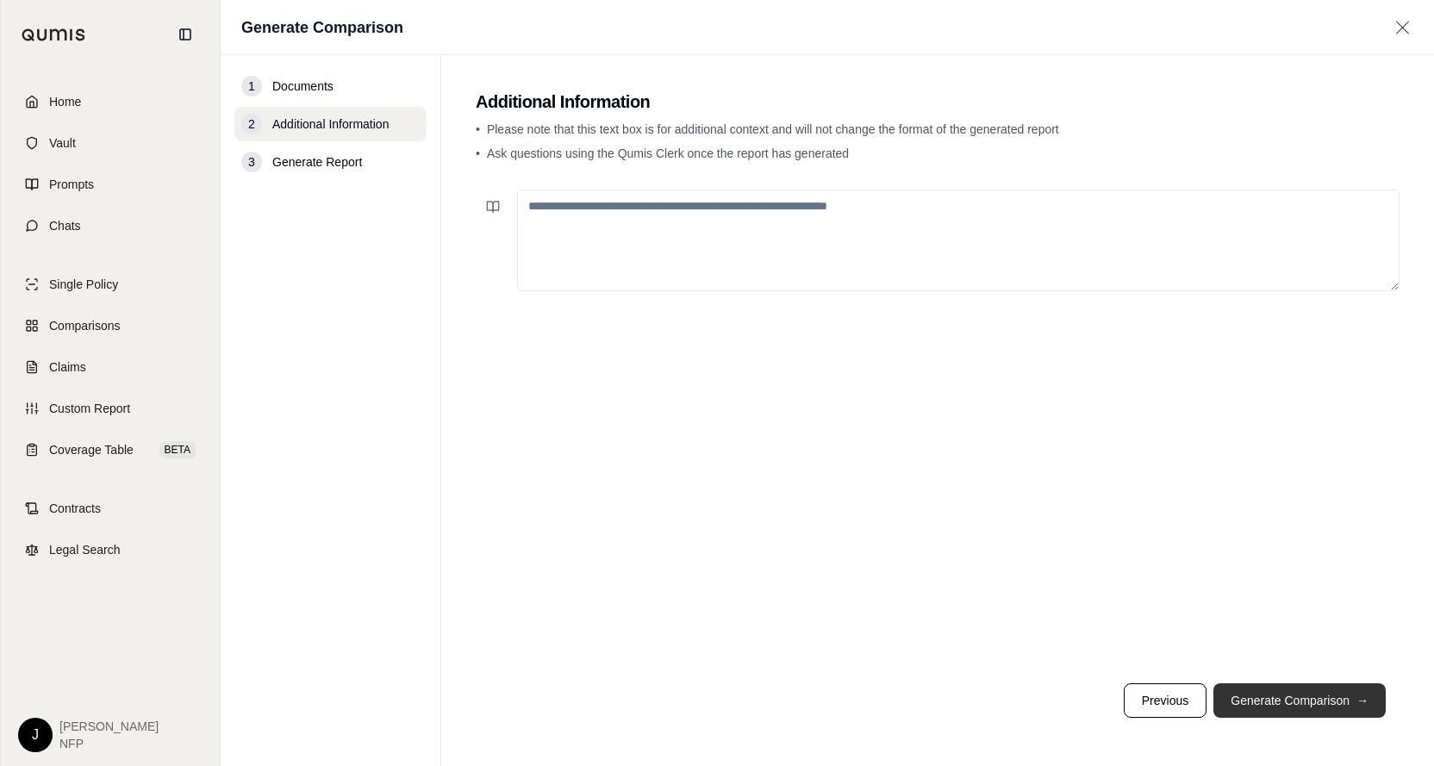
click at [1272, 704] on button "Generate Comparison →" at bounding box center [1300, 700] width 172 height 34
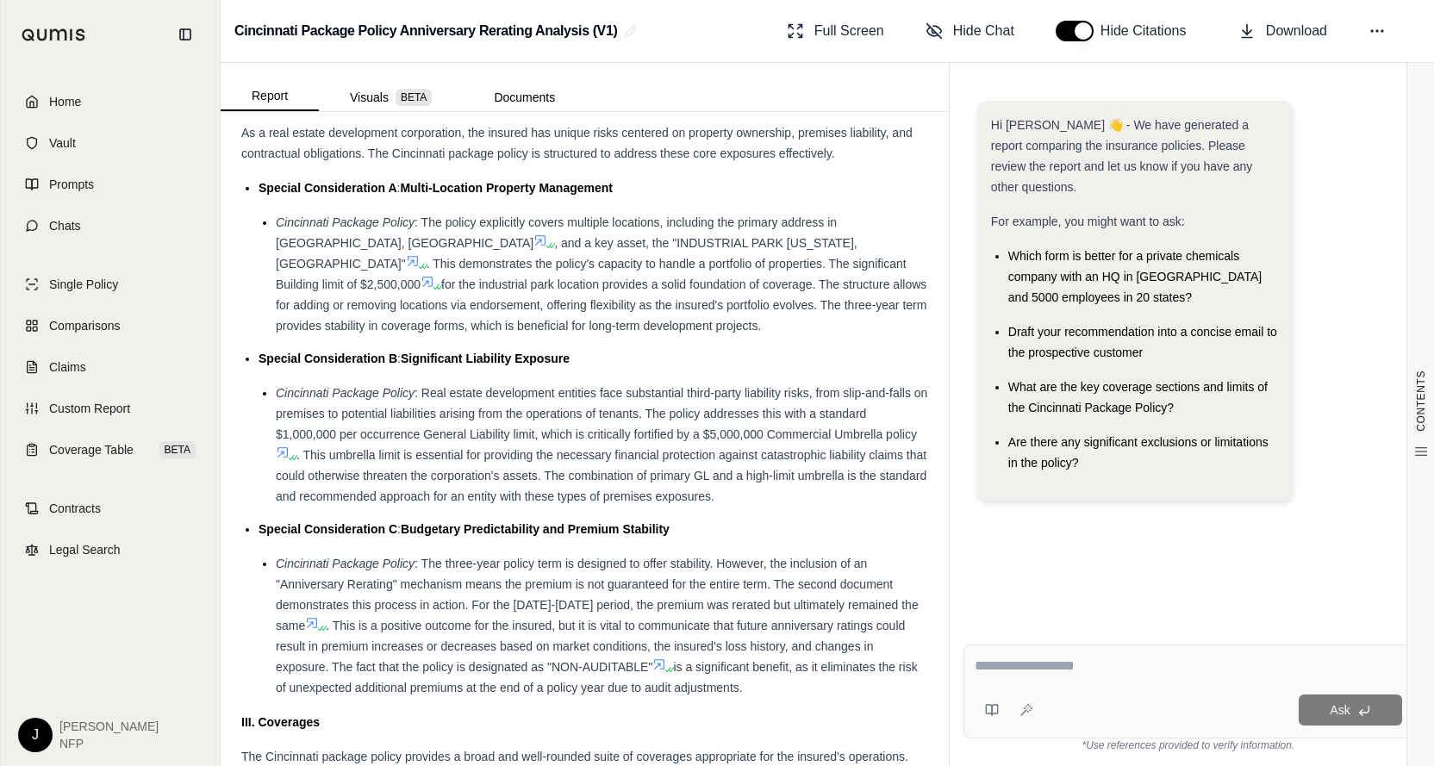
scroll to position [2069, 0]
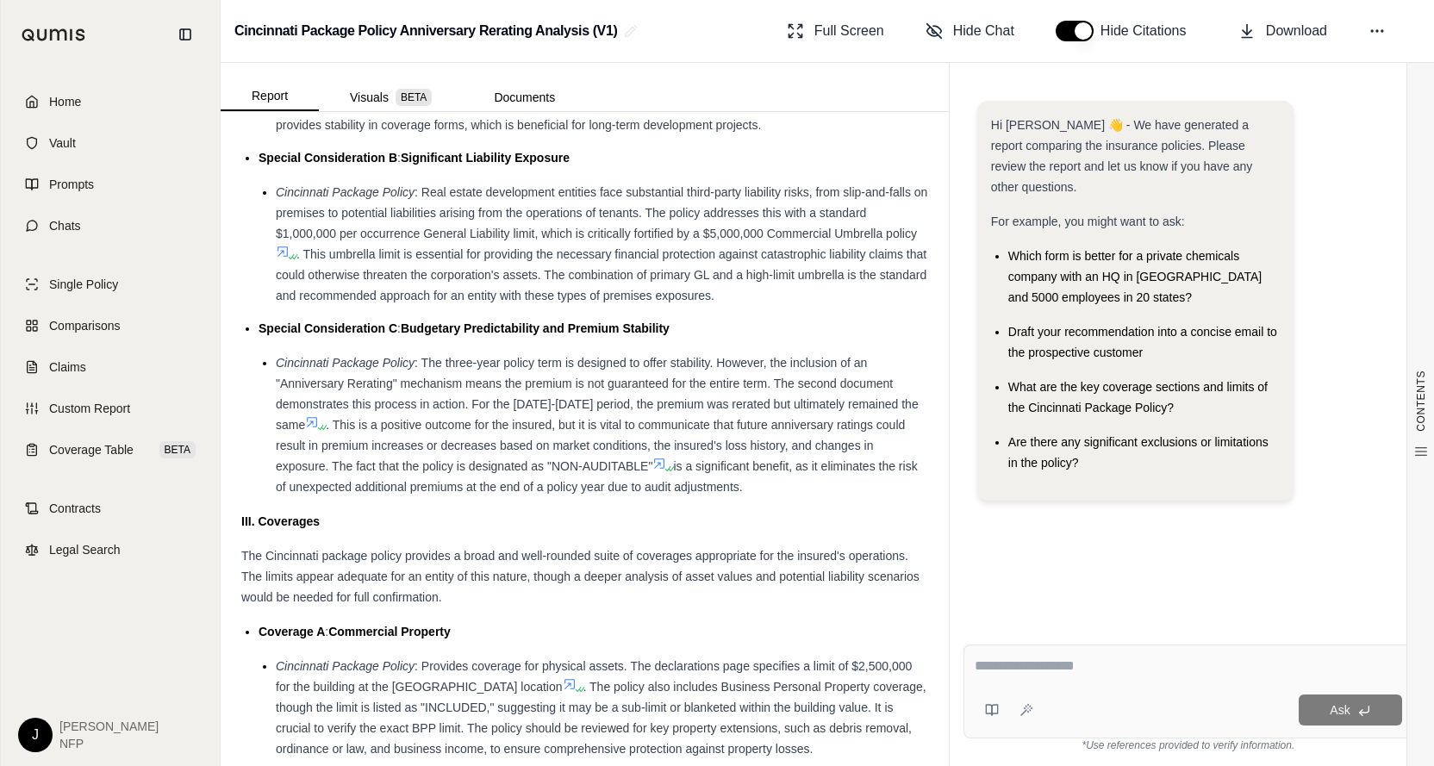
click at [1017, 672] on textarea at bounding box center [1189, 666] width 428 height 21
type textarea "**********"
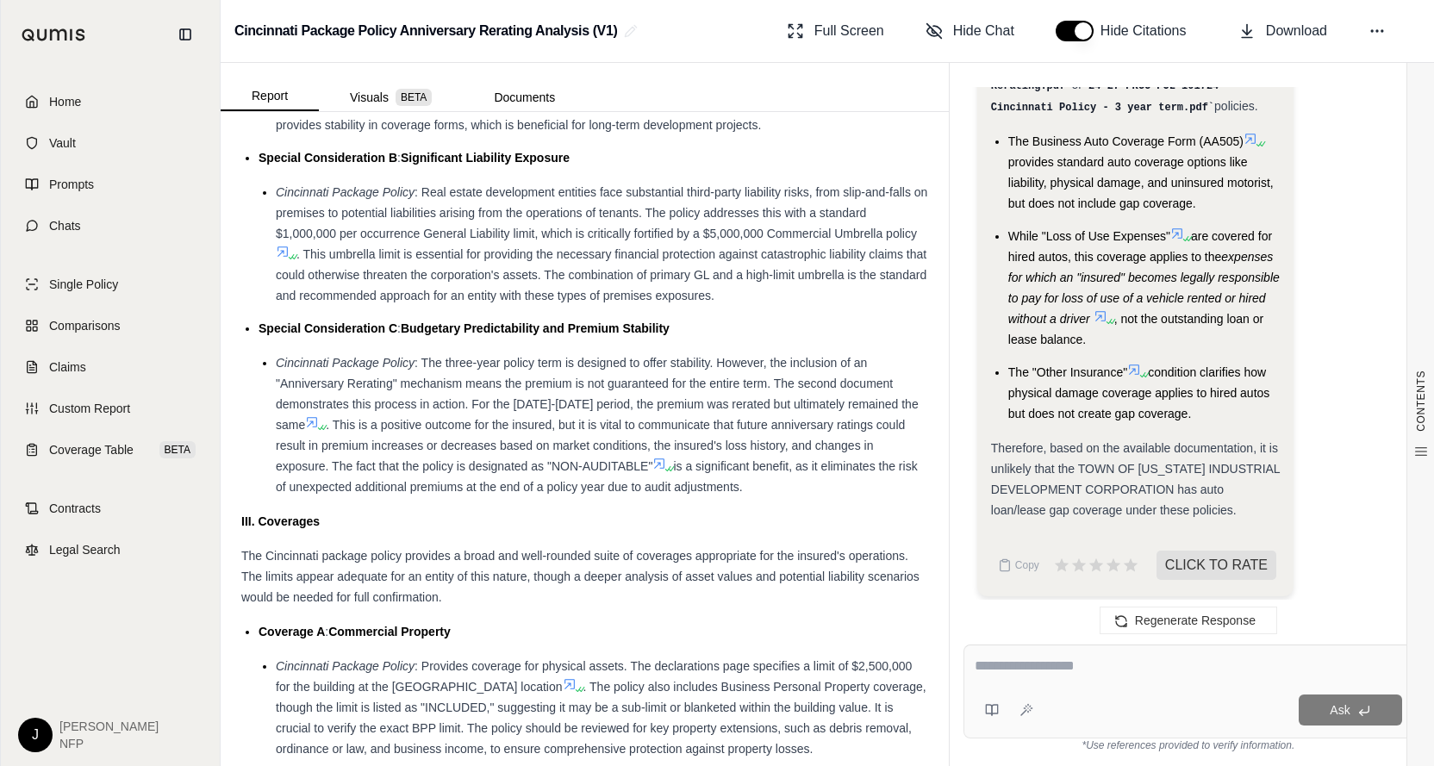
click at [1095, 669] on textarea at bounding box center [1189, 666] width 428 height 21
type textarea "**********"
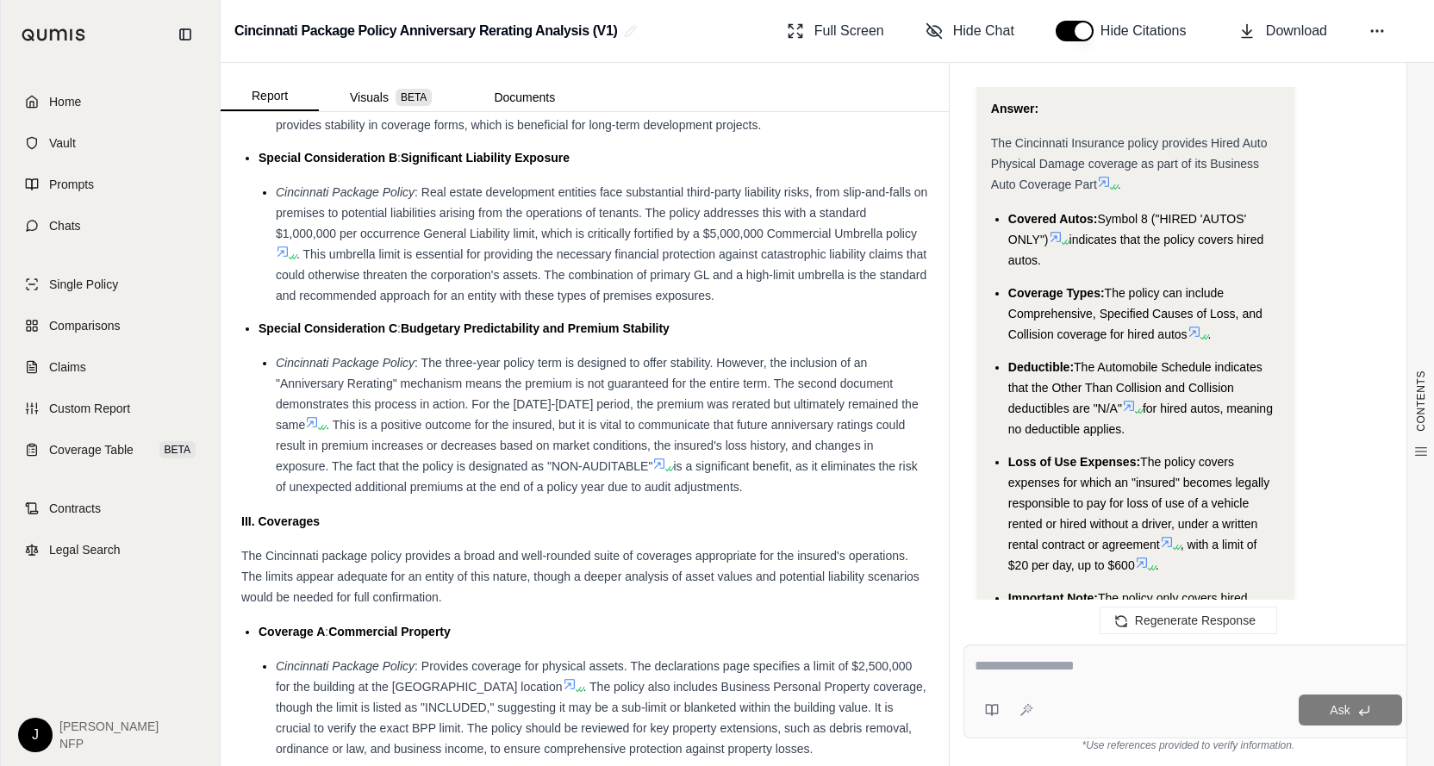
scroll to position [4548, 0]
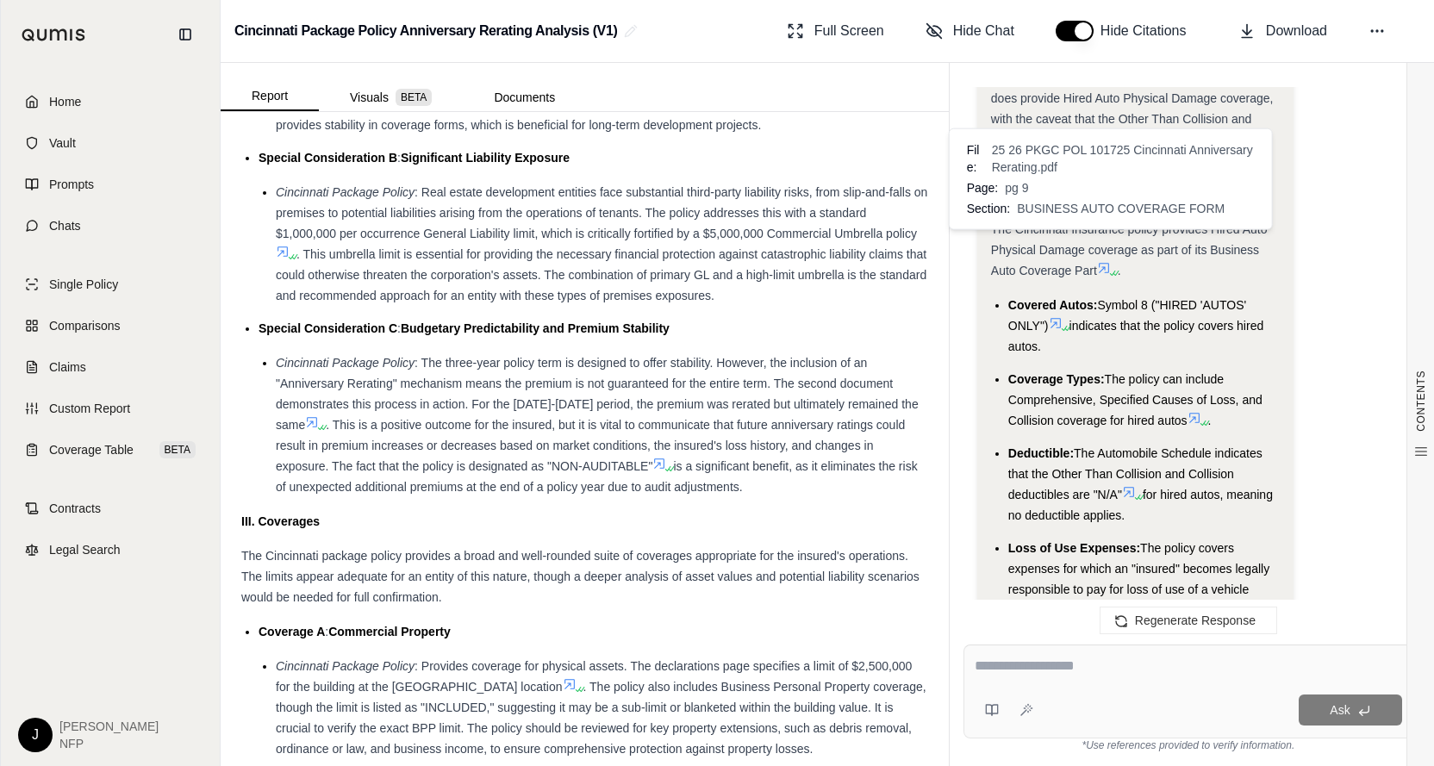
click at [1102, 264] on icon at bounding box center [1104, 269] width 10 height 10
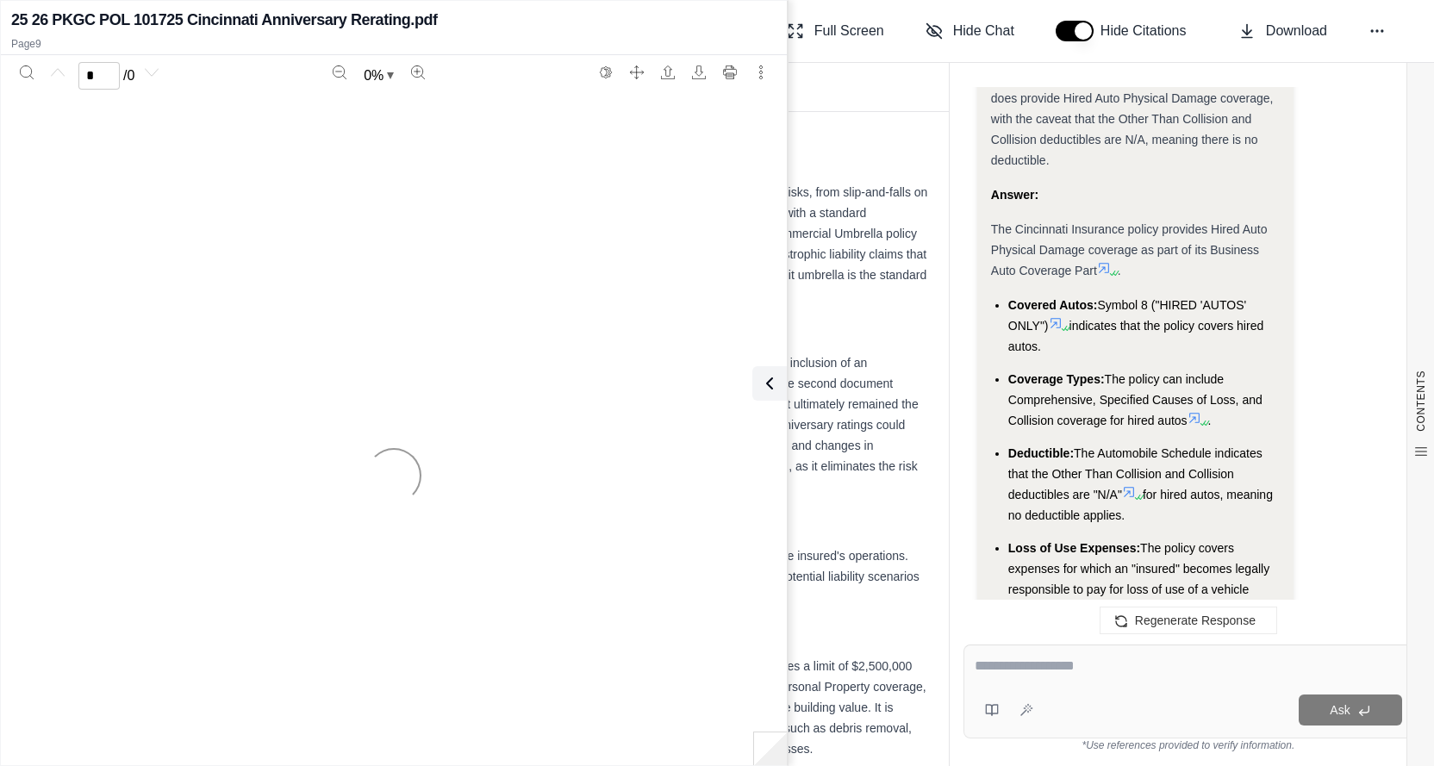
scroll to position [4721, 0]
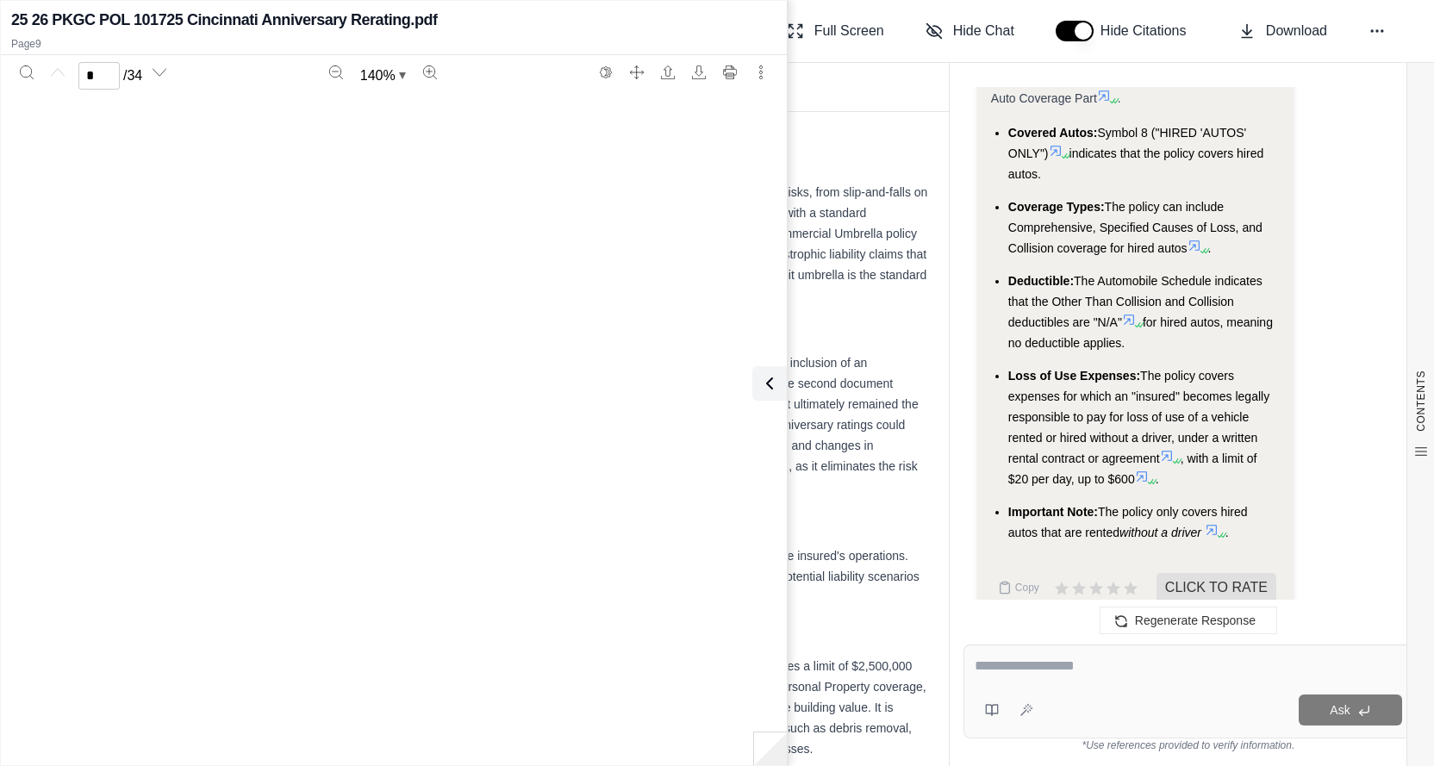
type input "*"
click at [1046, 657] on textarea at bounding box center [1188, 666] width 427 height 21
type textarea "**********"
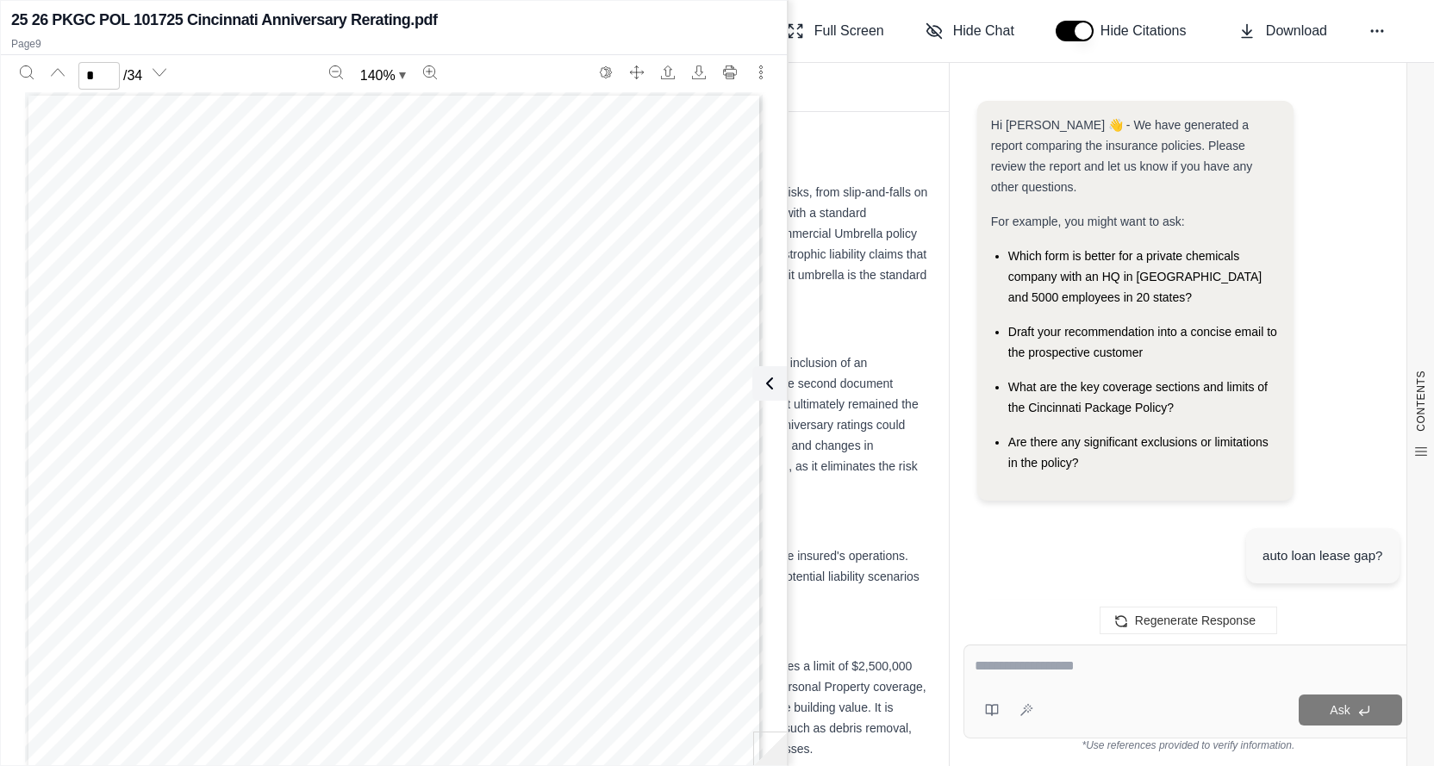
scroll to position [6780, 0]
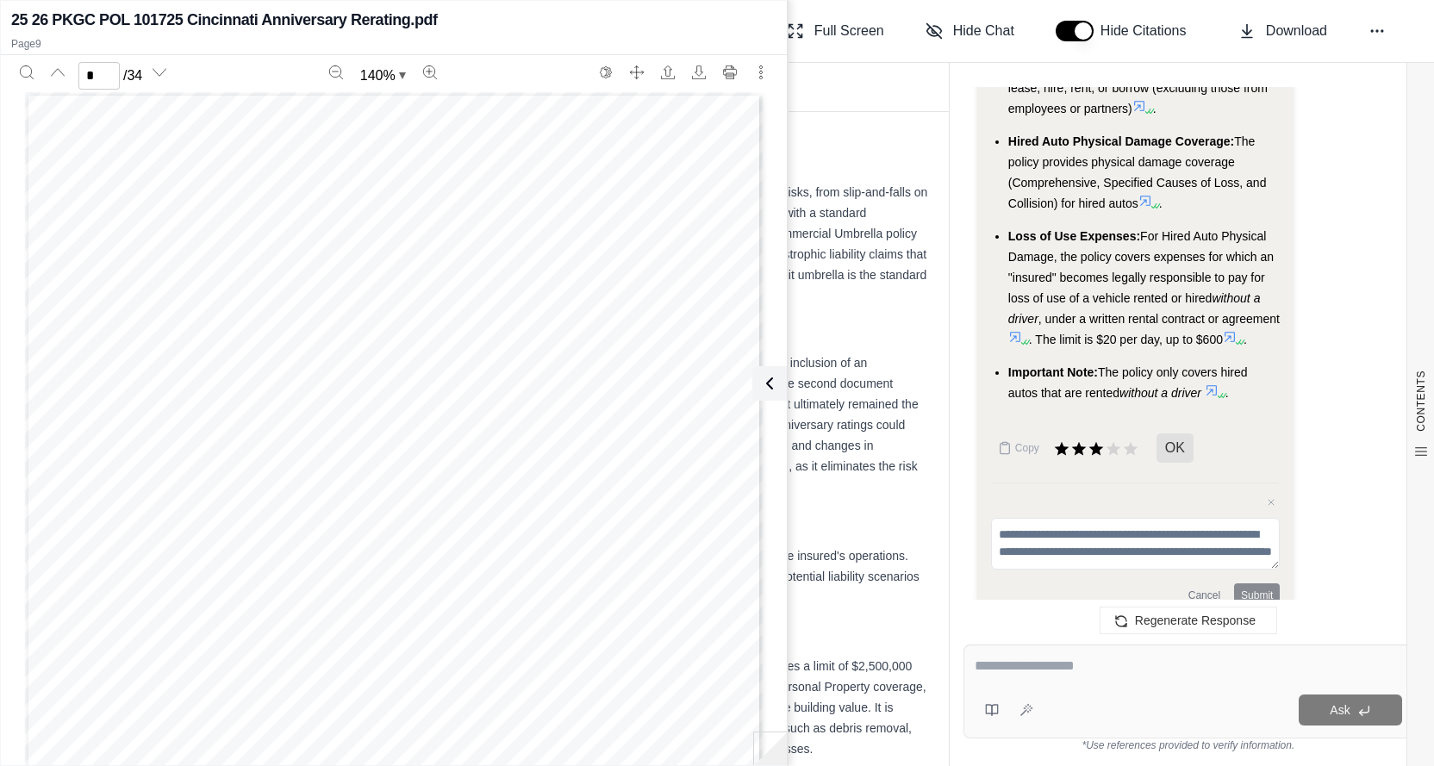
click at [1042, 671] on textarea at bounding box center [1188, 666] width 427 height 21
type textarea "**********"
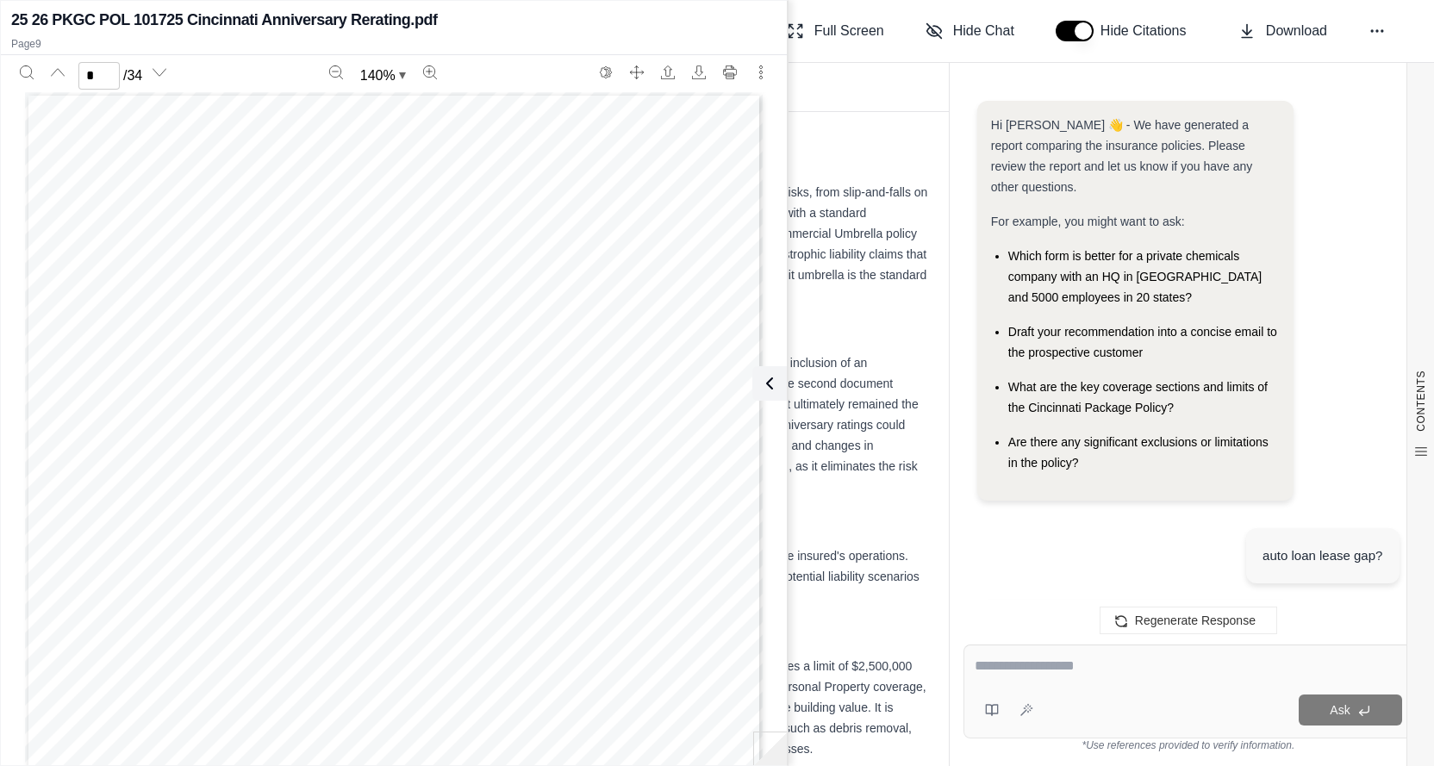
scroll to position [8793, 0]
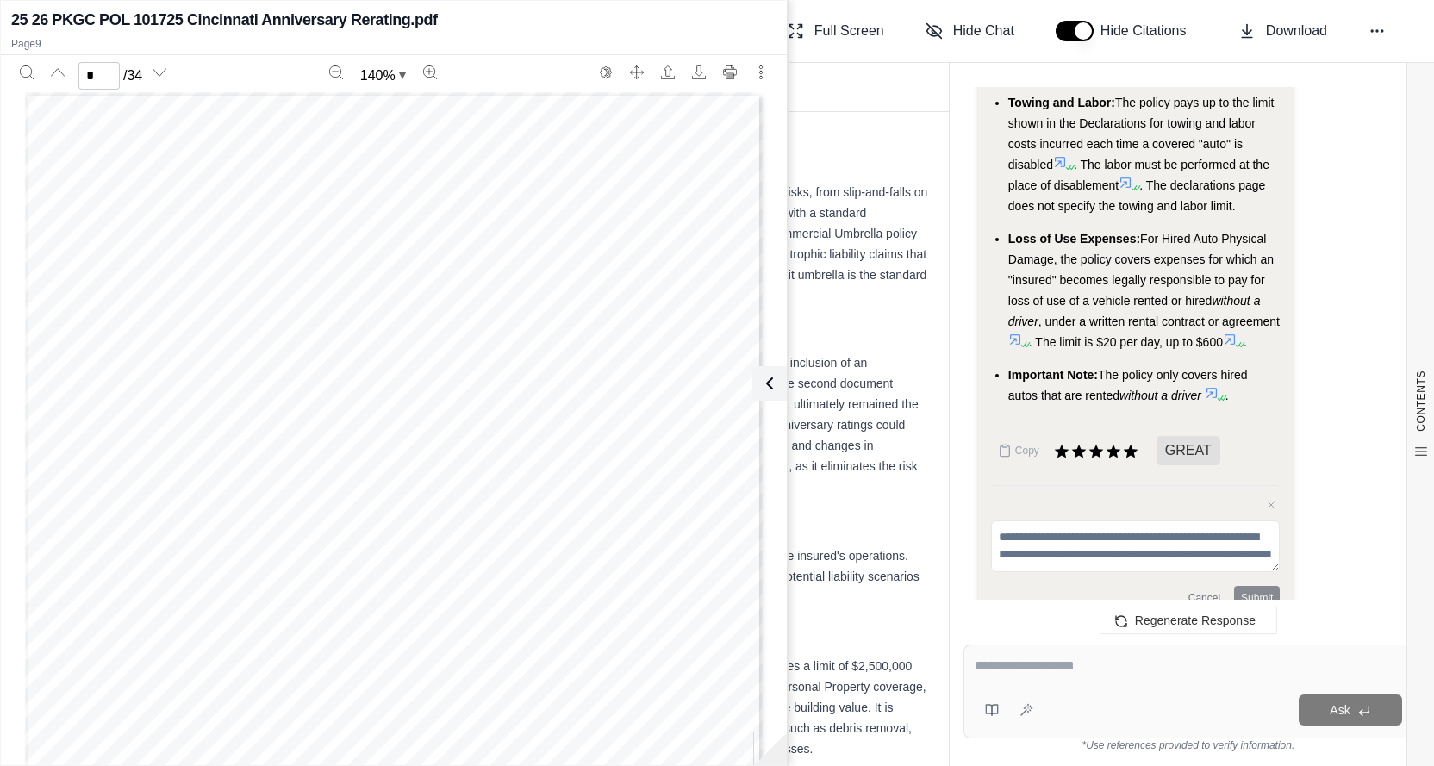
click at [1056, 682] on div at bounding box center [1188, 669] width 427 height 27
click at [1057, 678] on div at bounding box center [1188, 669] width 427 height 27
click at [1014, 668] on textarea at bounding box center [1188, 666] width 427 height 21
type textarea "**********"
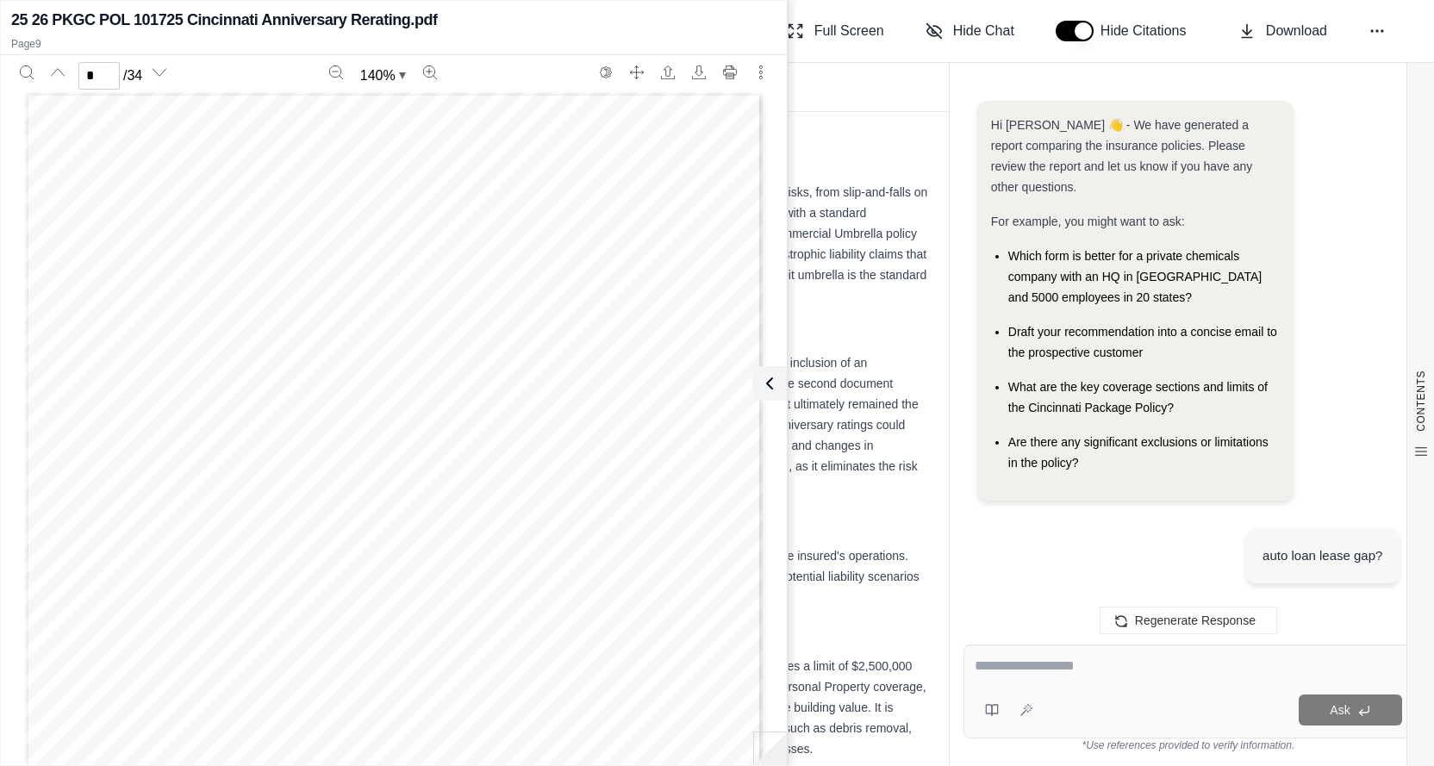
scroll to position [10617, 0]
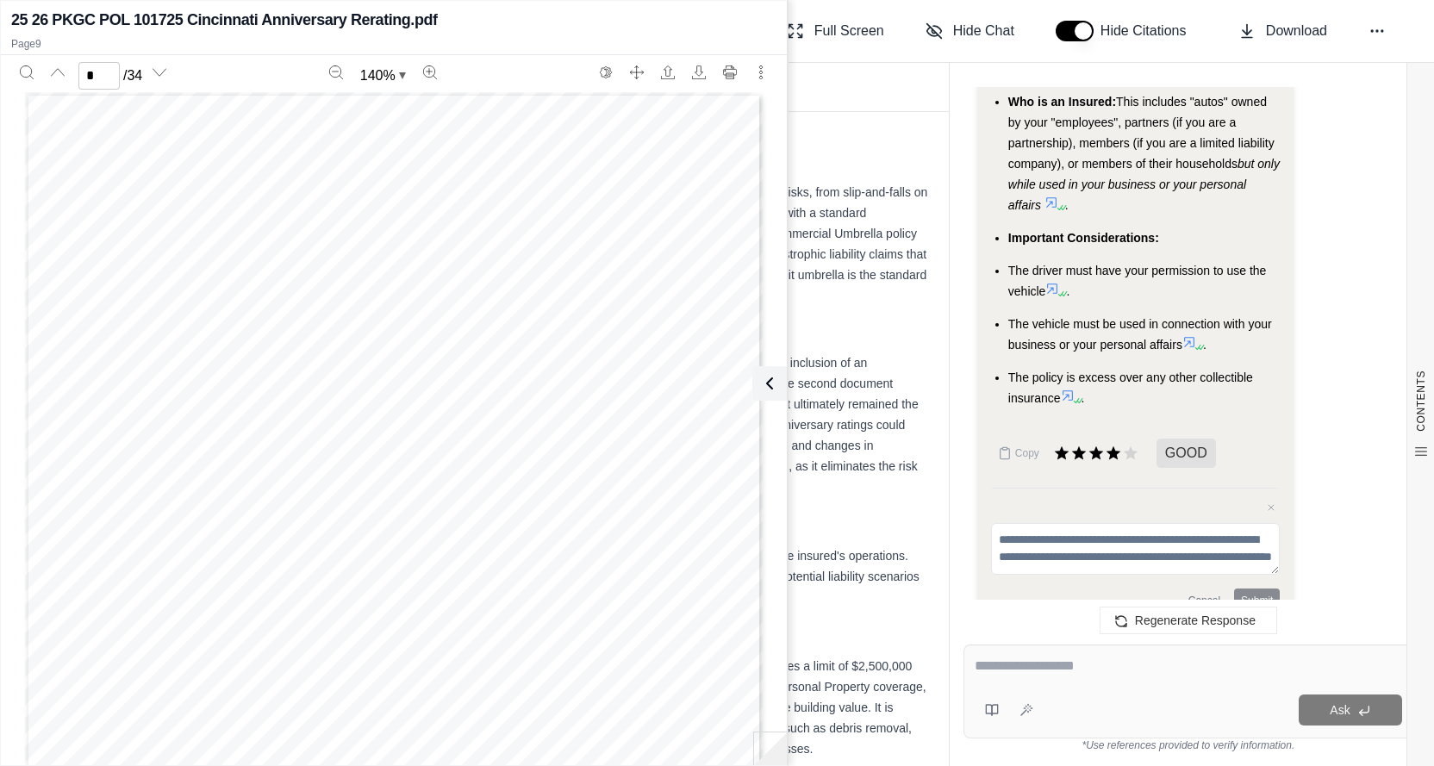
click at [1033, 662] on textarea at bounding box center [1188, 666] width 427 height 21
type textarea "**********"
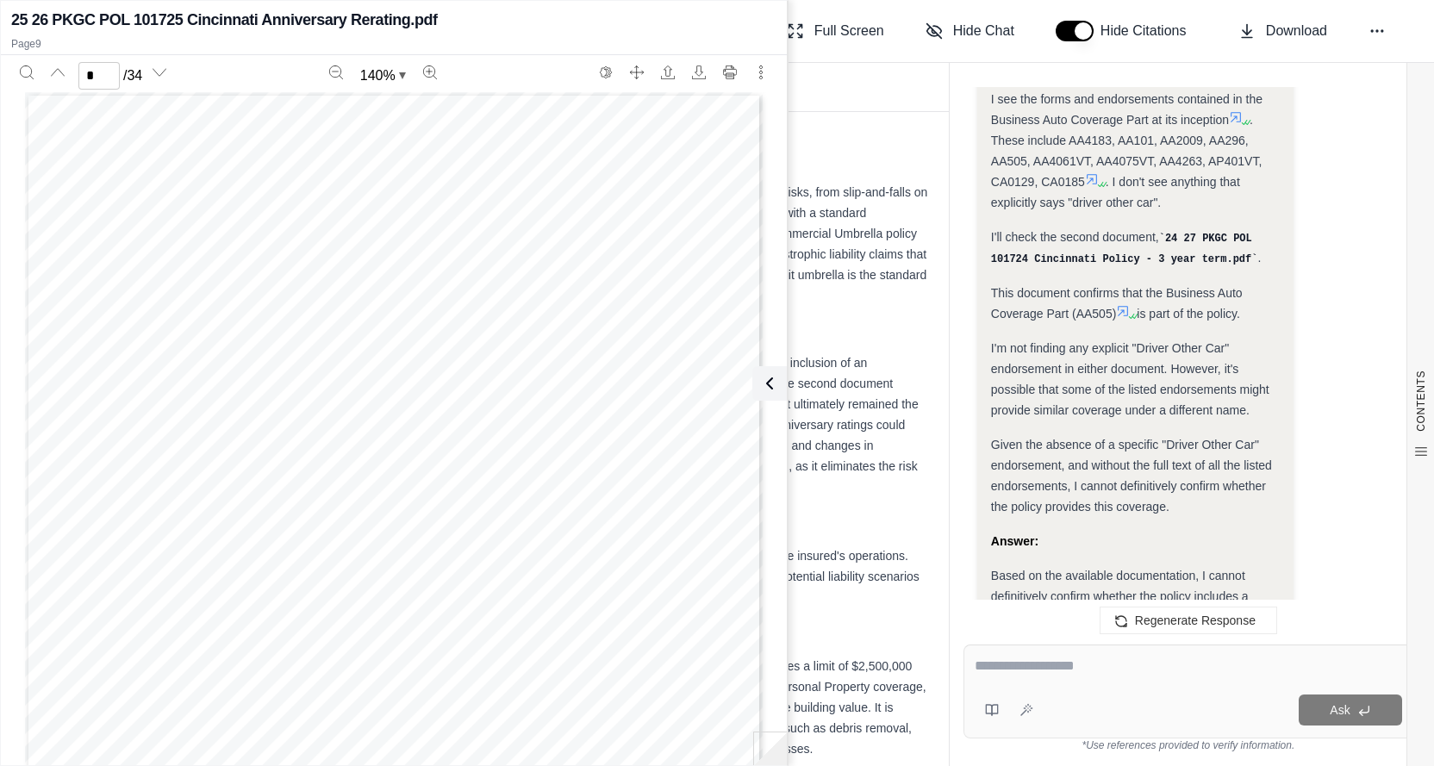
scroll to position [12001, 0]
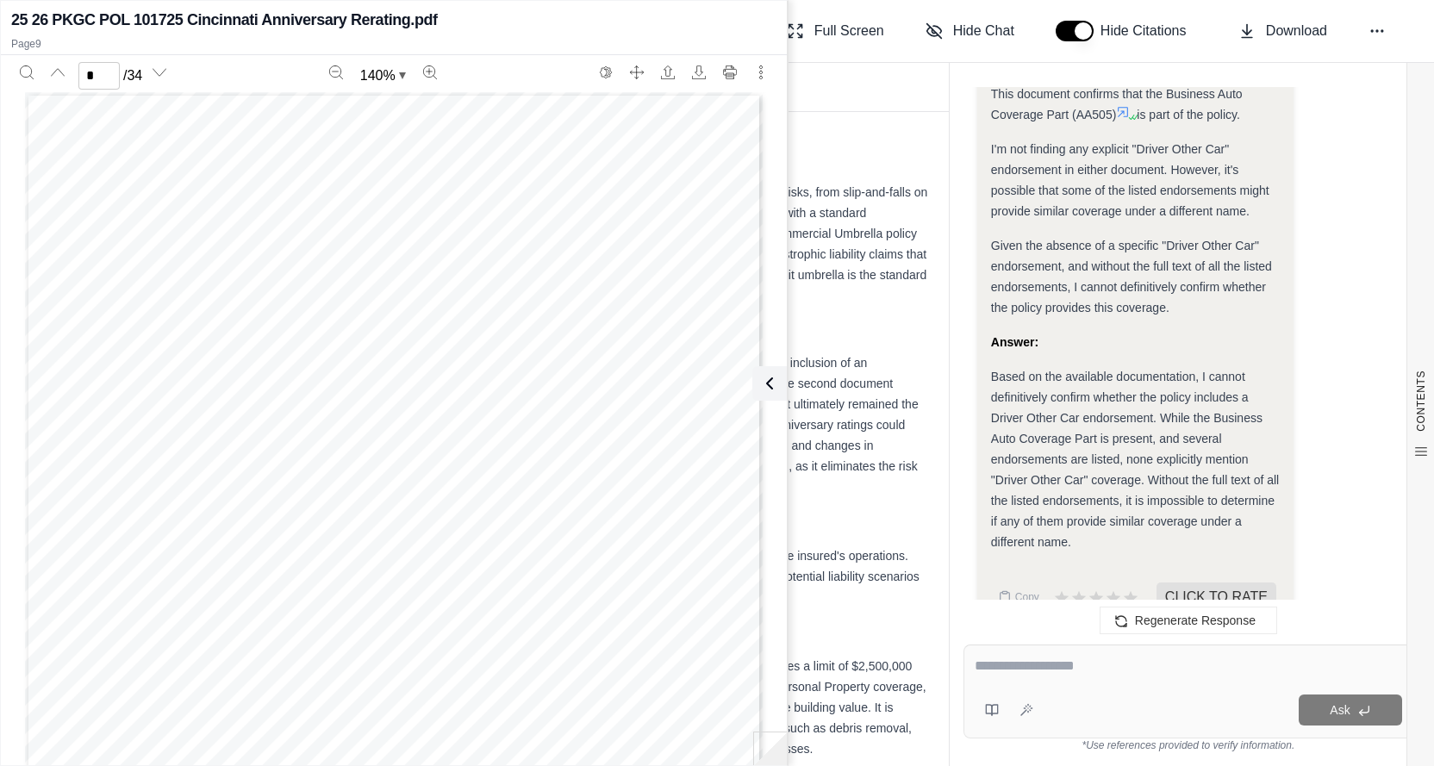
click at [1031, 665] on textarea at bounding box center [1188, 666] width 427 height 21
type textarea "**********"
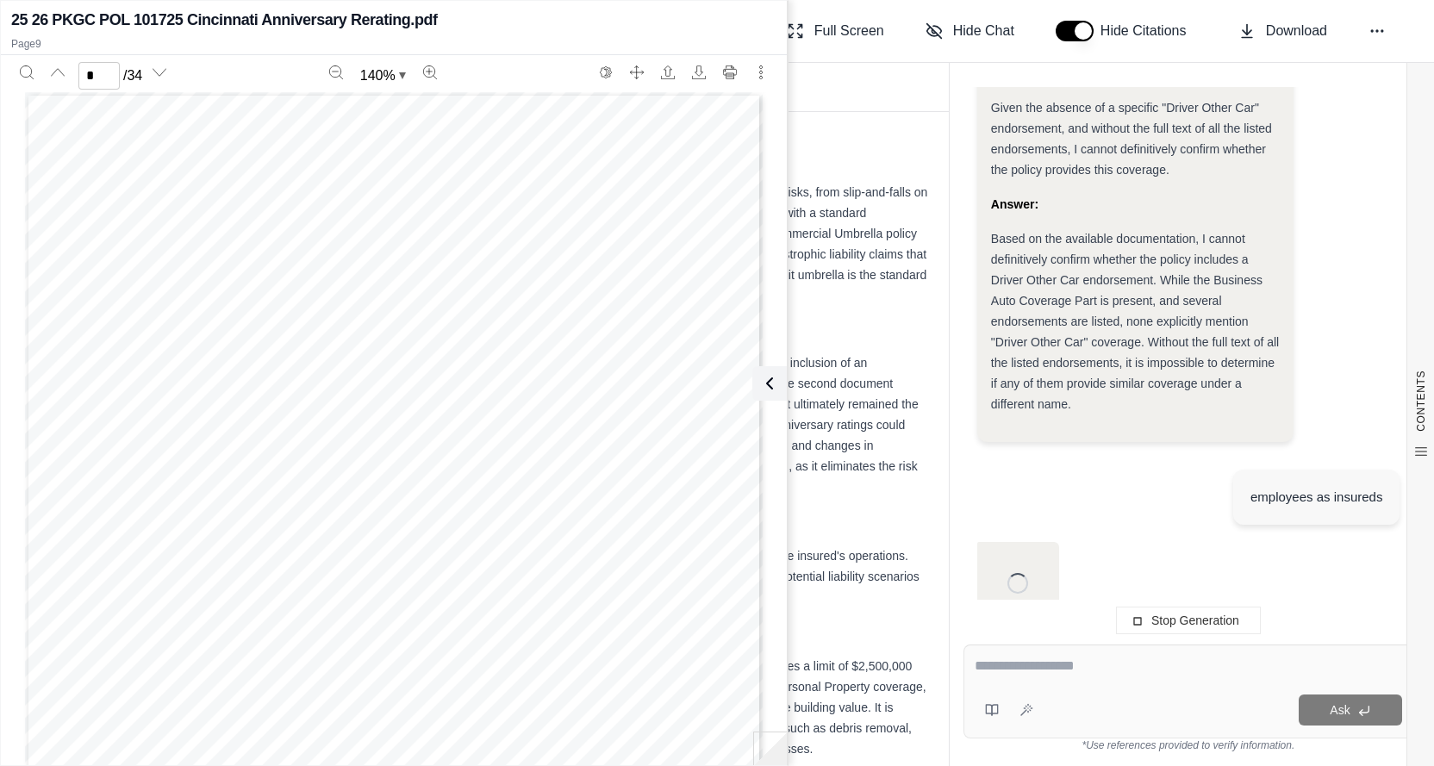
scroll to position [11755, 0]
click at [365, 407] on span "Description of Covered Auto Designation" at bounding box center [269, 413] width 248 height 12
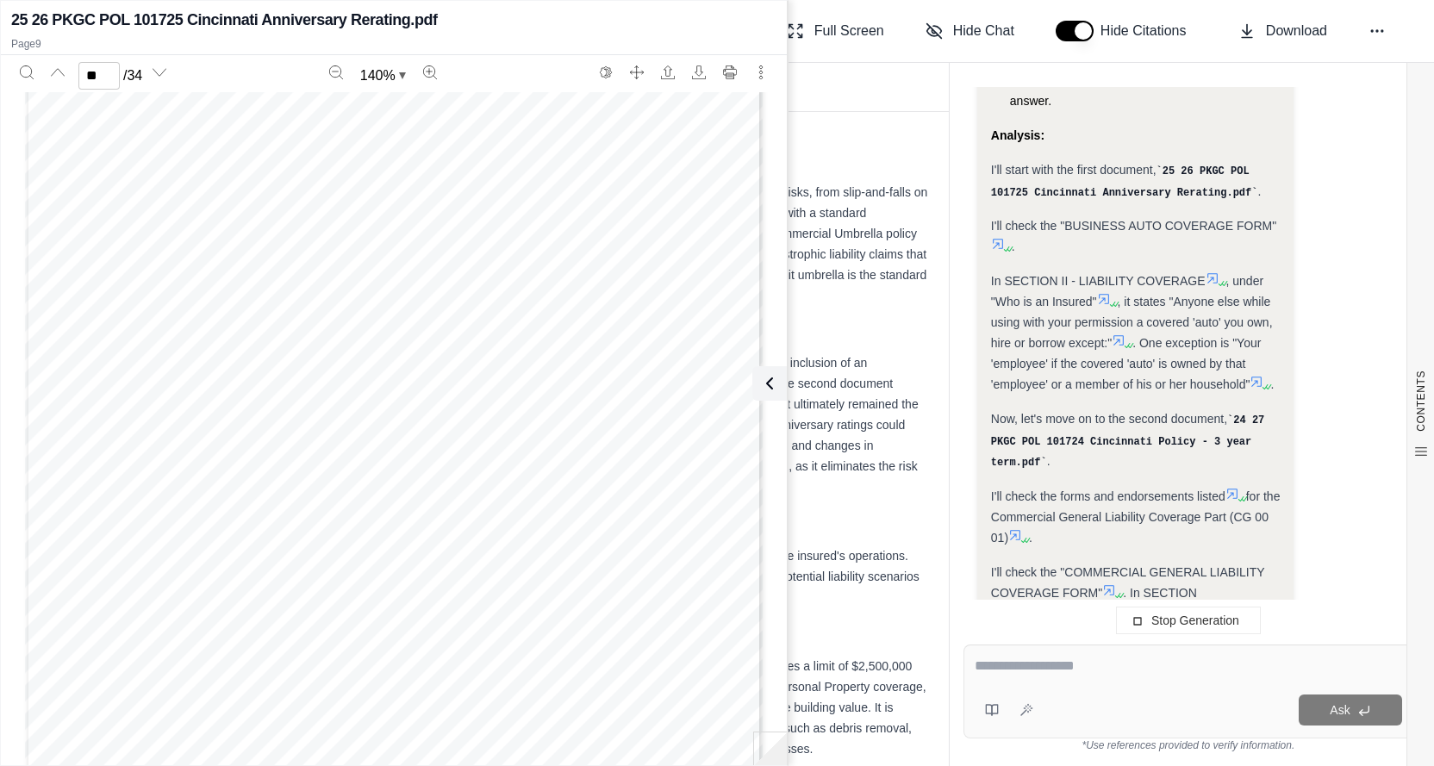
scroll to position [12263, 0]
type input "**"
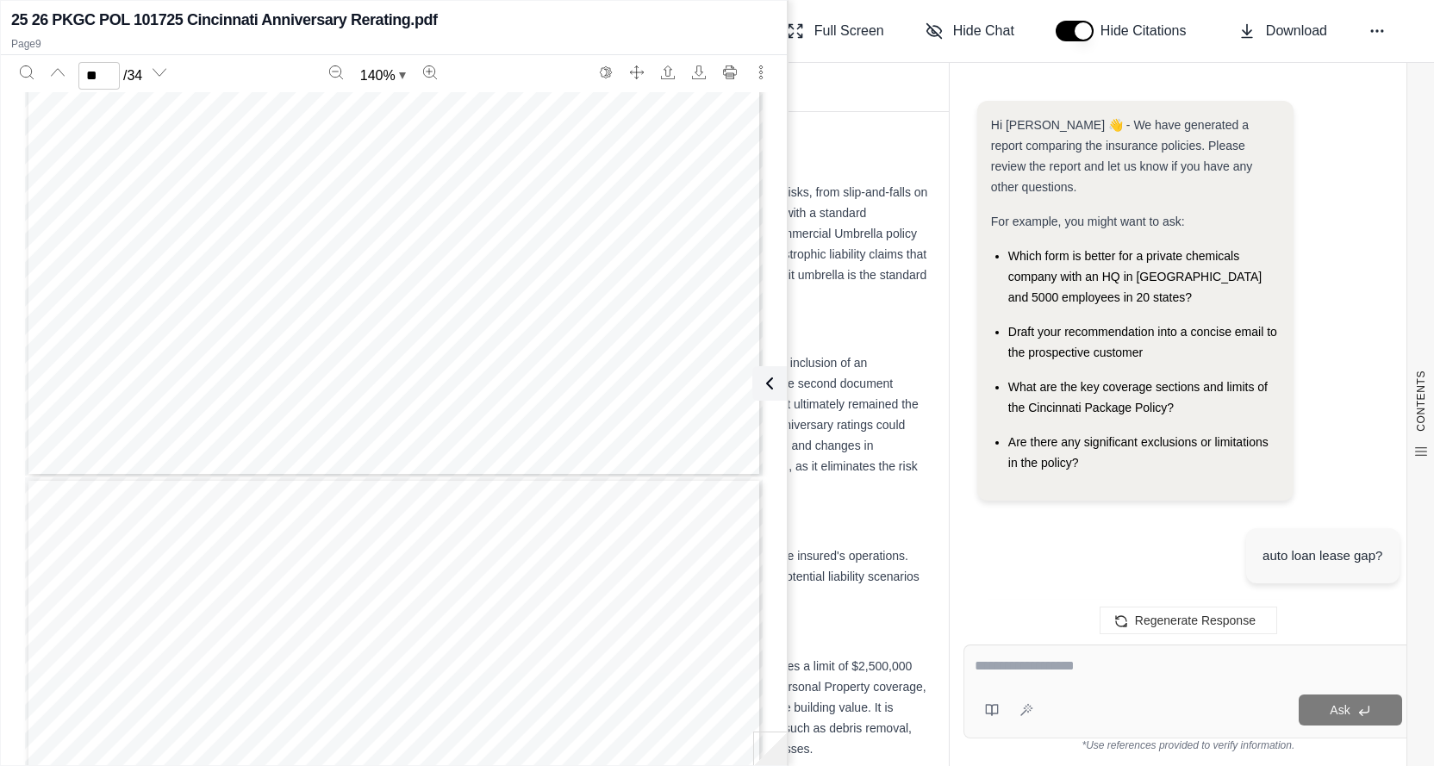
scroll to position [14837, 0]
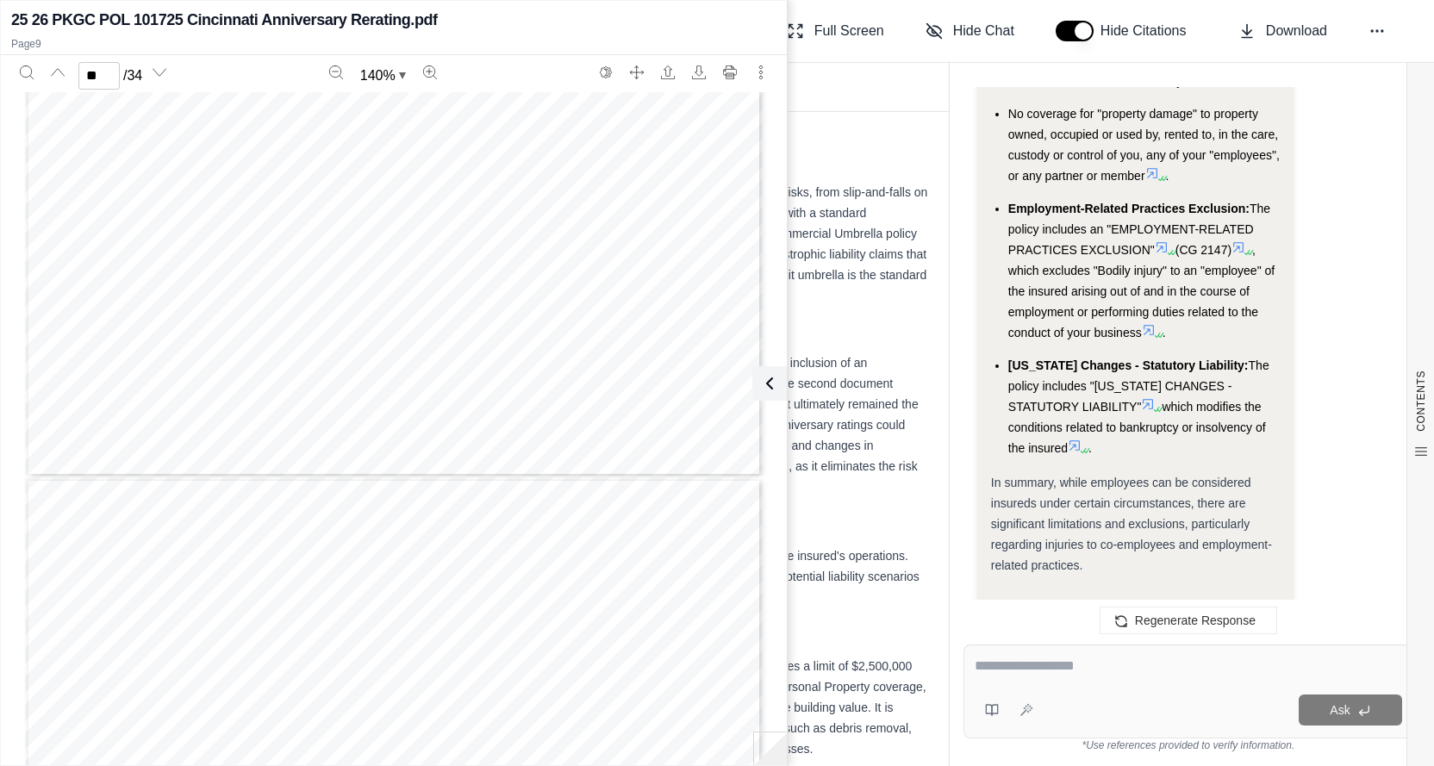
click at [992, 666] on textarea at bounding box center [1188, 666] width 427 height 21
type textarea "**********"
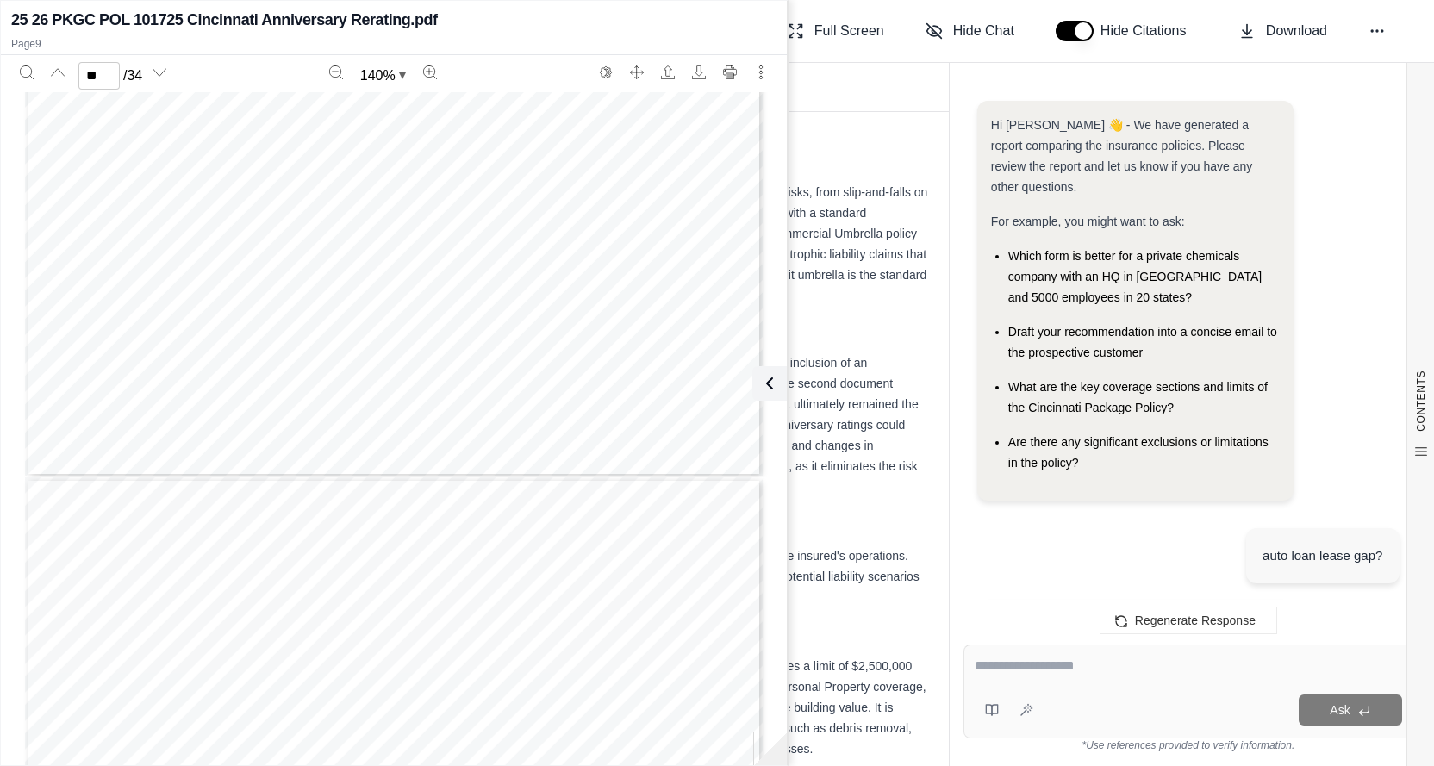
scroll to position [0, 0]
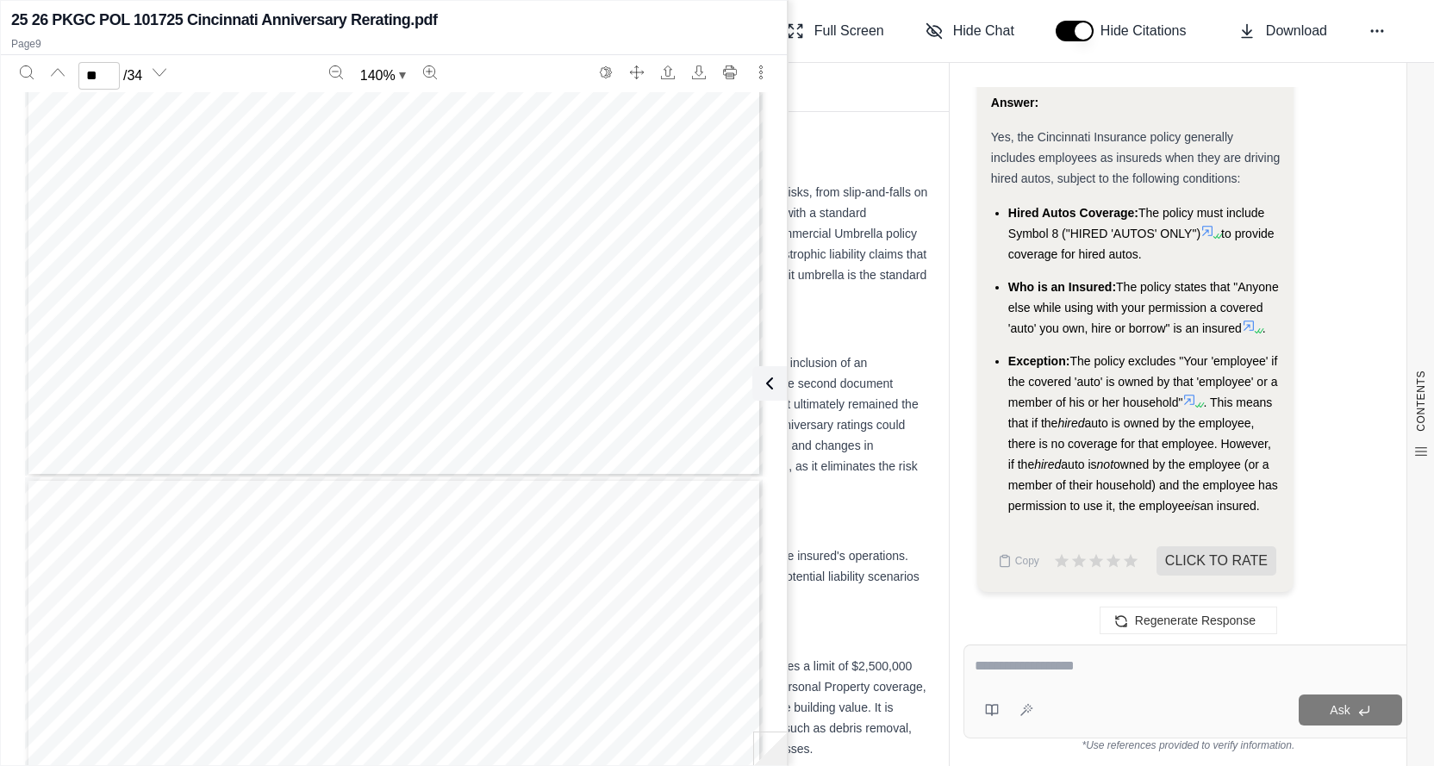
click at [1060, 677] on div at bounding box center [1189, 669] width 428 height 27
click at [1067, 677] on div at bounding box center [1189, 669] width 428 height 27
click at [1006, 665] on textarea at bounding box center [1189, 666] width 428 height 21
type textarea "**********"
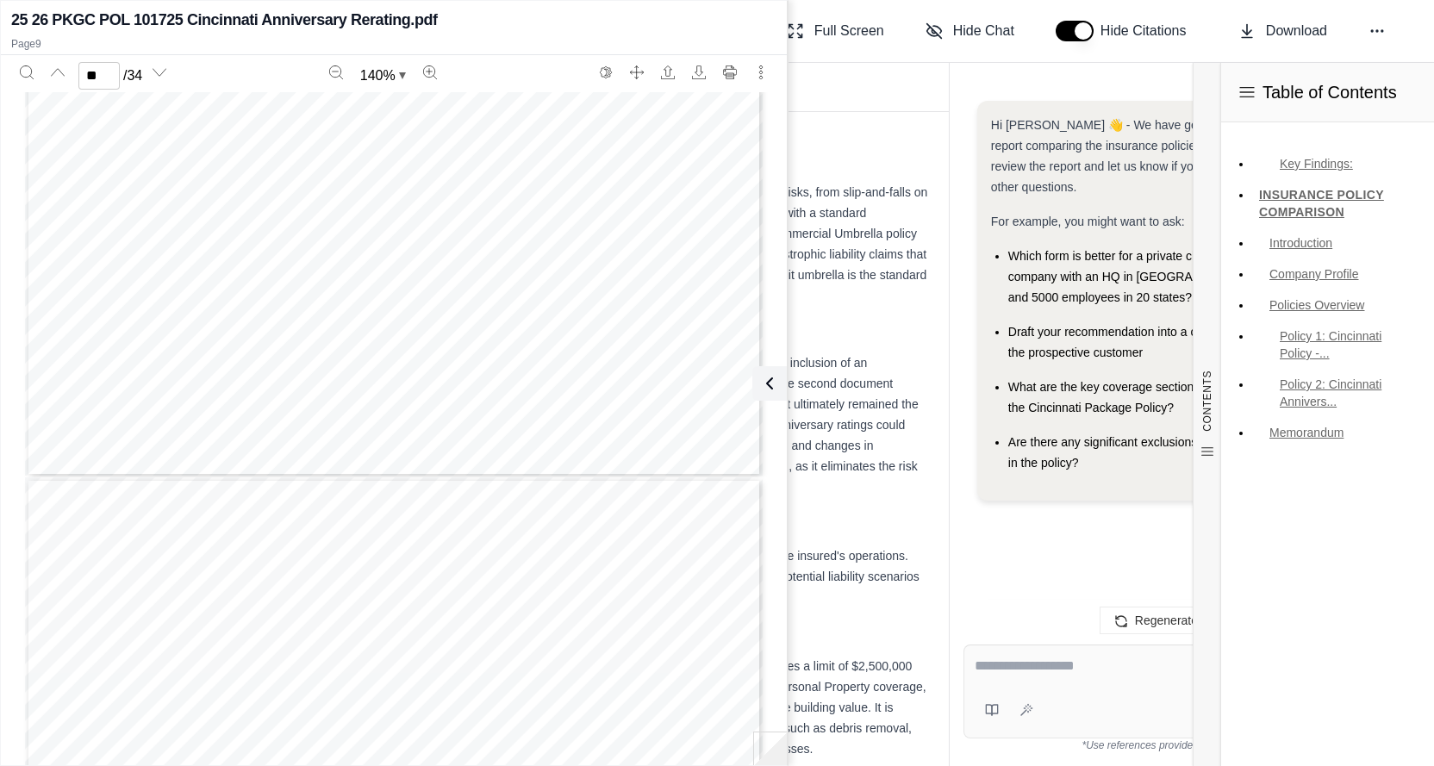
scroll to position [18684, 0]
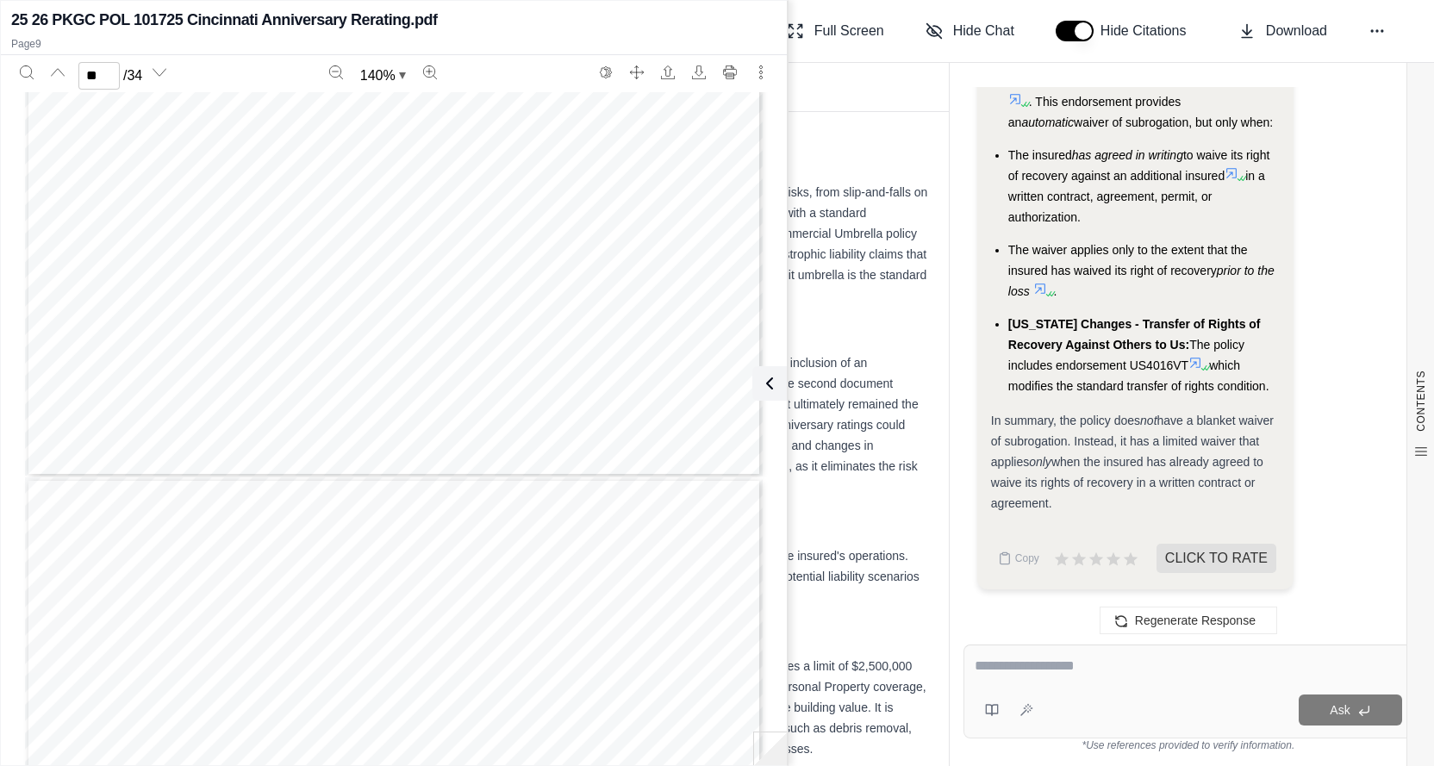
click at [1030, 674] on textarea at bounding box center [1188, 666] width 427 height 21
type textarea "**********"
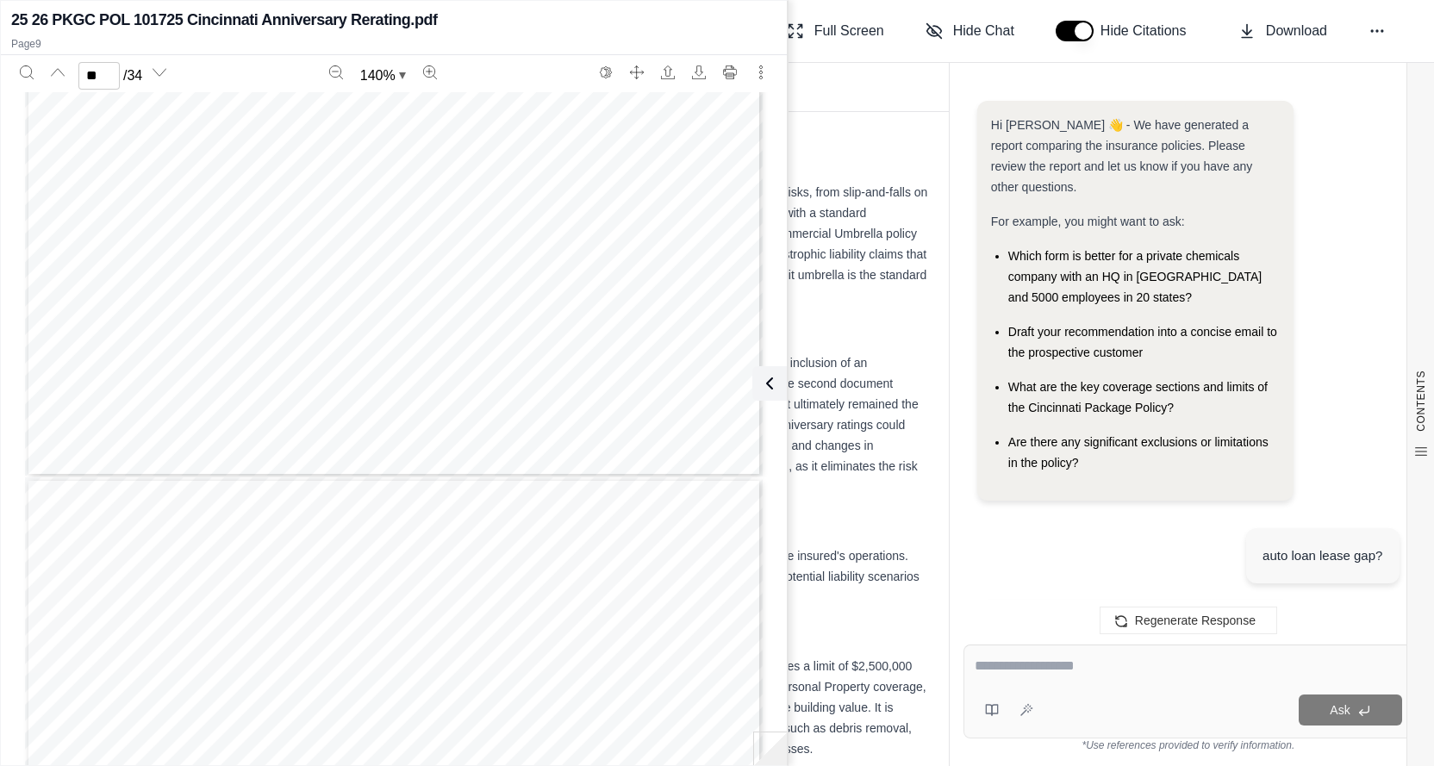
scroll to position [26508, 0]
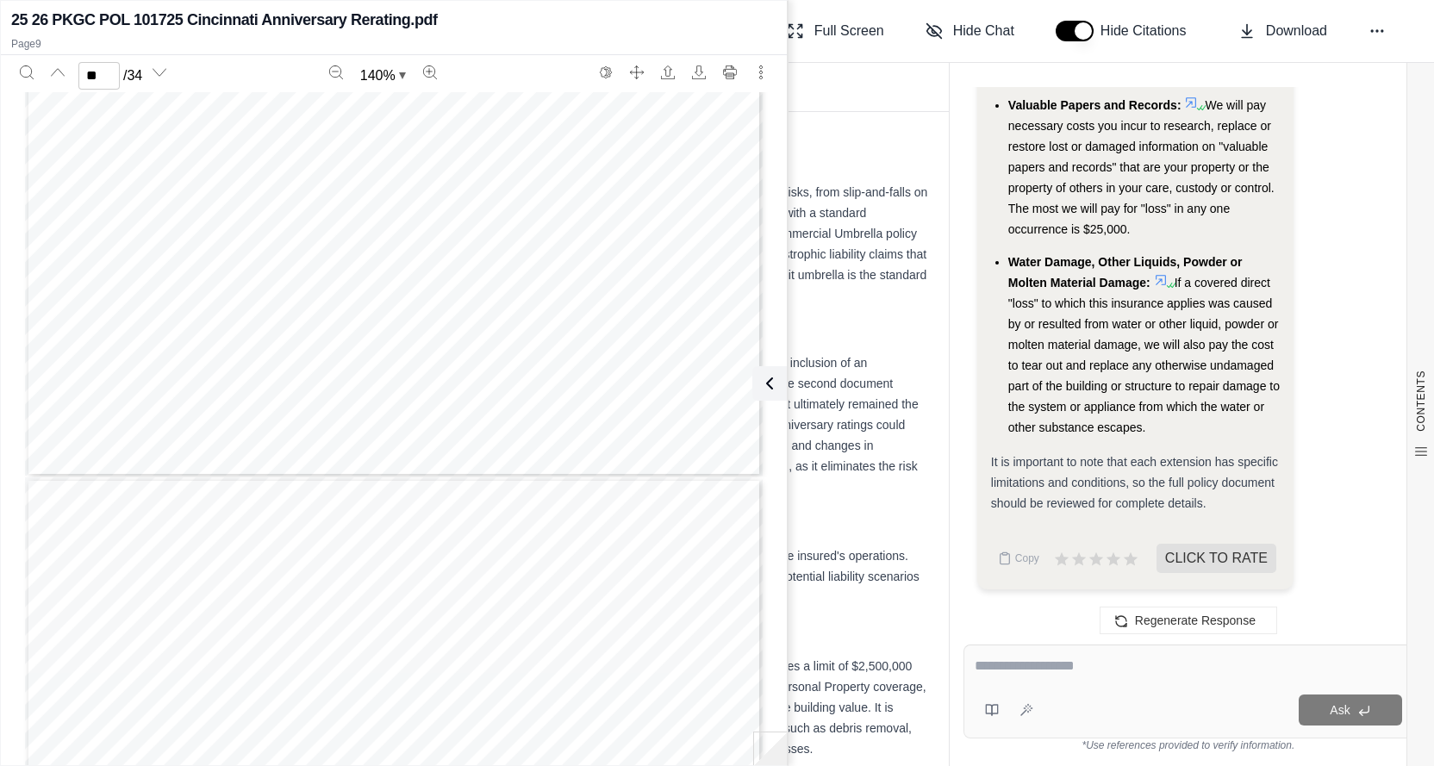
click at [1031, 665] on textarea at bounding box center [1189, 666] width 428 height 21
type textarea "*"
type textarea "**********"
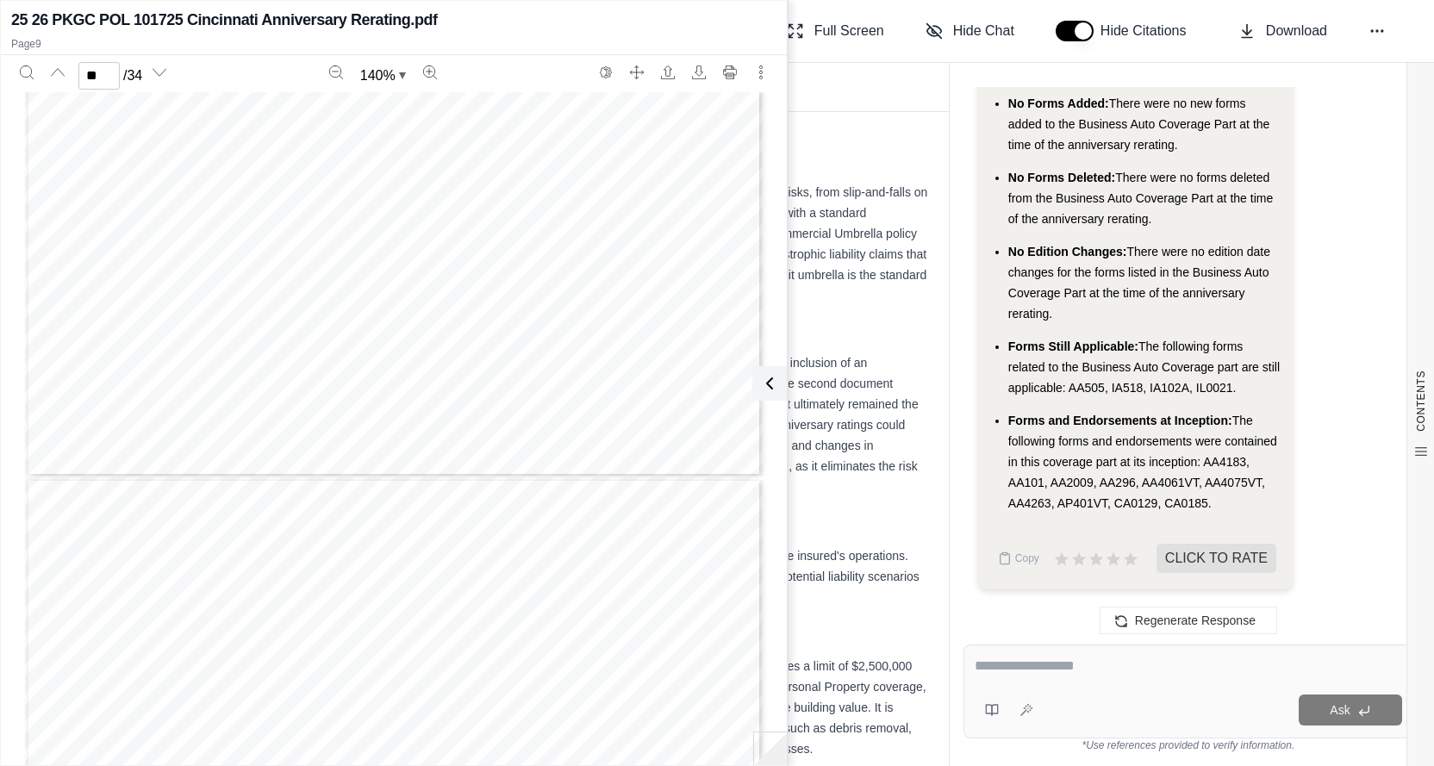
scroll to position [28913, 0]
click at [1043, 687] on div "Ask" at bounding box center [1189, 692] width 450 height 94
click at [776, 382] on icon at bounding box center [766, 383] width 21 height 21
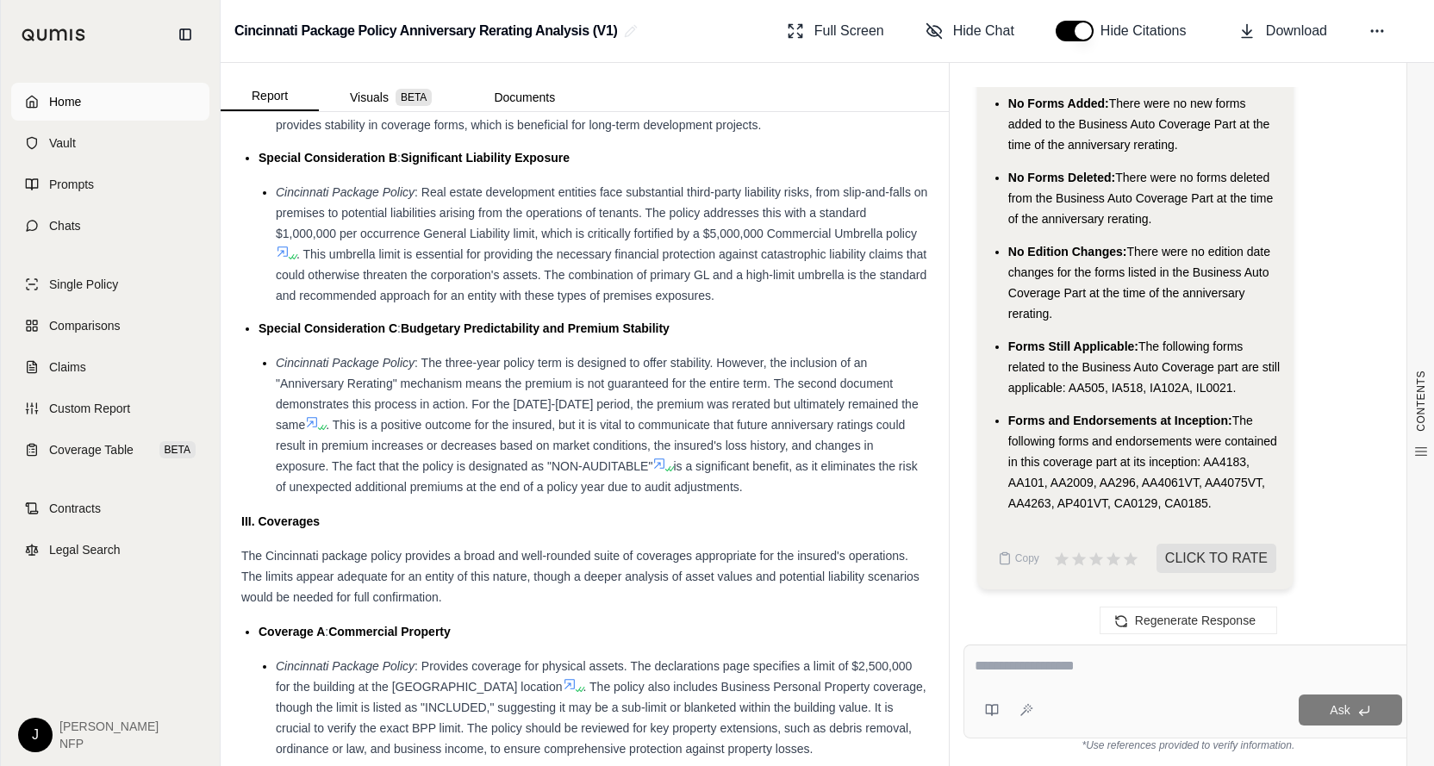
click at [62, 103] on span "Home" at bounding box center [65, 101] width 32 height 17
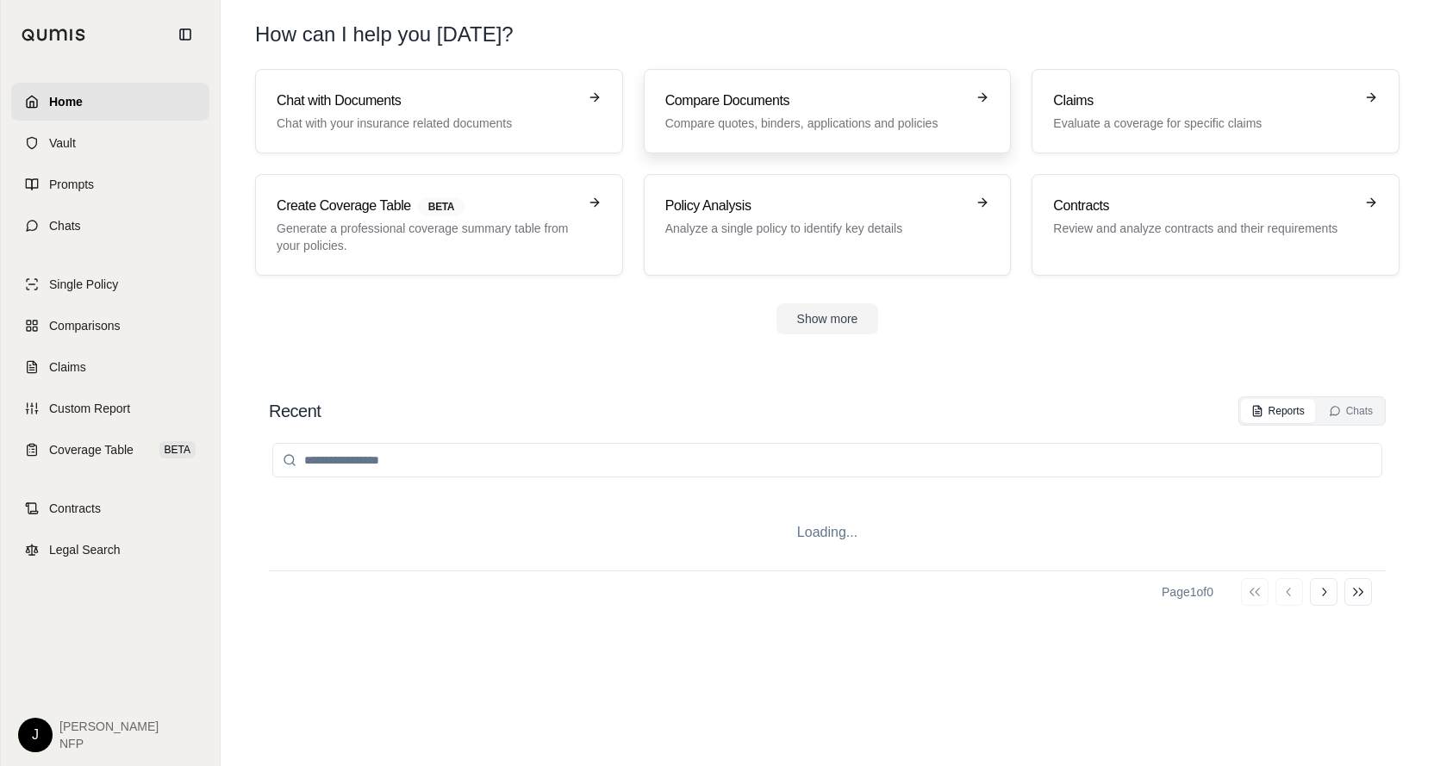
click at [711, 115] on p "Compare quotes, binders, applications and policies" at bounding box center [815, 123] width 301 height 17
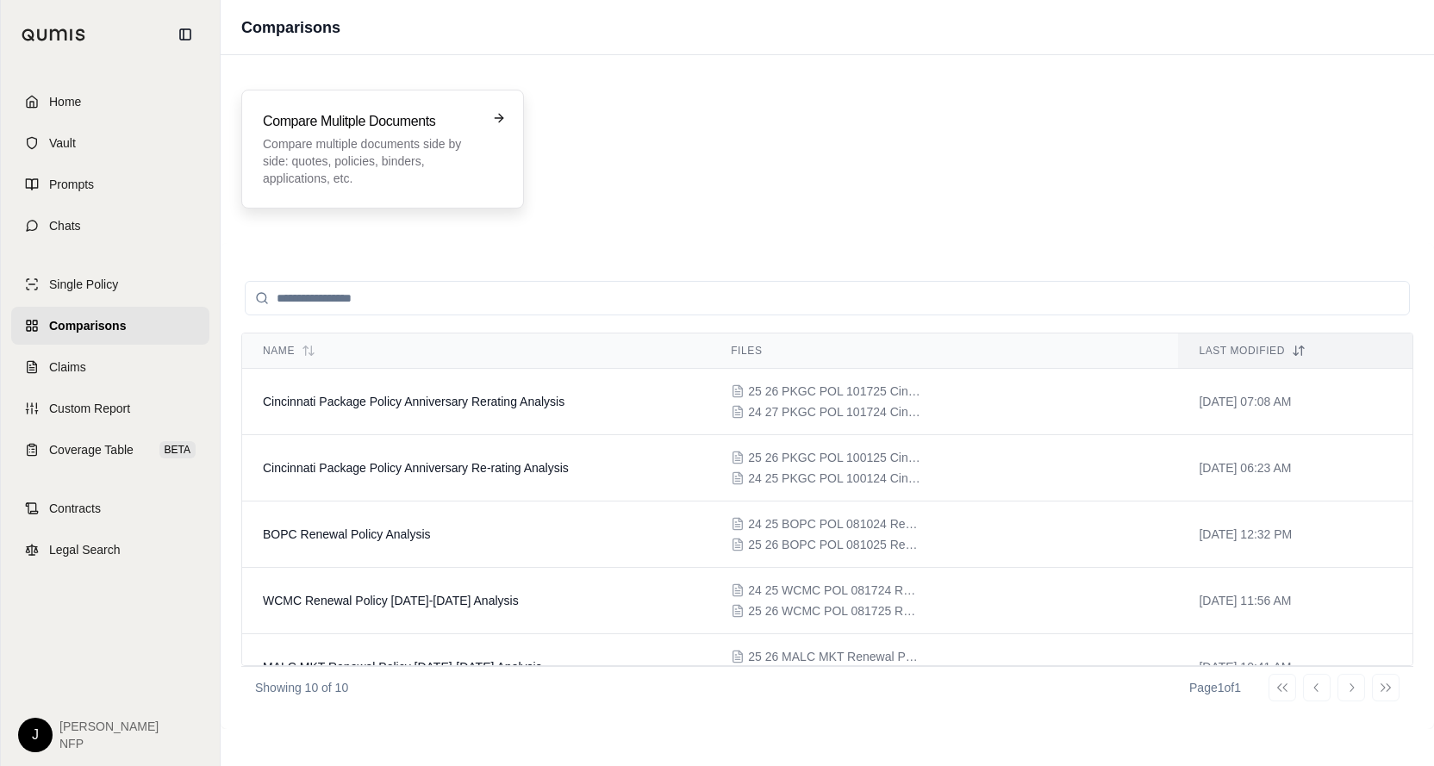
click at [414, 153] on p "Compare multiple documents side by side: quotes, policies, binders, application…" at bounding box center [370, 161] width 215 height 52
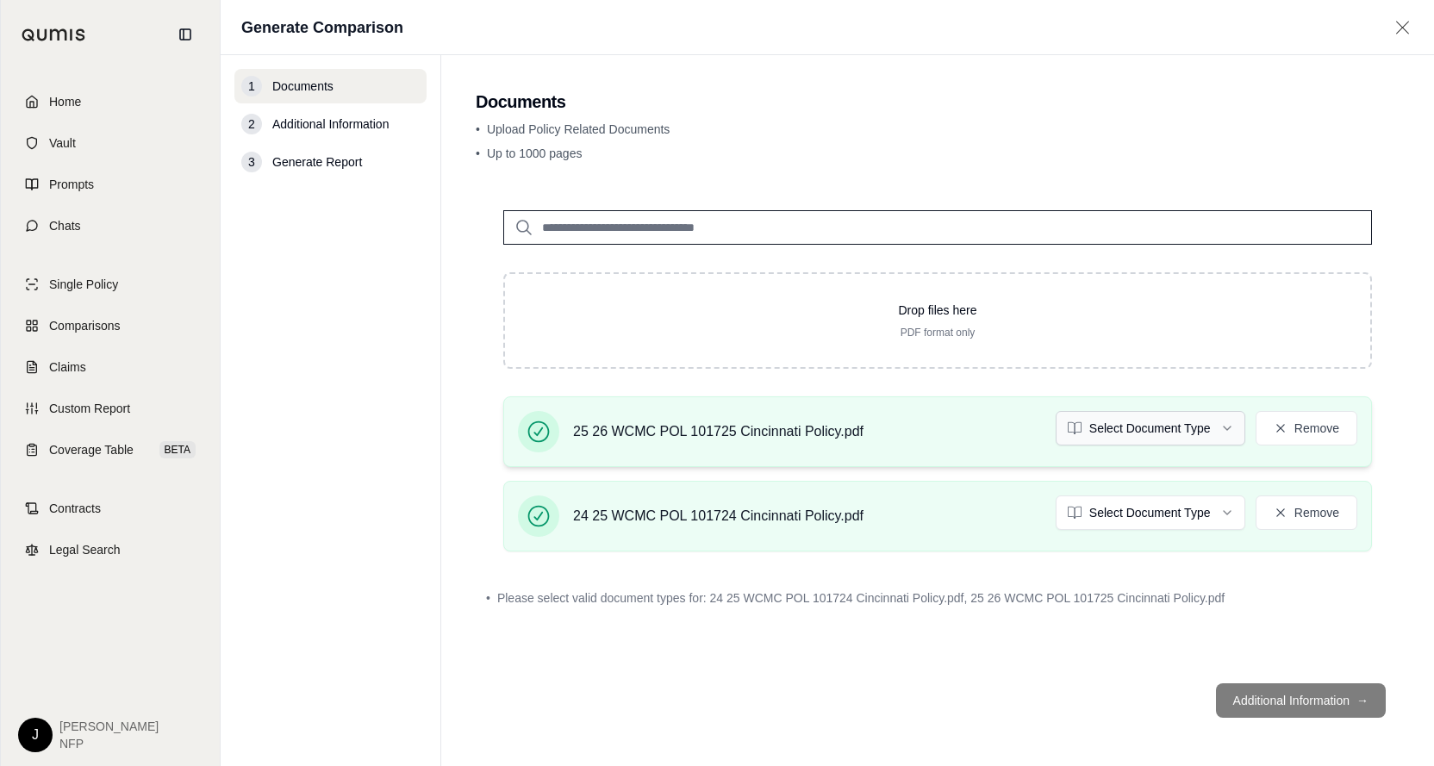
click at [1224, 429] on html "Home Vault Prompts Chats Single Policy Comparisons Claims Custom Report Coverag…" at bounding box center [717, 383] width 1434 height 766
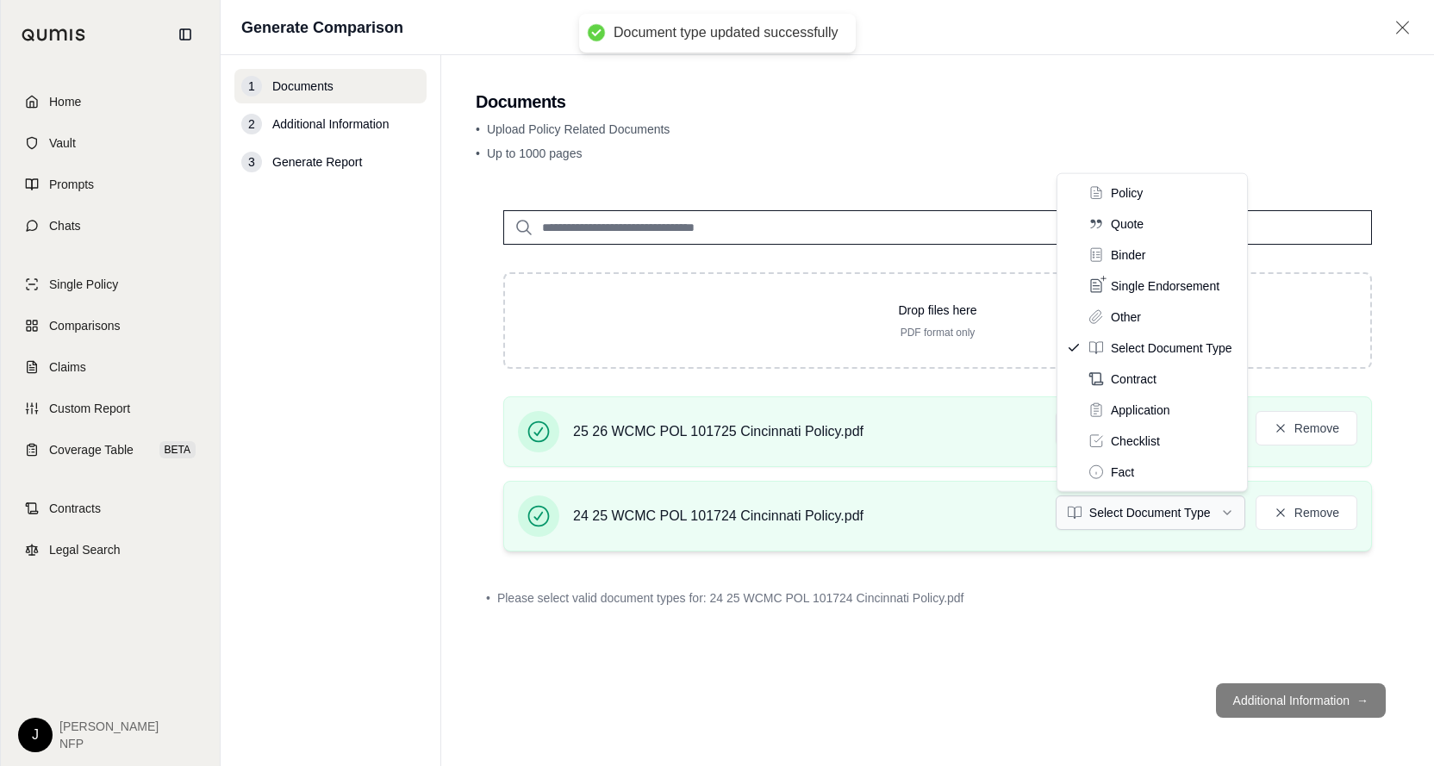
click at [1229, 511] on html "Document type updated successfully Home Vault Prompts Chats Single Policy Compa…" at bounding box center [717, 383] width 1434 height 766
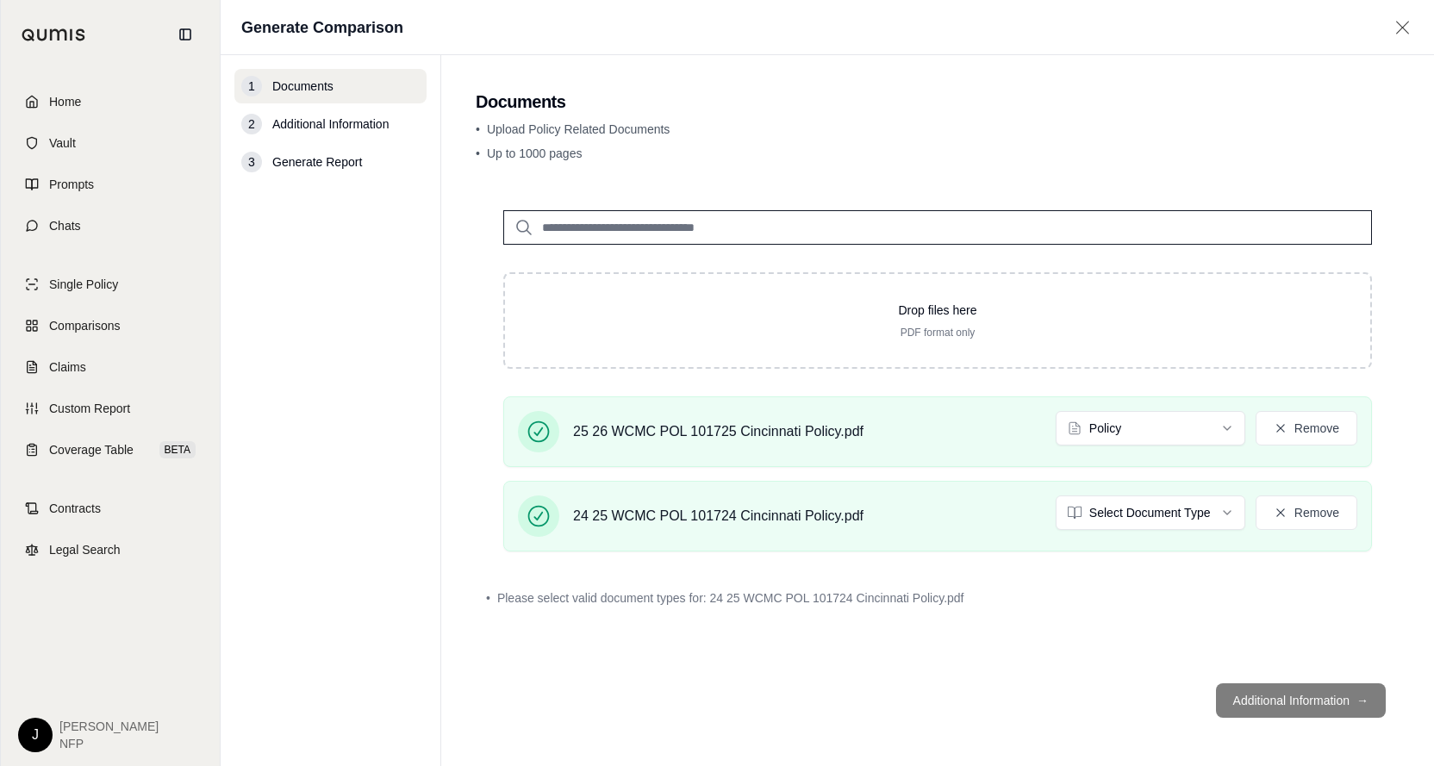
click at [1028, 671] on footer "Additional Information →" at bounding box center [938, 701] width 924 height 62
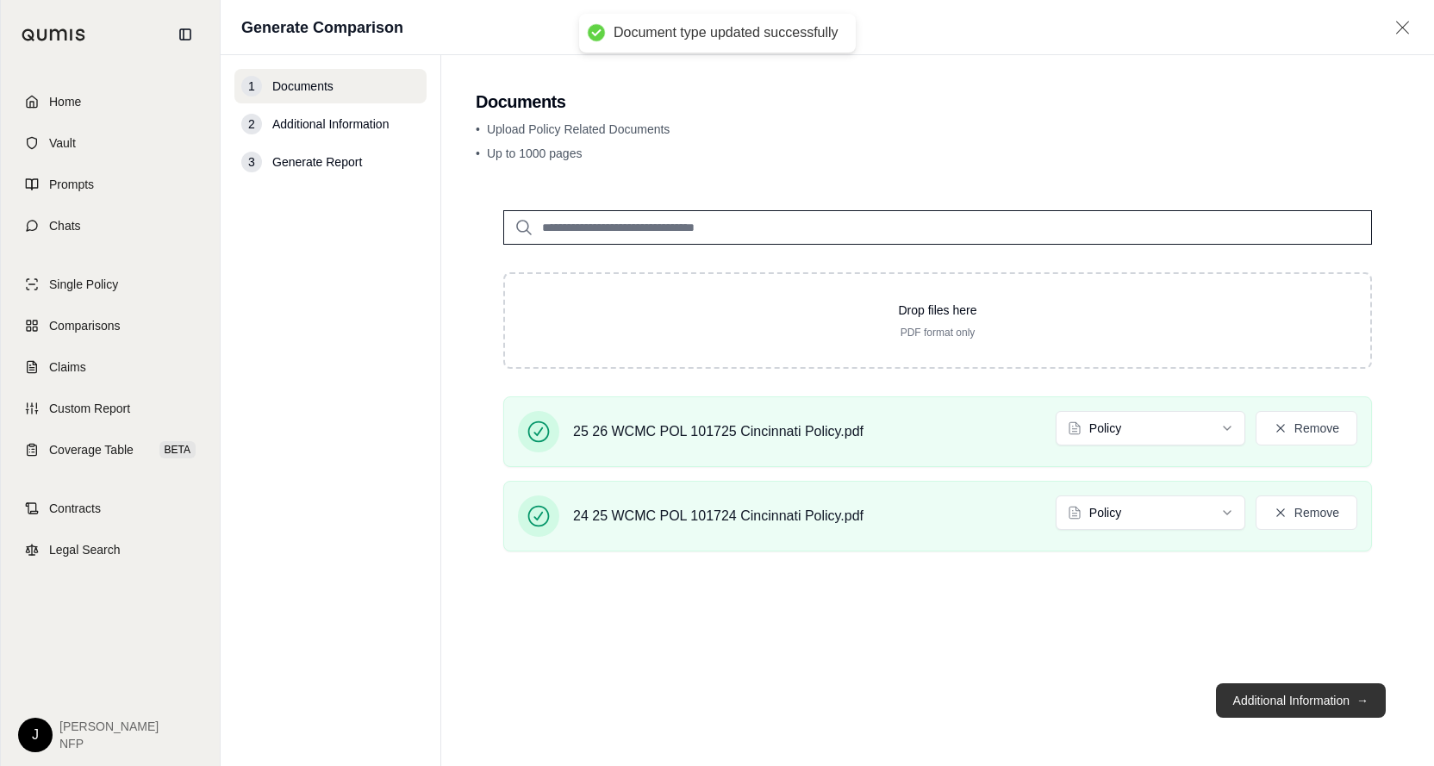
click at [1296, 692] on button "Additional Information →" at bounding box center [1301, 700] width 170 height 34
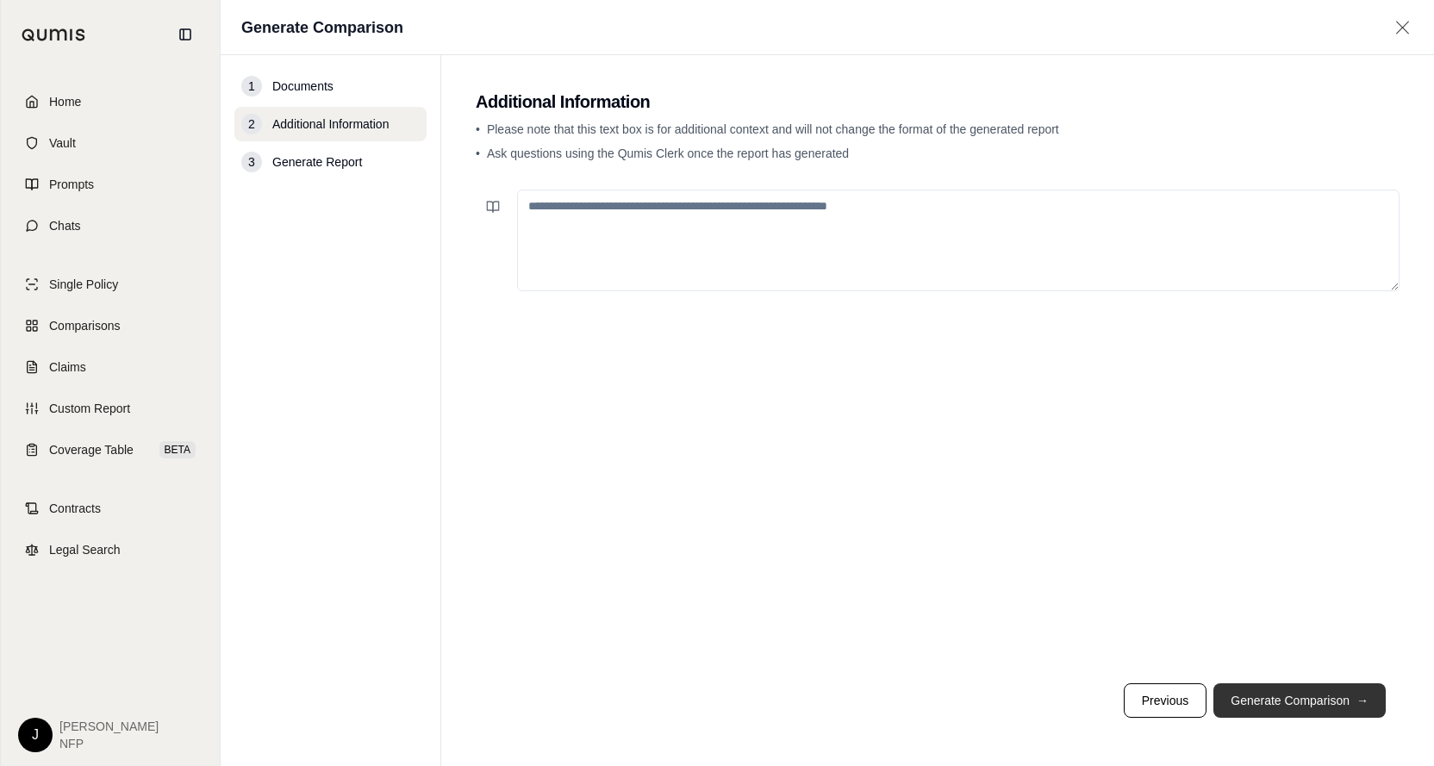
click at [1295, 692] on button "Generate Comparison →" at bounding box center [1300, 700] width 172 height 34
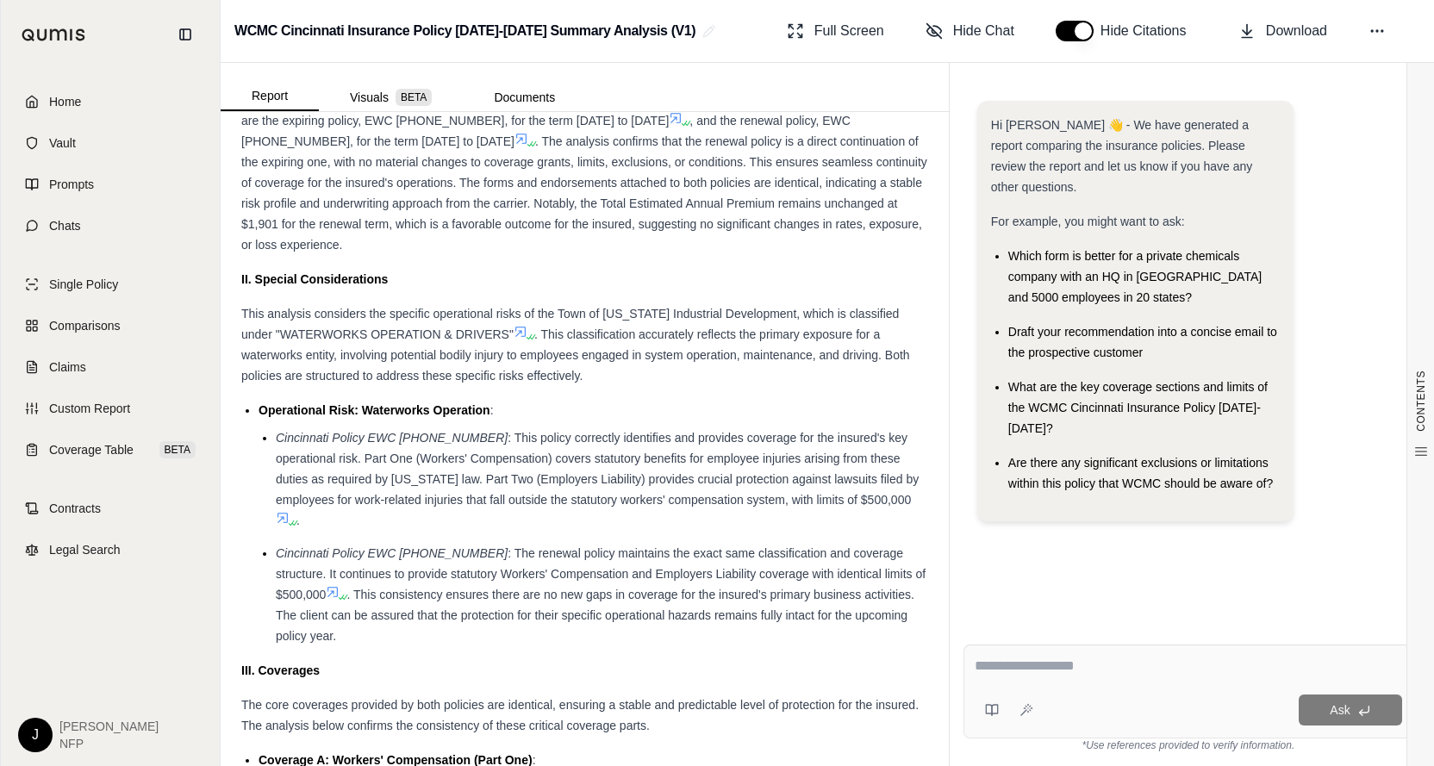
scroll to position [1638, 0]
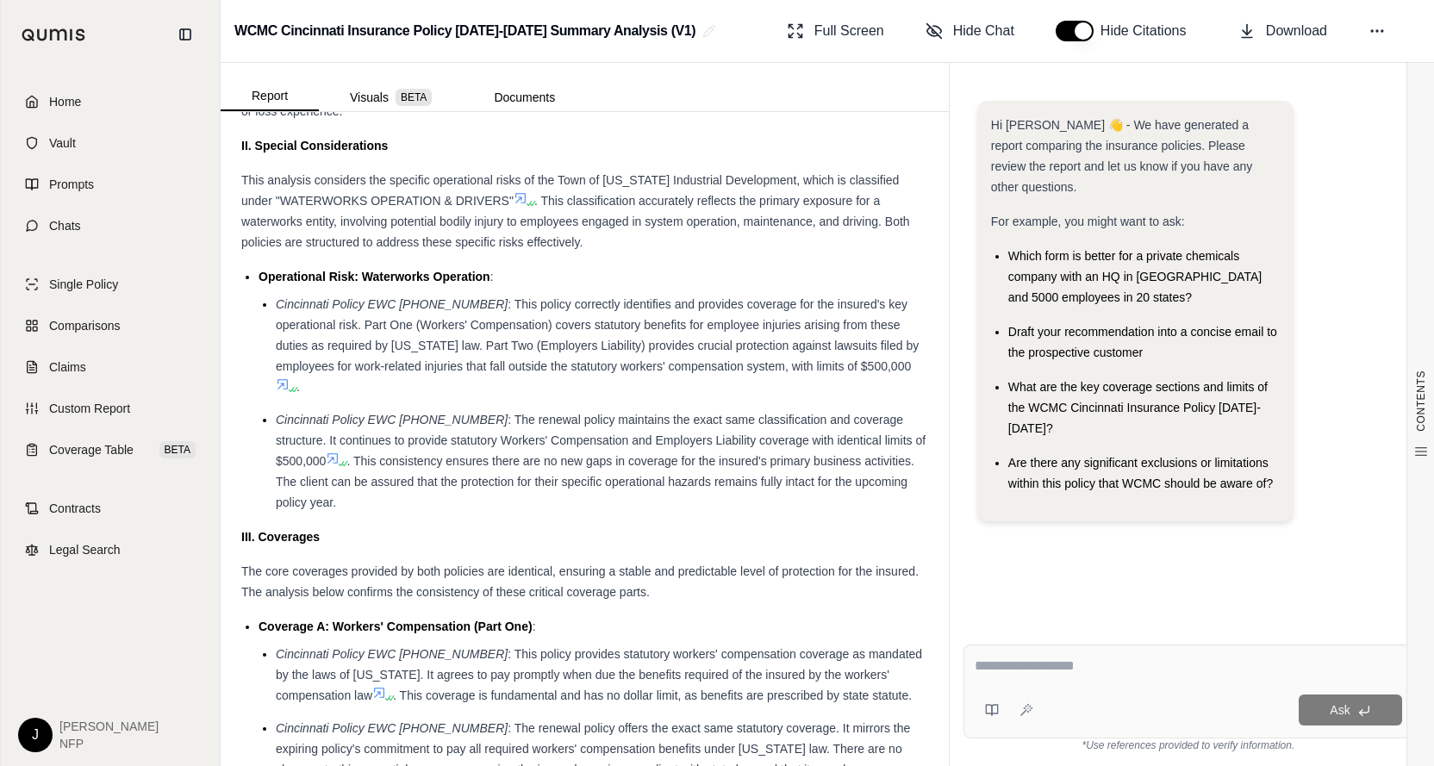
click at [1039, 665] on textarea at bounding box center [1189, 666] width 428 height 21
type textarea "**********"
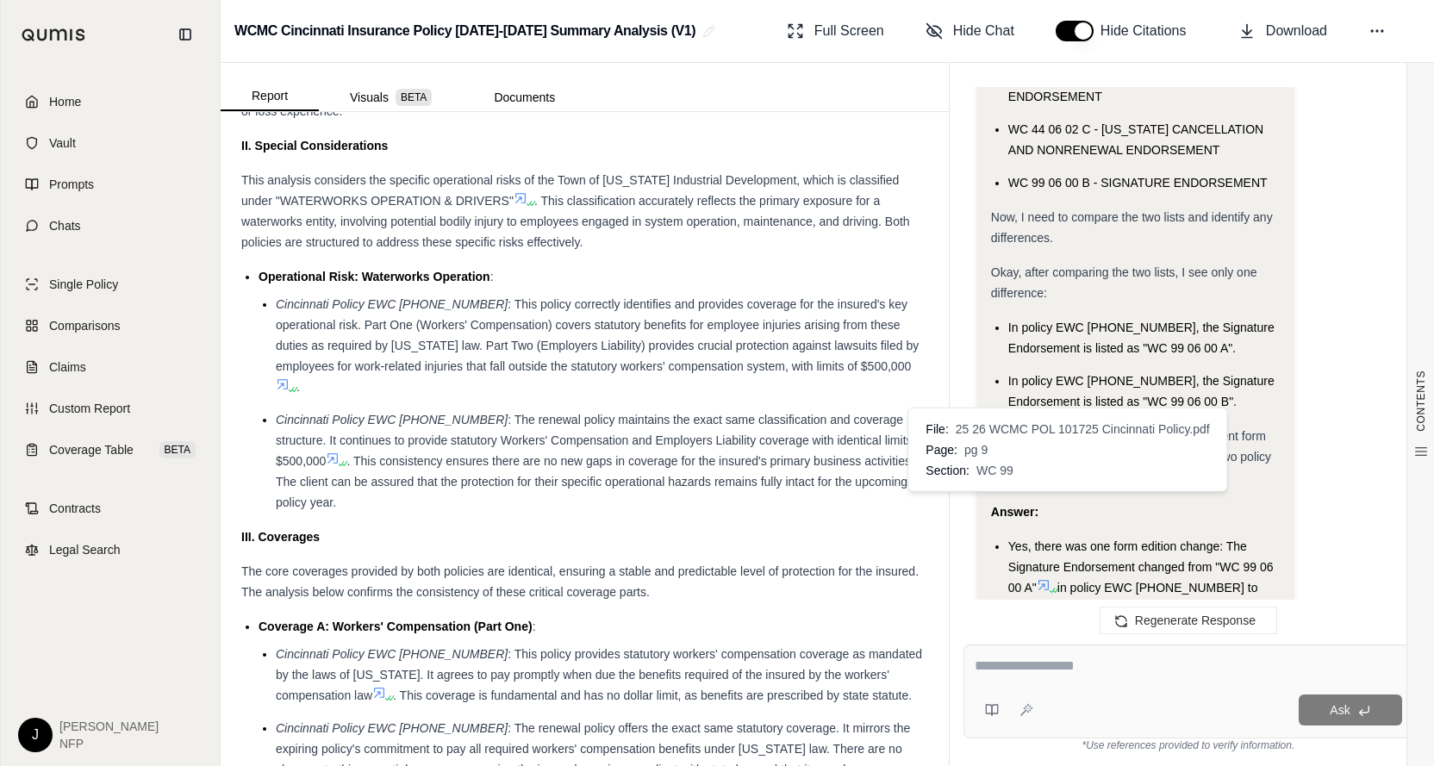
click at [1101, 601] on icon at bounding box center [1106, 606] width 10 height 10
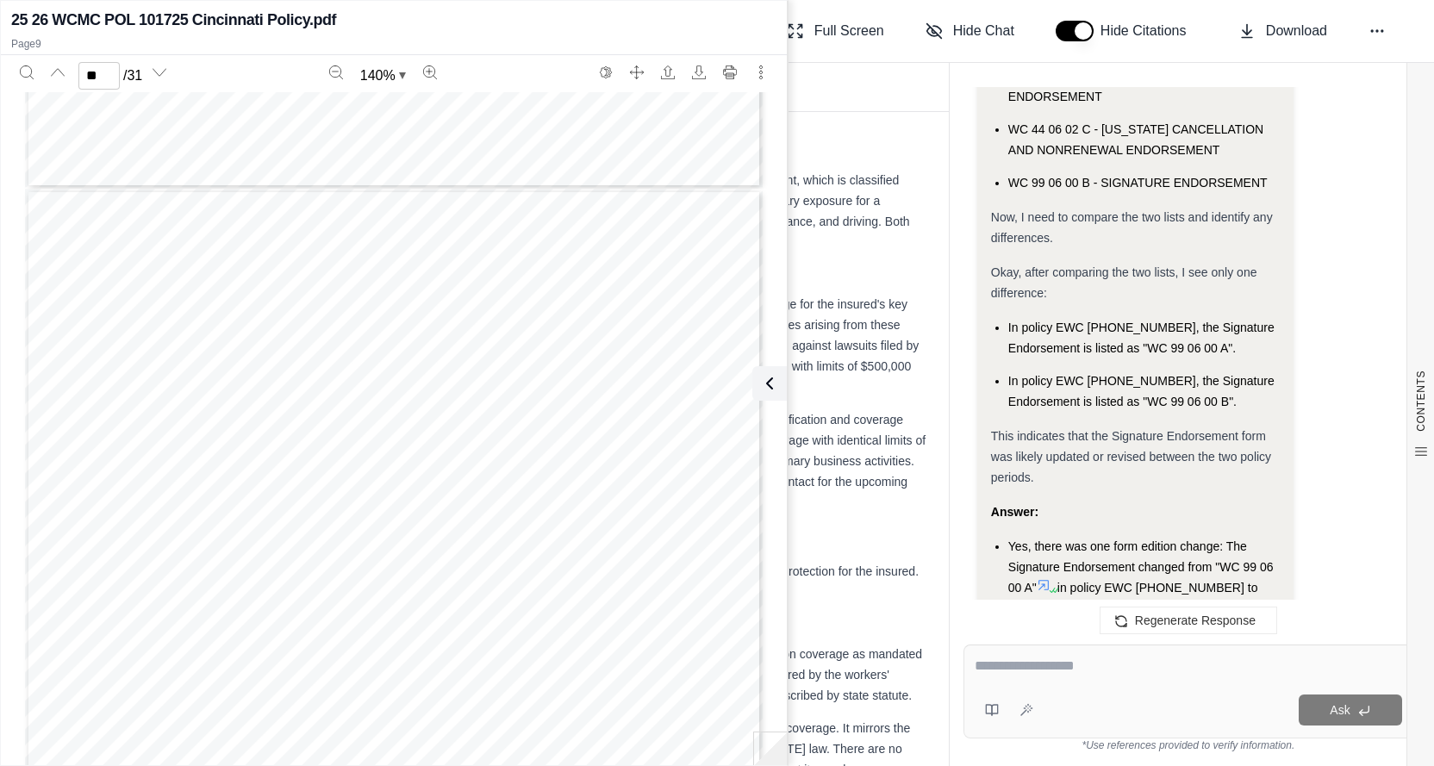
scroll to position [19264, 0]
type input "**"
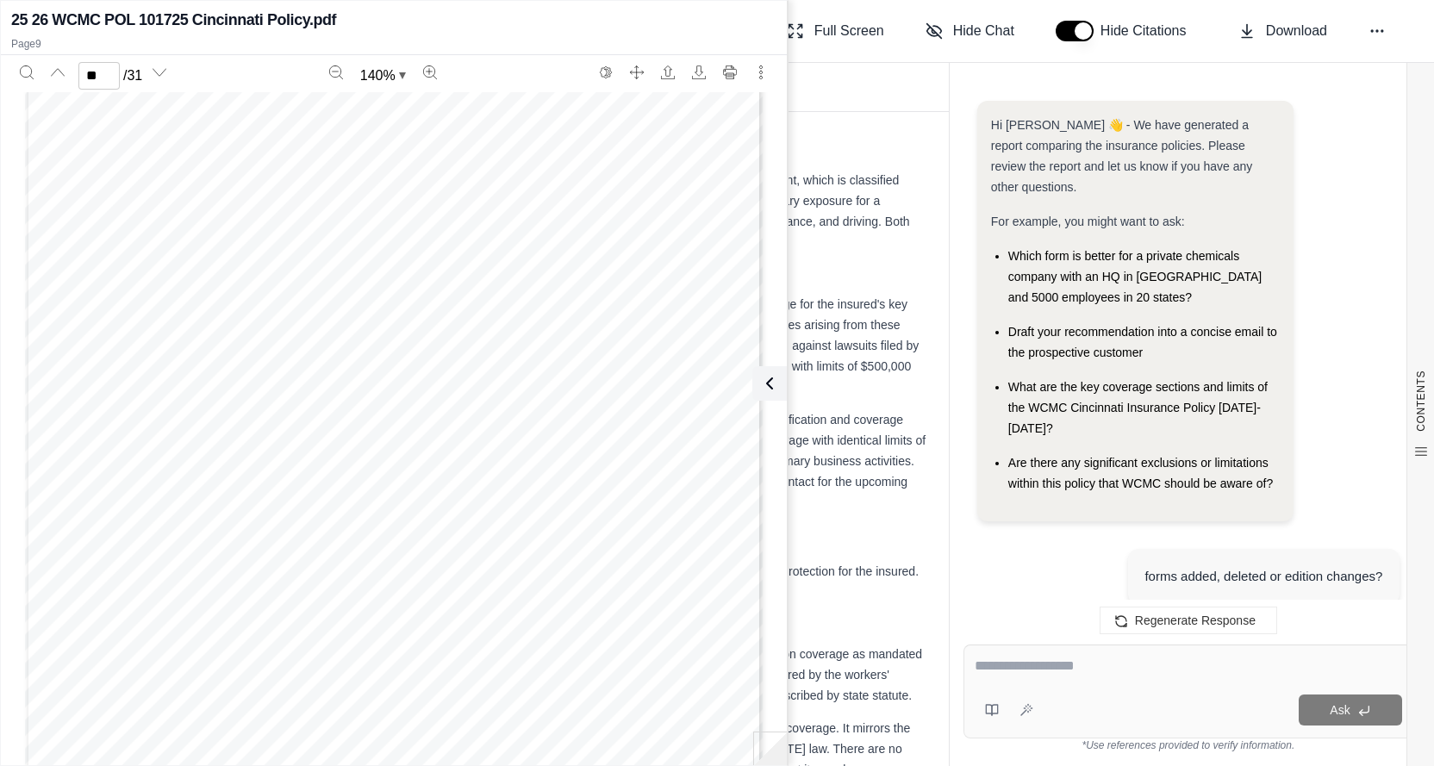
scroll to position [3361, 0]
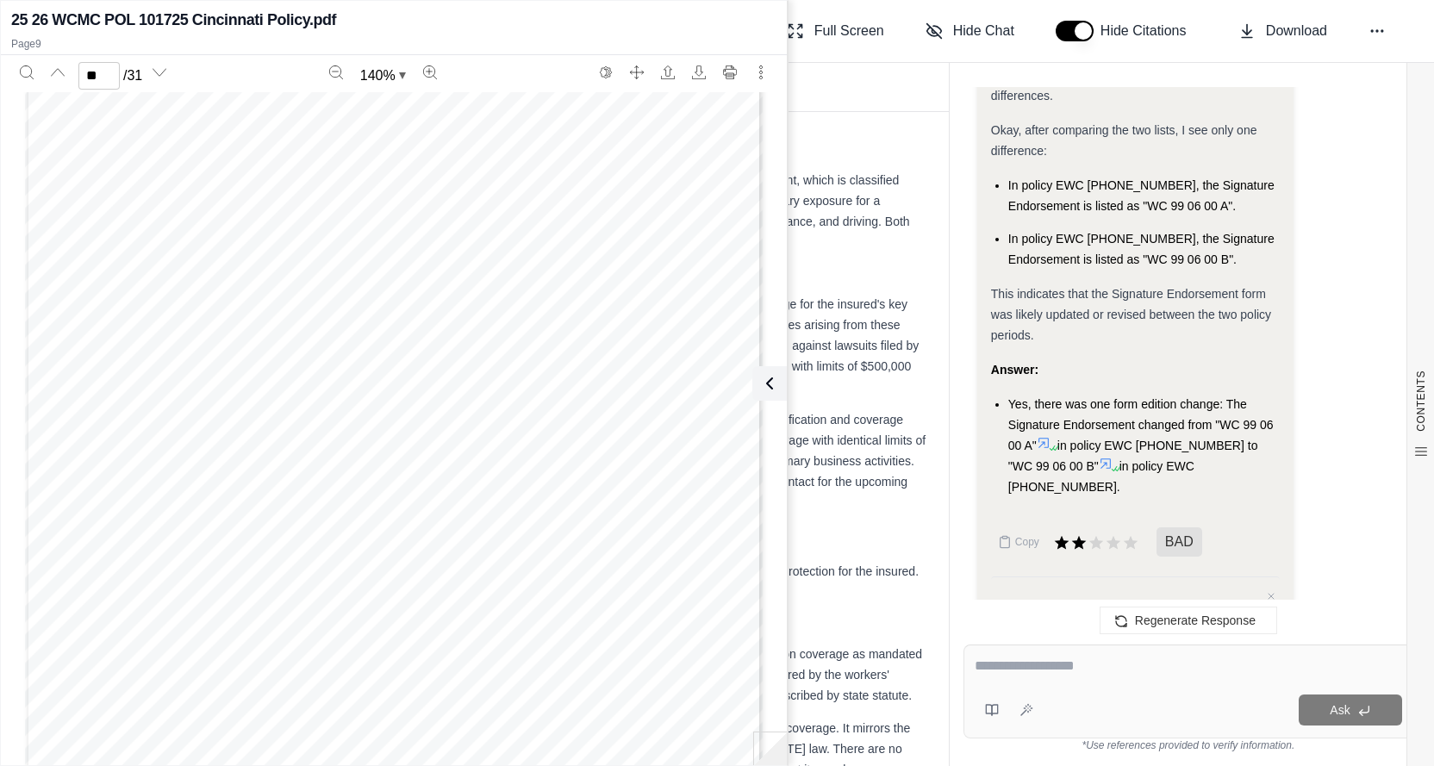
click at [1042, 678] on div at bounding box center [1188, 669] width 427 height 27
click at [1039, 673] on textarea at bounding box center [1188, 666] width 427 height 21
type textarea "**********"
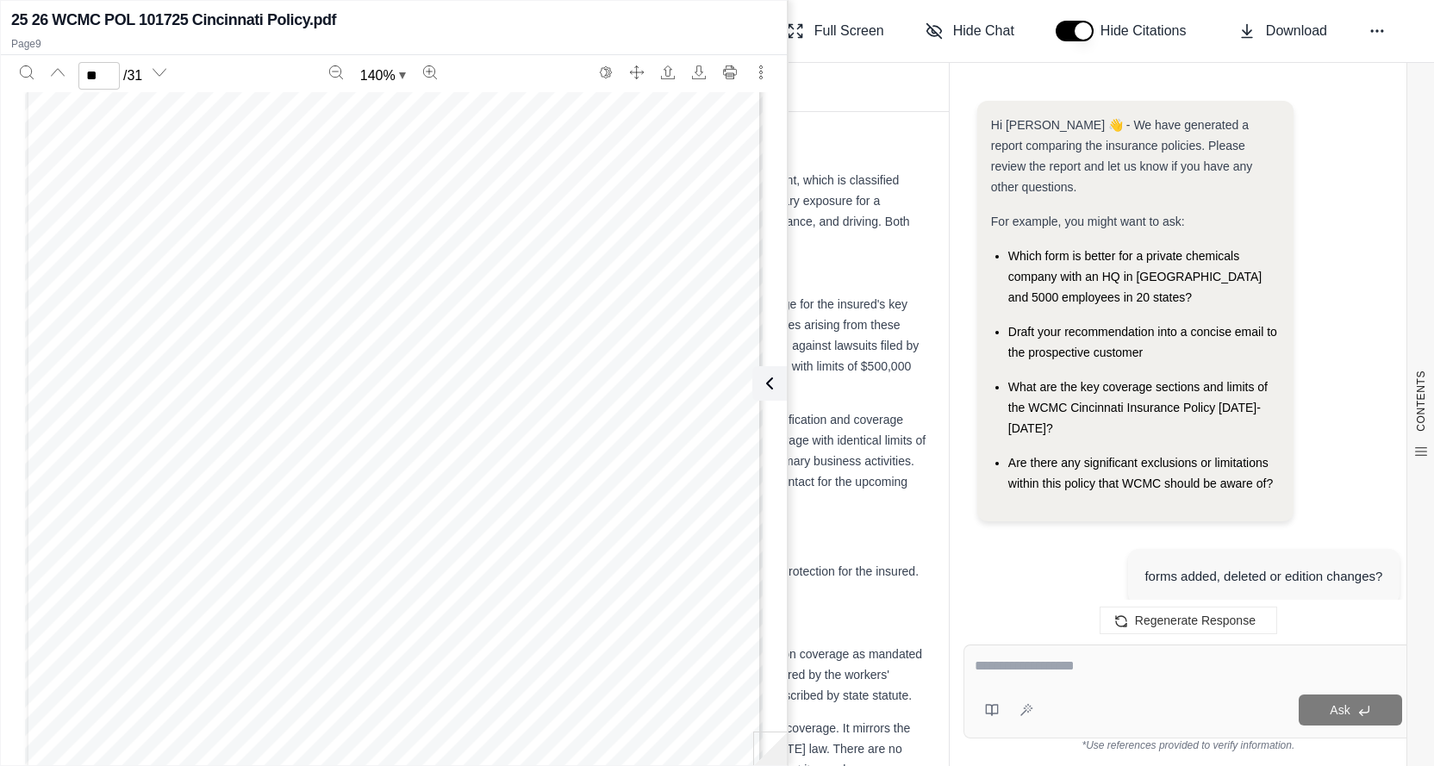
scroll to position [0, 0]
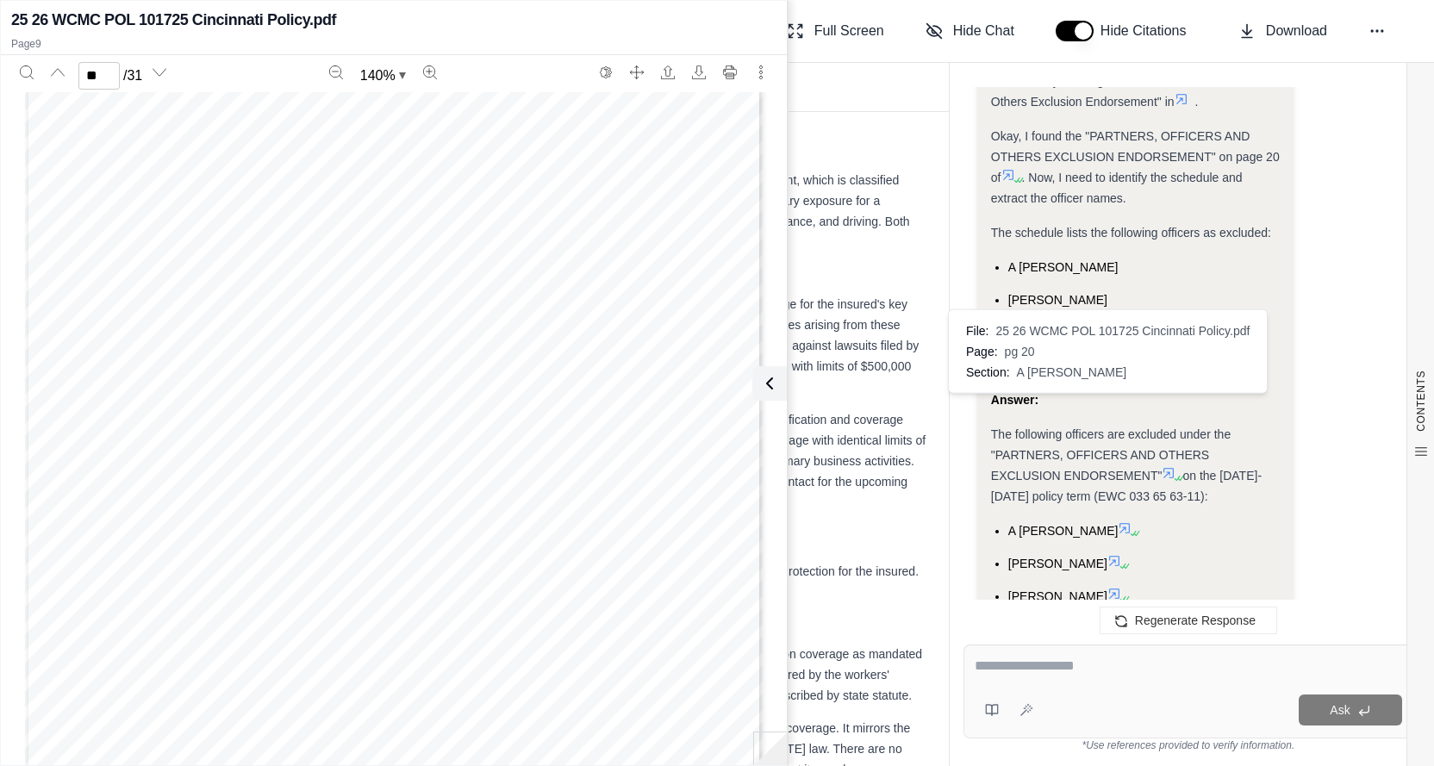
click at [1118, 521] on icon at bounding box center [1125, 528] width 14 height 14
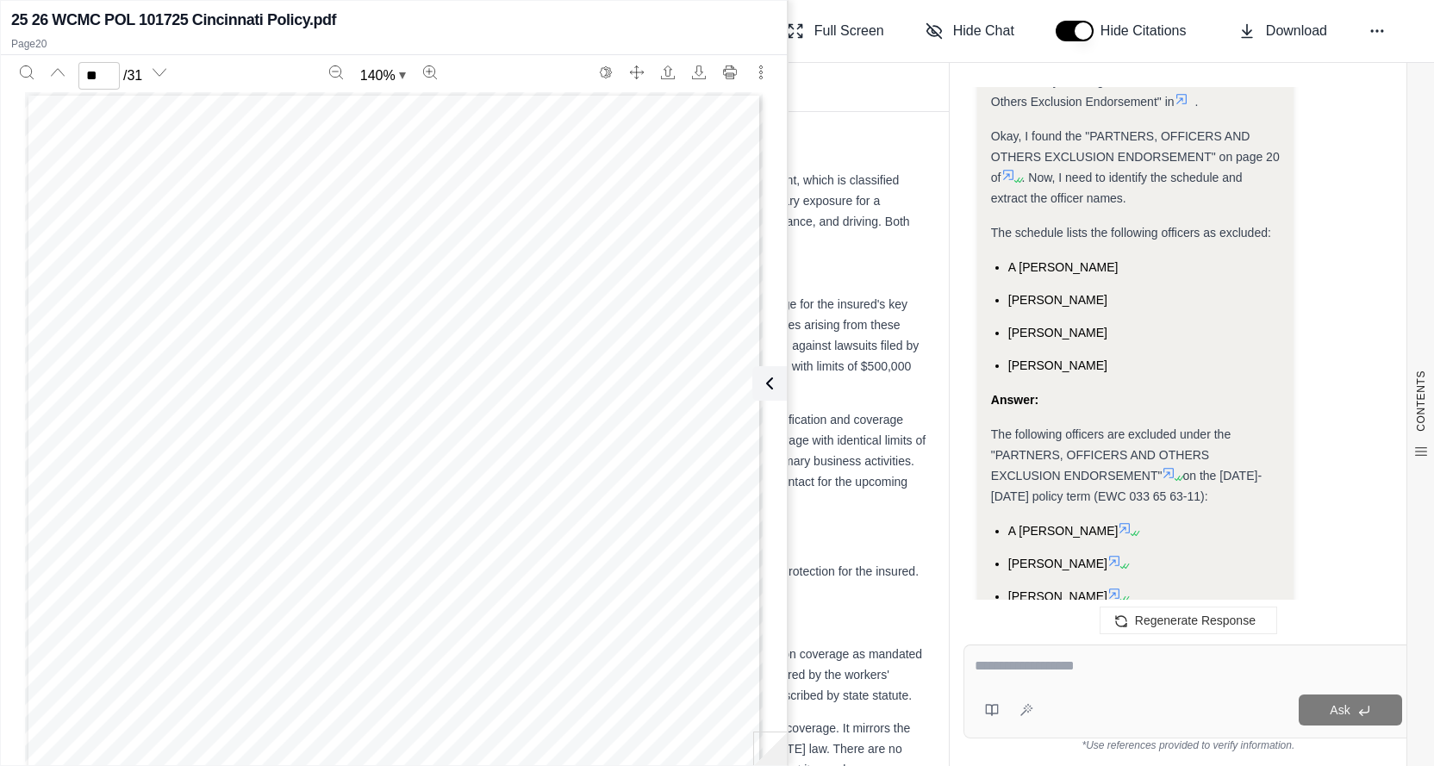
type input "**"
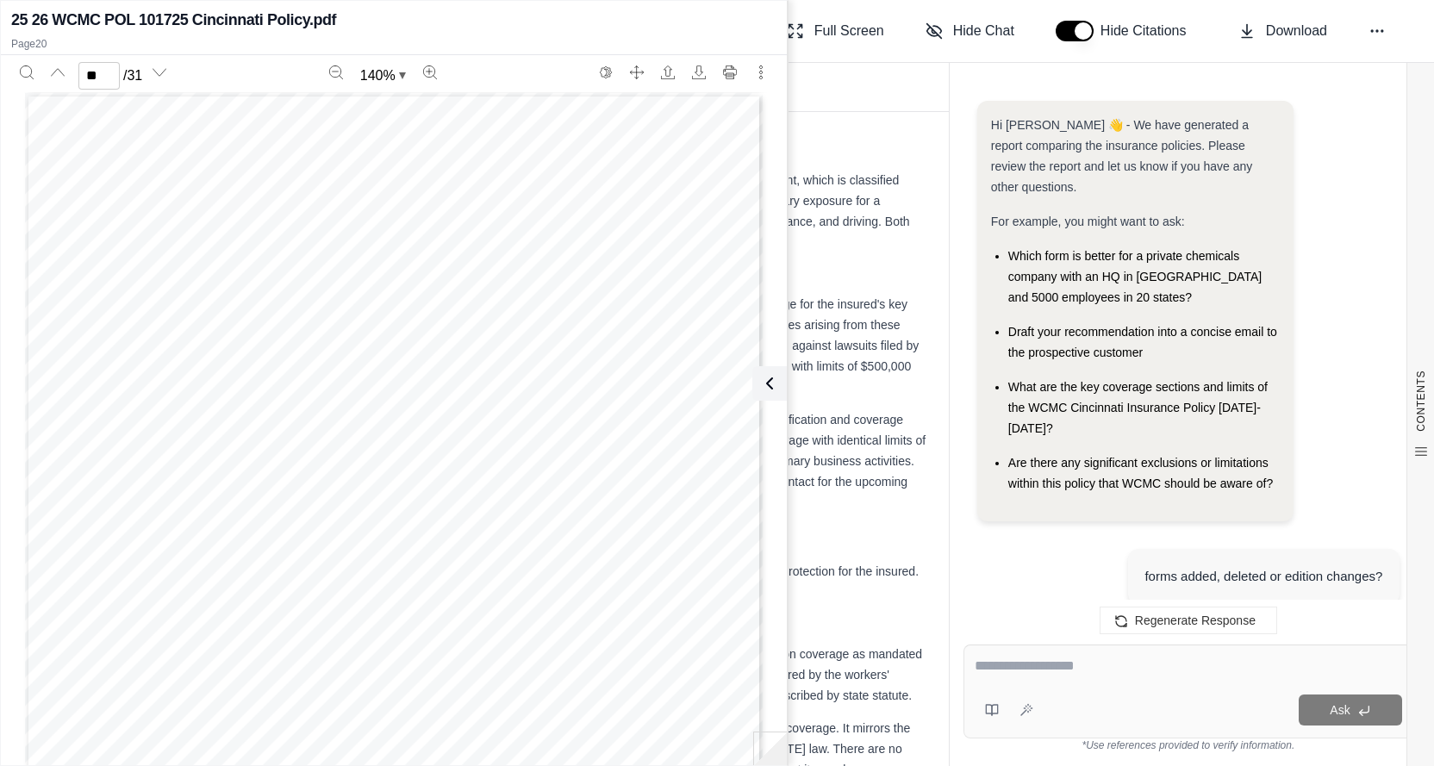
scroll to position [4542, 0]
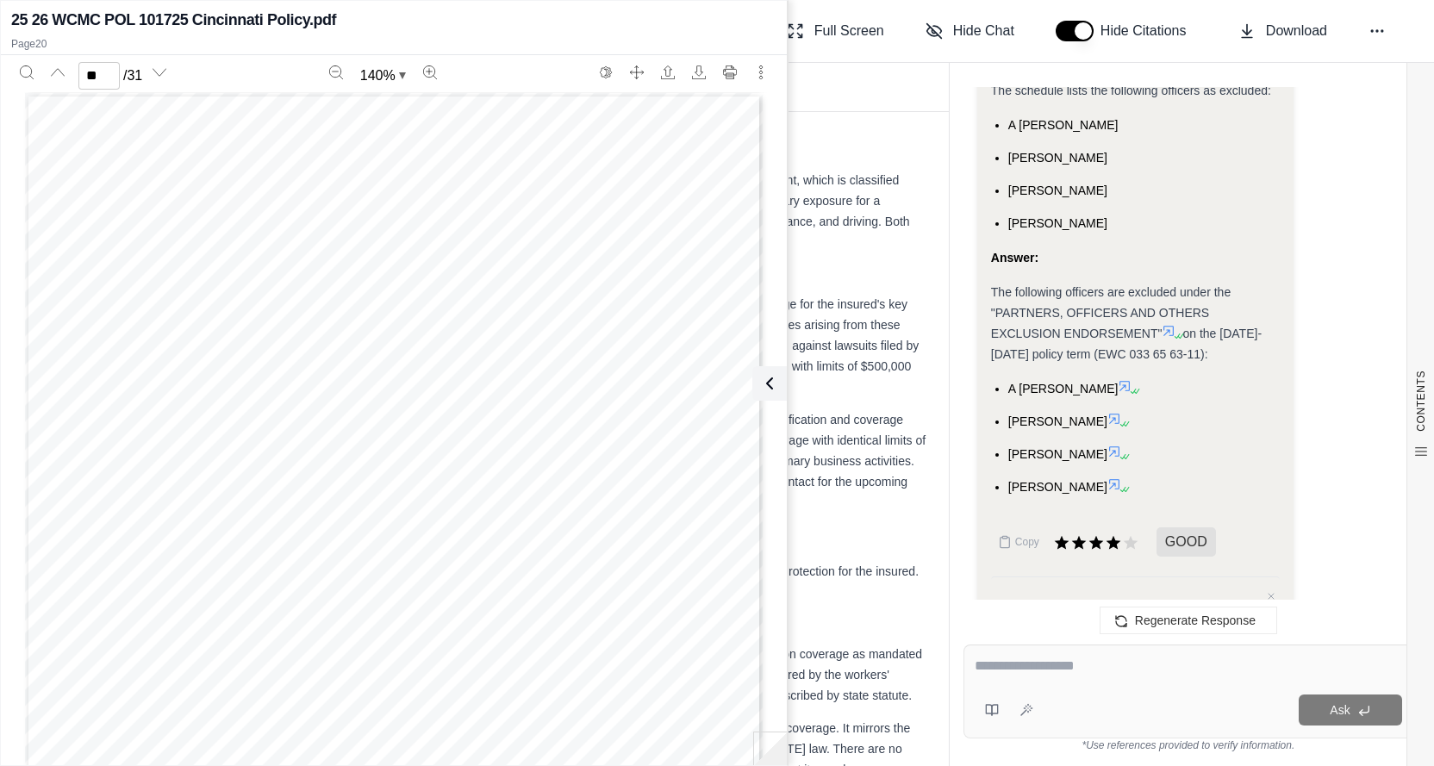
click at [1020, 673] on textarea at bounding box center [1188, 666] width 427 height 21
type textarea "**********"
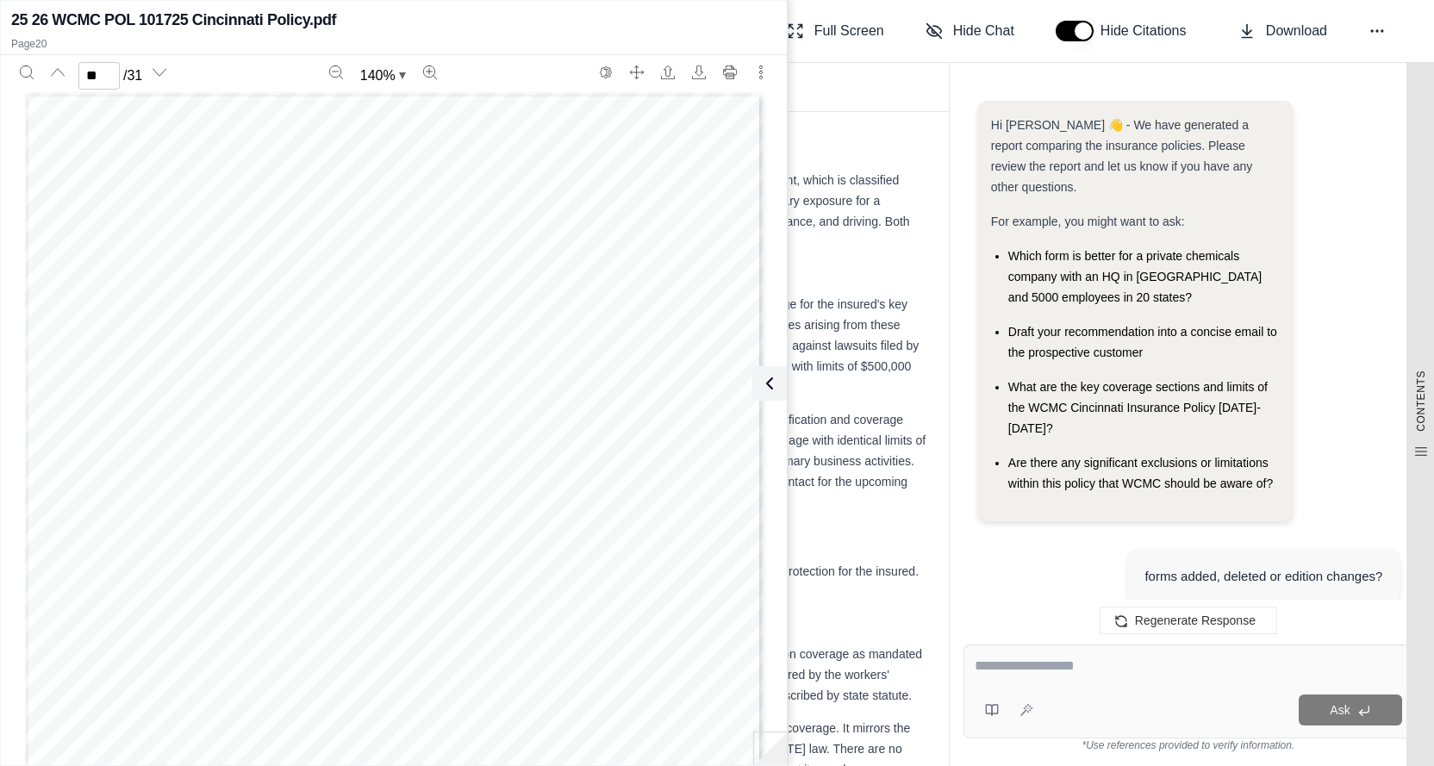
scroll to position [0, 0]
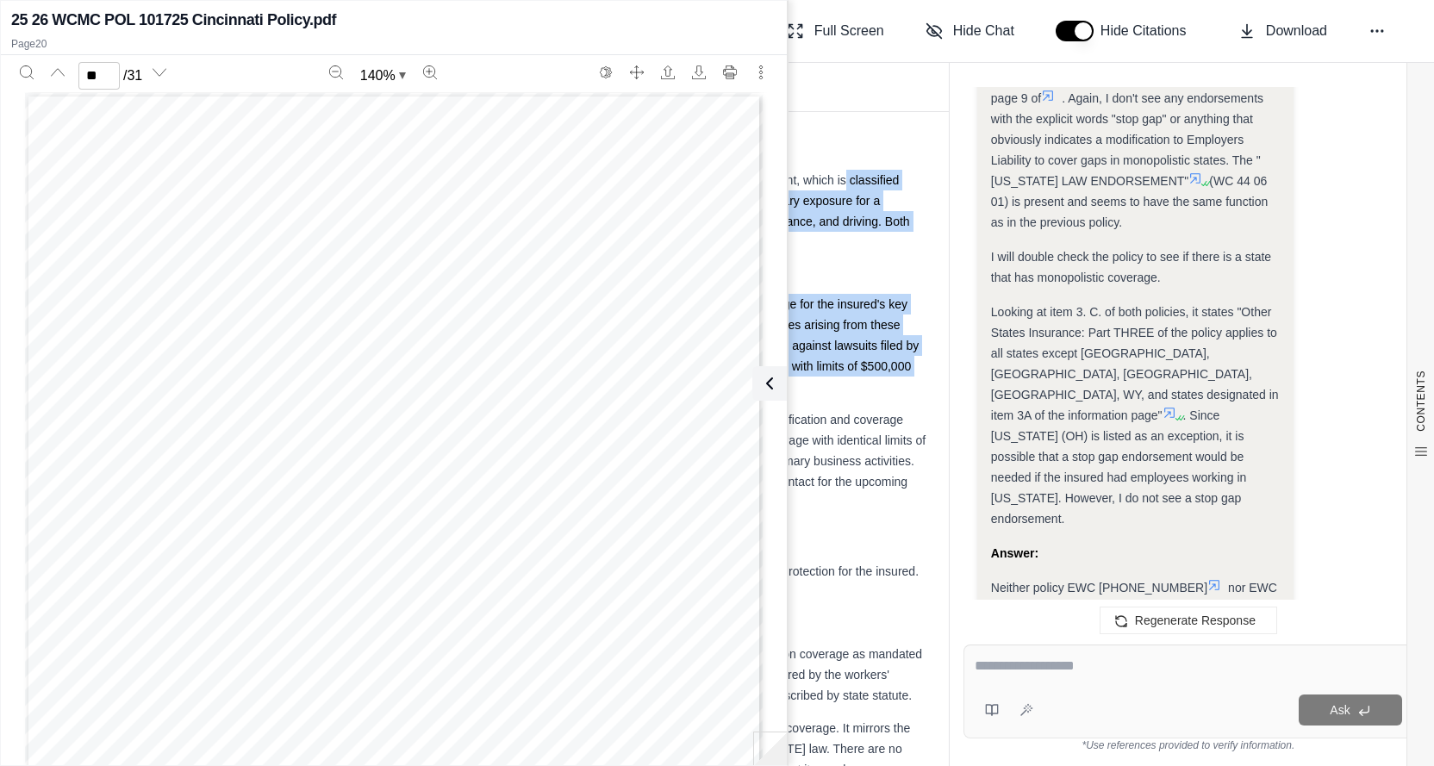
drag, startPoint x: 836, startPoint y: 173, endPoint x: 950, endPoint y: 449, distance: 298.3
click at [950, 449] on div "Report Visuals BETA Documents CONTENTS Table of Contents Key Findings: INSURANC…" at bounding box center [828, 414] width 1214 height 703
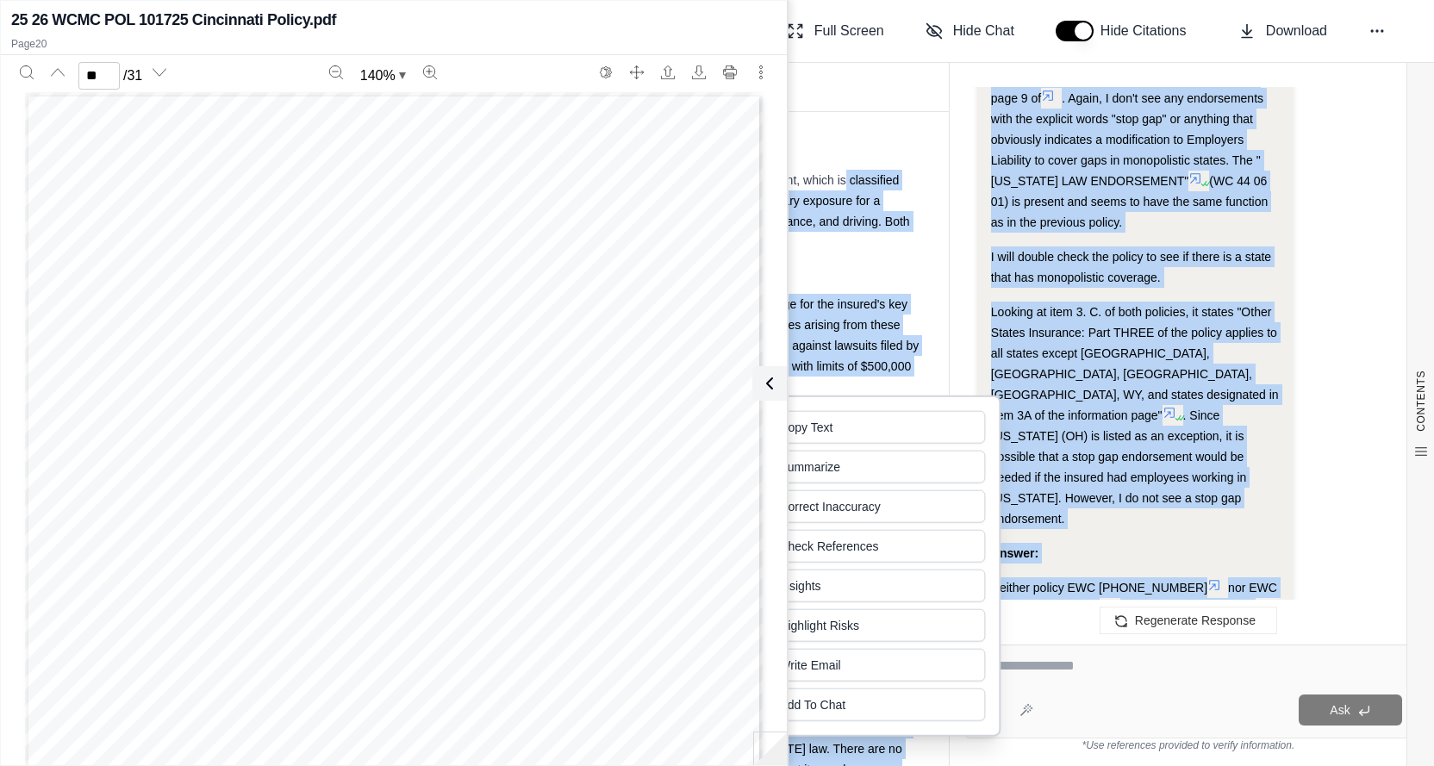
click at [1055, 673] on textarea at bounding box center [1189, 666] width 428 height 21
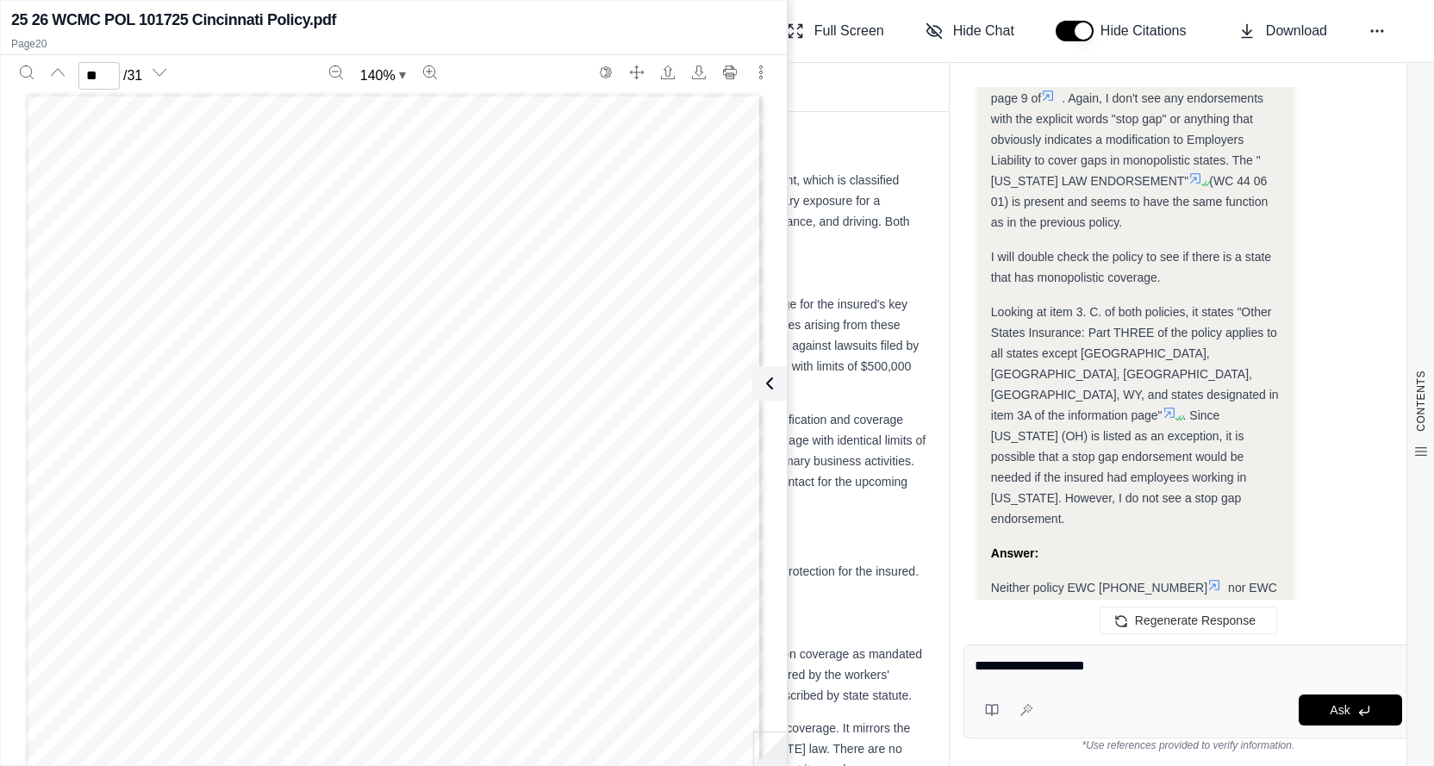
type textarea "**********"
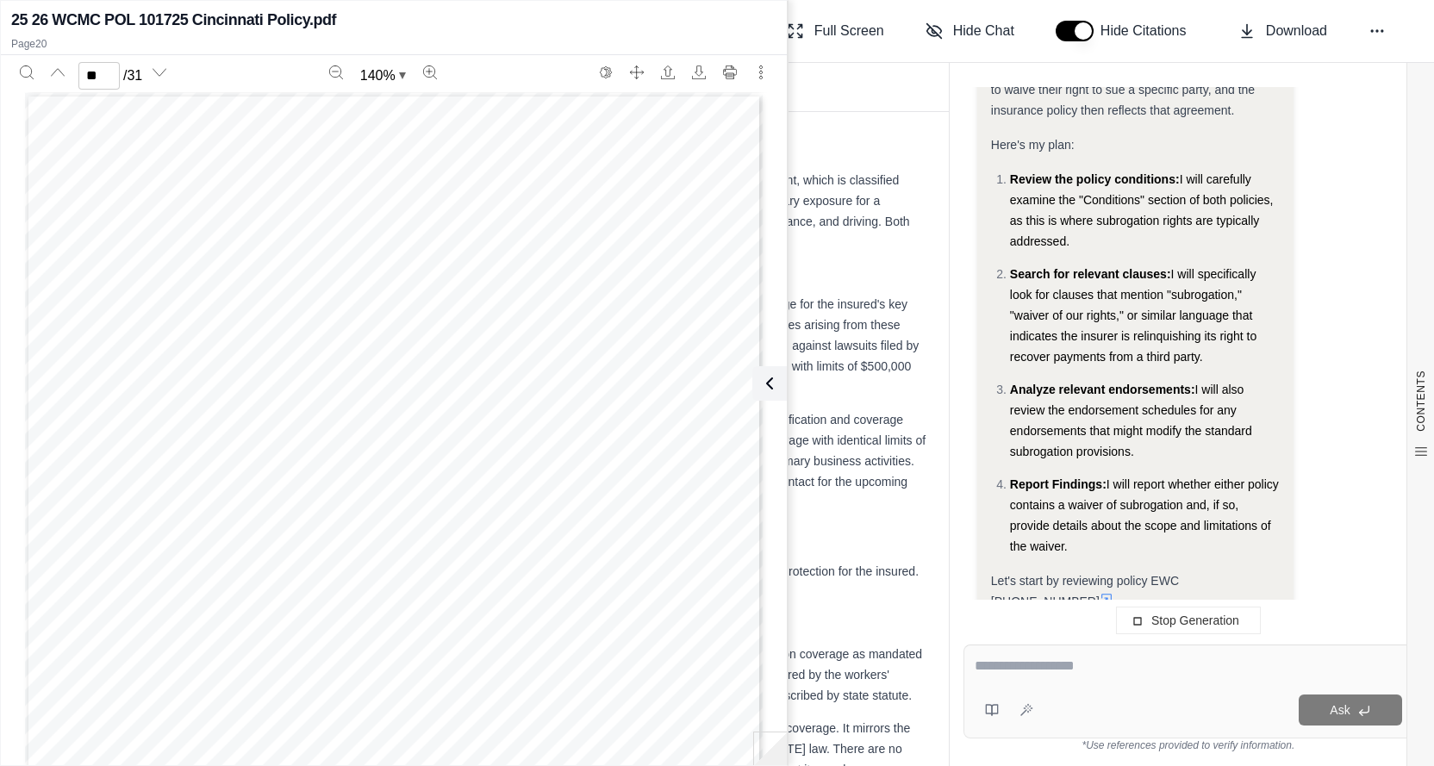
click at [1030, 665] on textarea at bounding box center [1188, 666] width 427 height 21
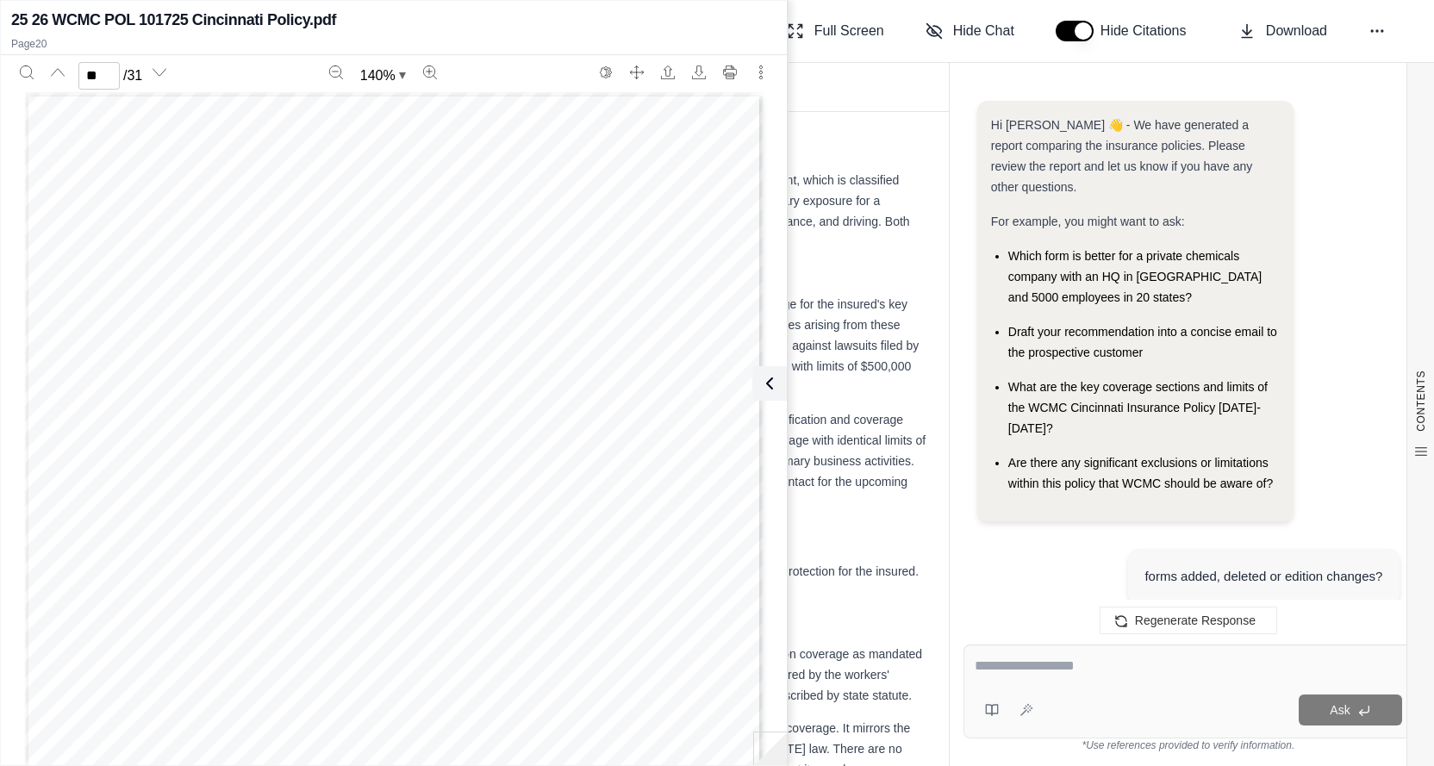
scroll to position [7855, 0]
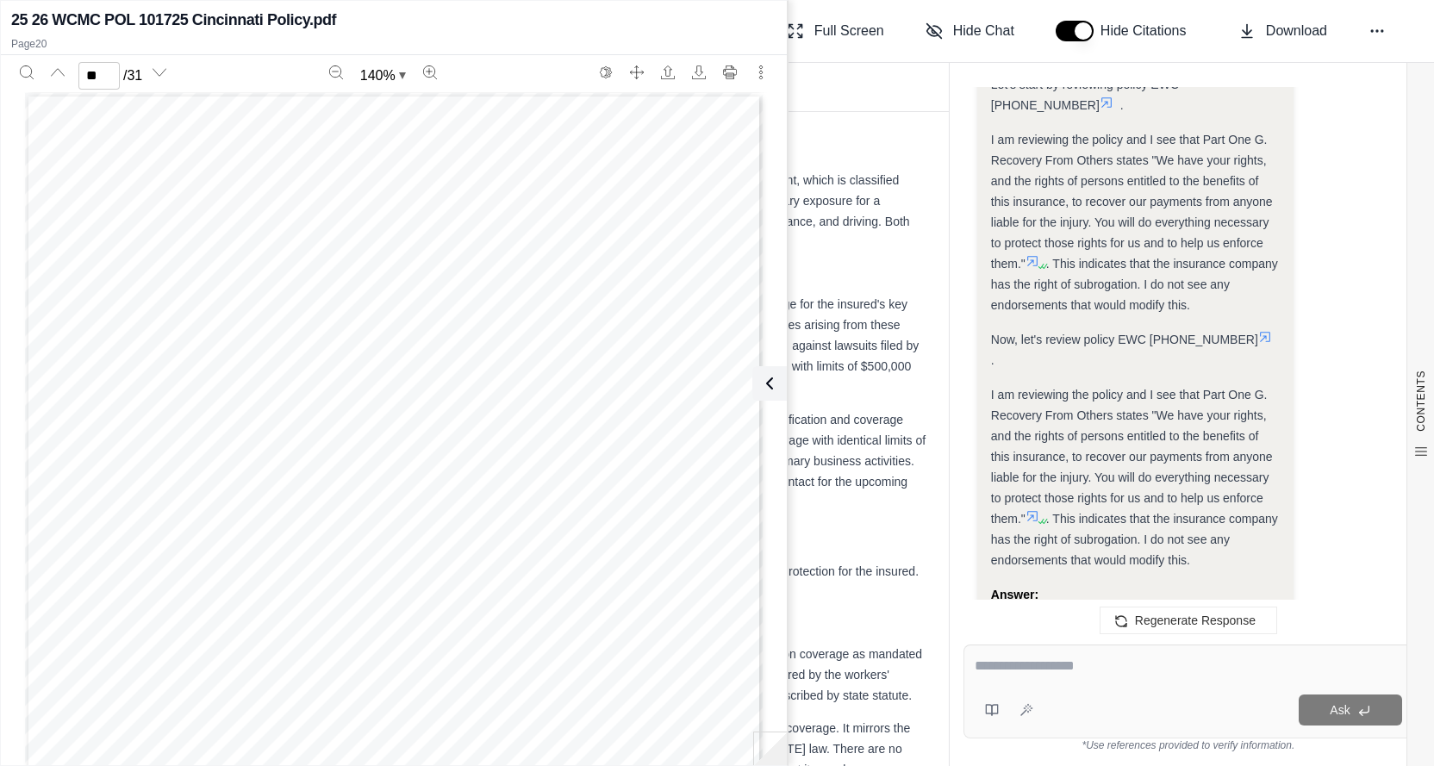
click at [1009, 685] on div "Ask" at bounding box center [1189, 692] width 450 height 94
click at [1024, 675] on textarea at bounding box center [1188, 666] width 427 height 21
type textarea "**********"
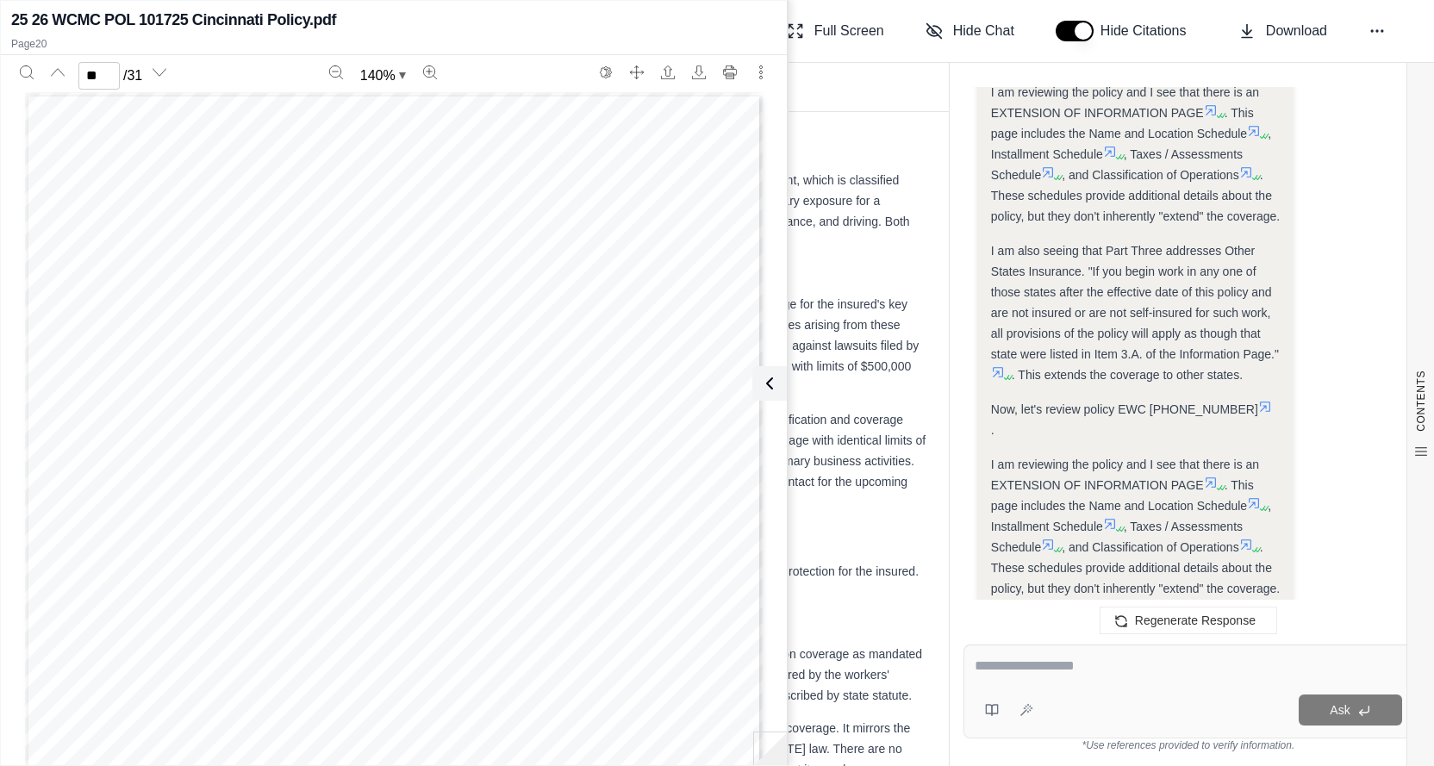
scroll to position [9536, 0]
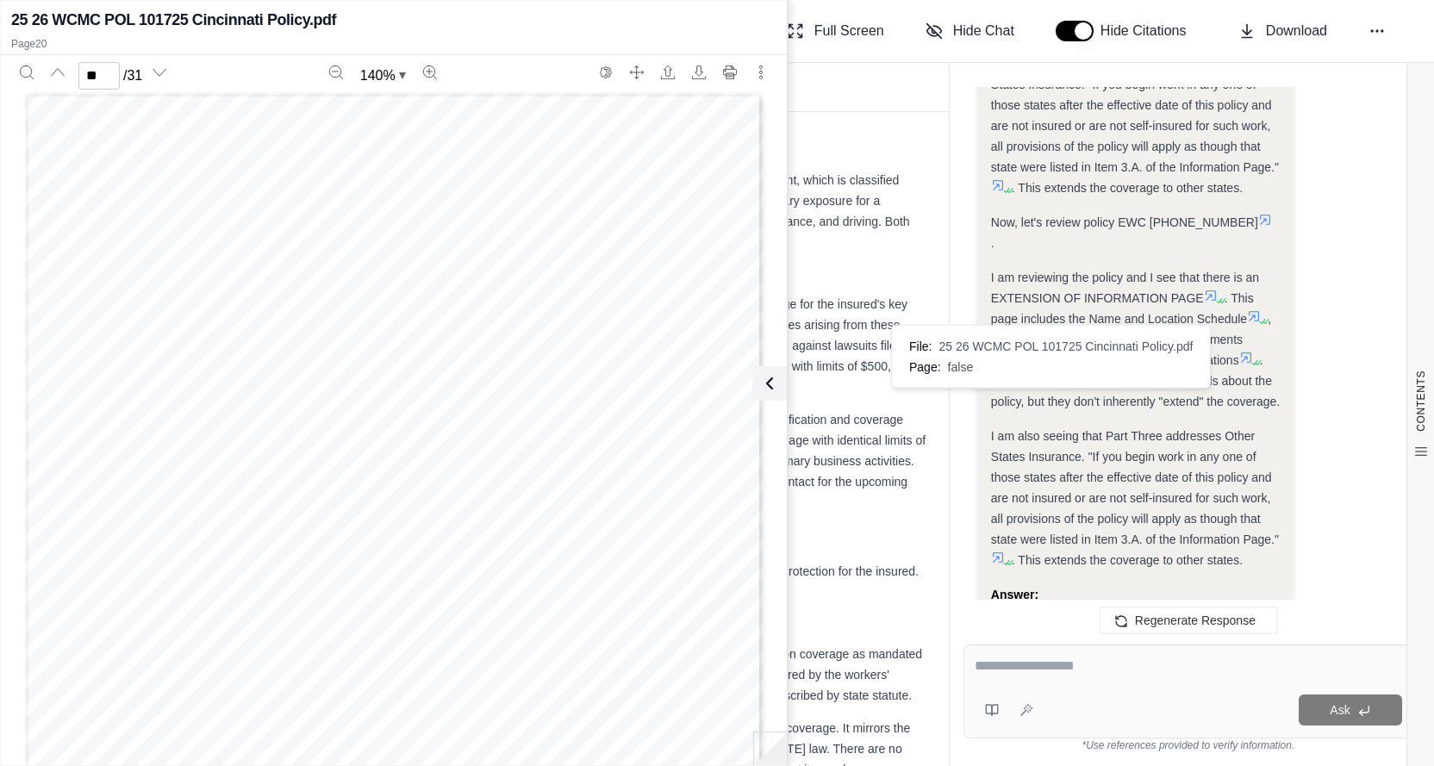
click at [1100, 640] on icon at bounding box center [1107, 647] width 14 height 14
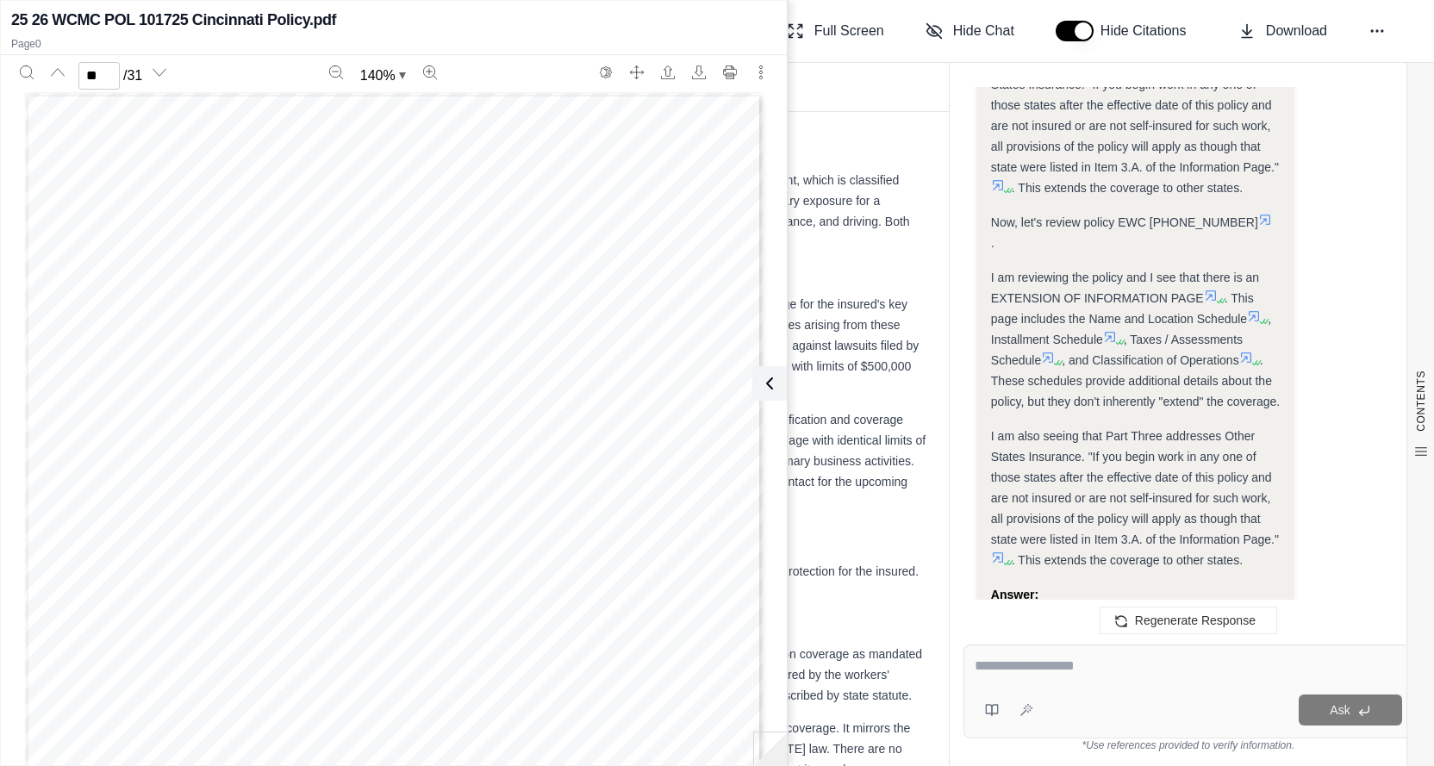
click at [1100, 640] on icon at bounding box center [1107, 647] width 14 height 14
click at [397, 440] on div "WC 00 03 08 © 1996-1999 National Council on Compensation Insurance, Inc. WORKER…" at bounding box center [394, 570] width 738 height 955
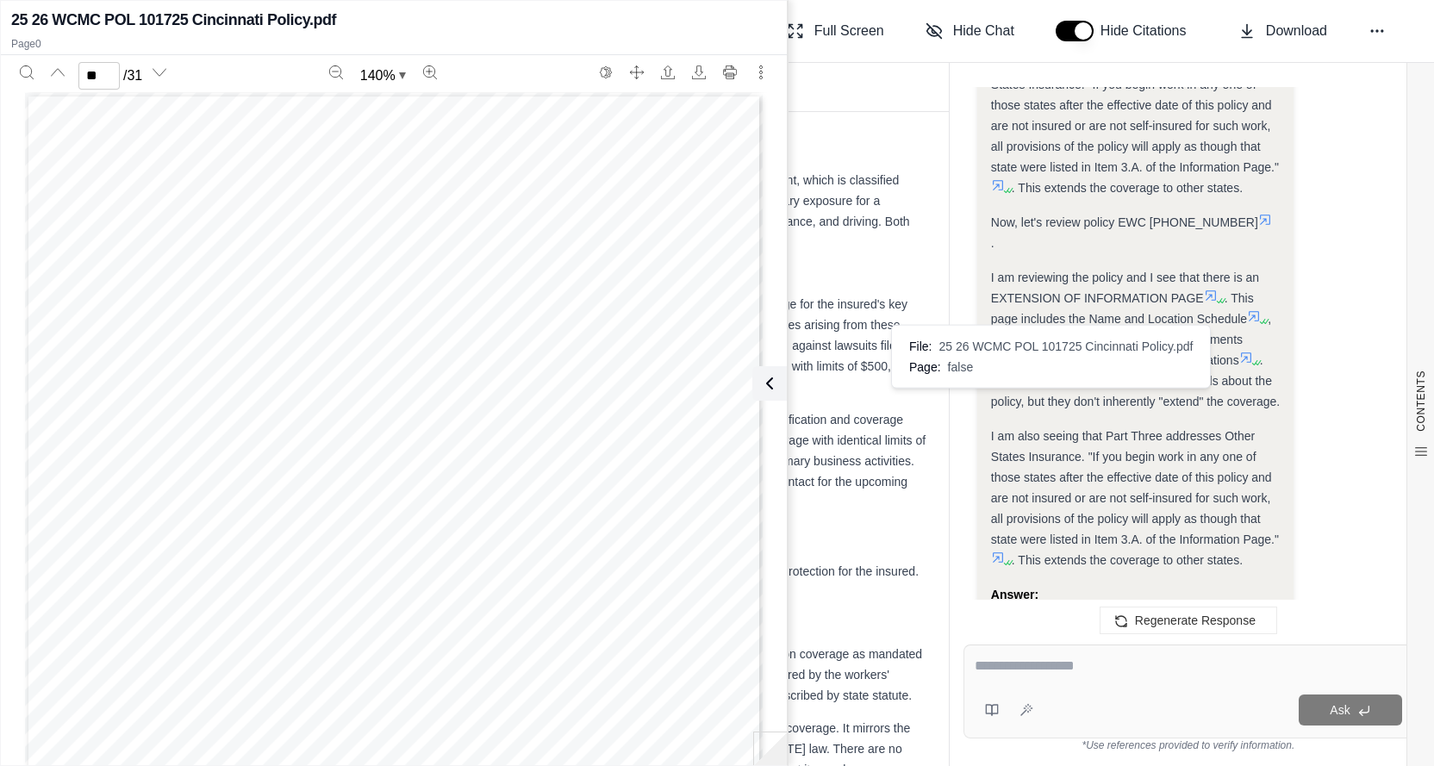
click at [1100, 640] on icon at bounding box center [1107, 647] width 14 height 14
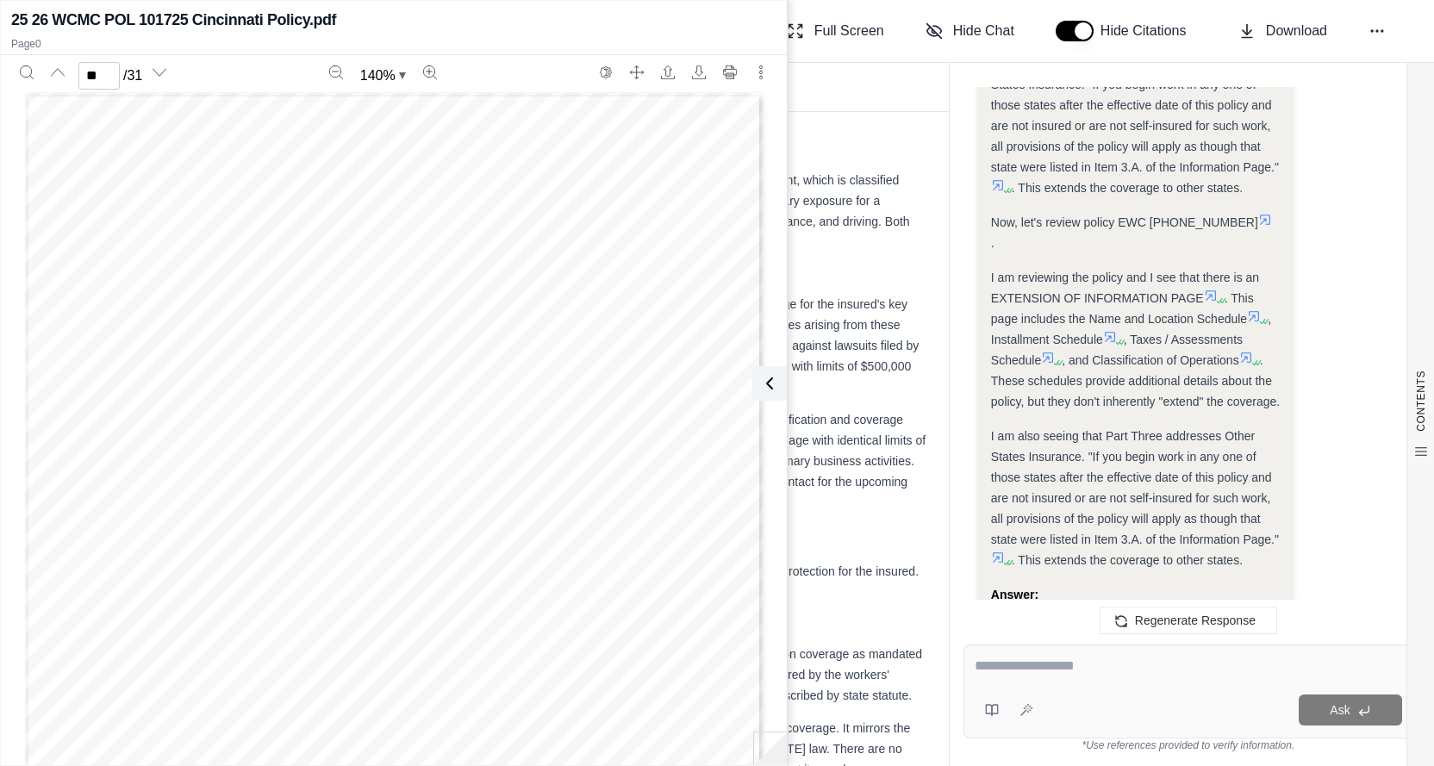
click at [1033, 671] on textarea at bounding box center [1189, 666] width 428 height 21
type textarea "**********"
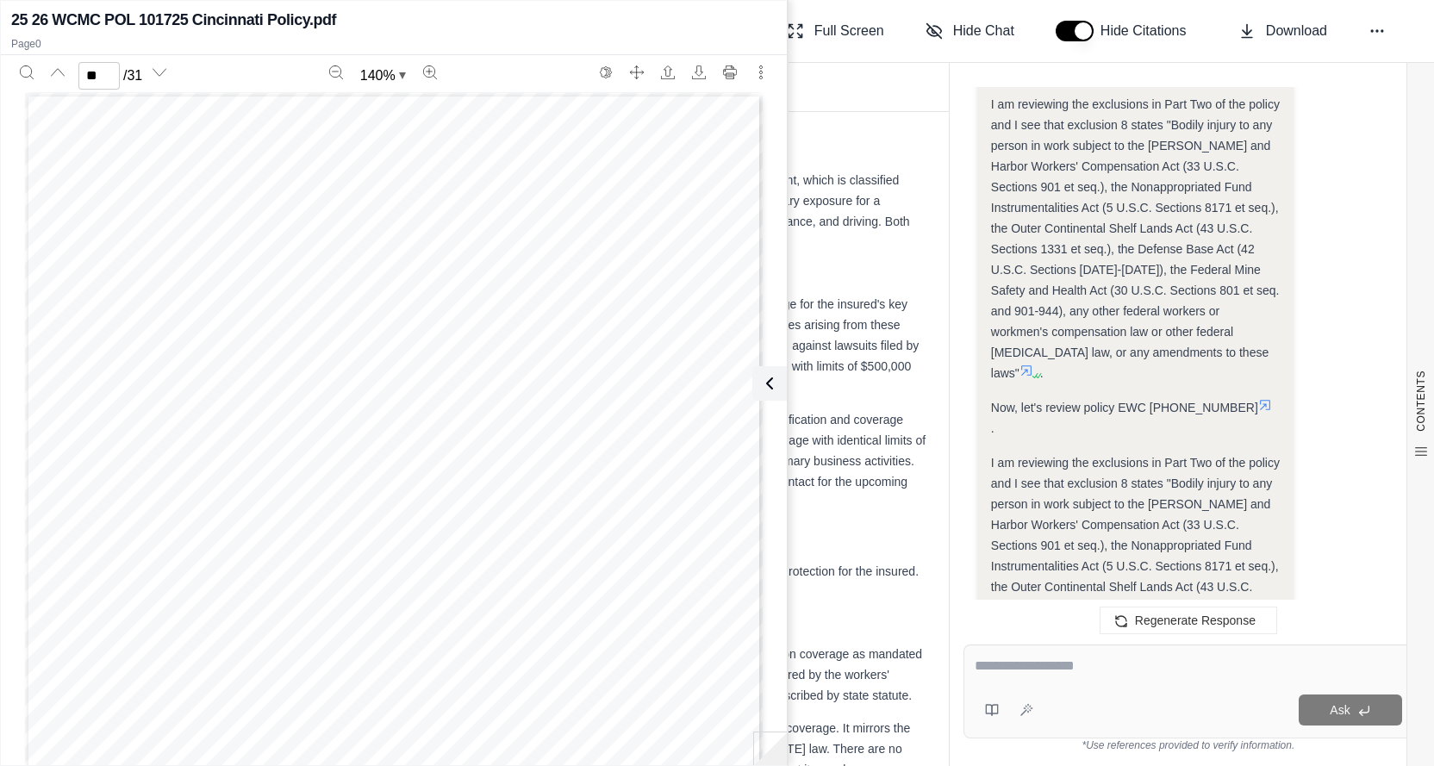
scroll to position [10952, 0]
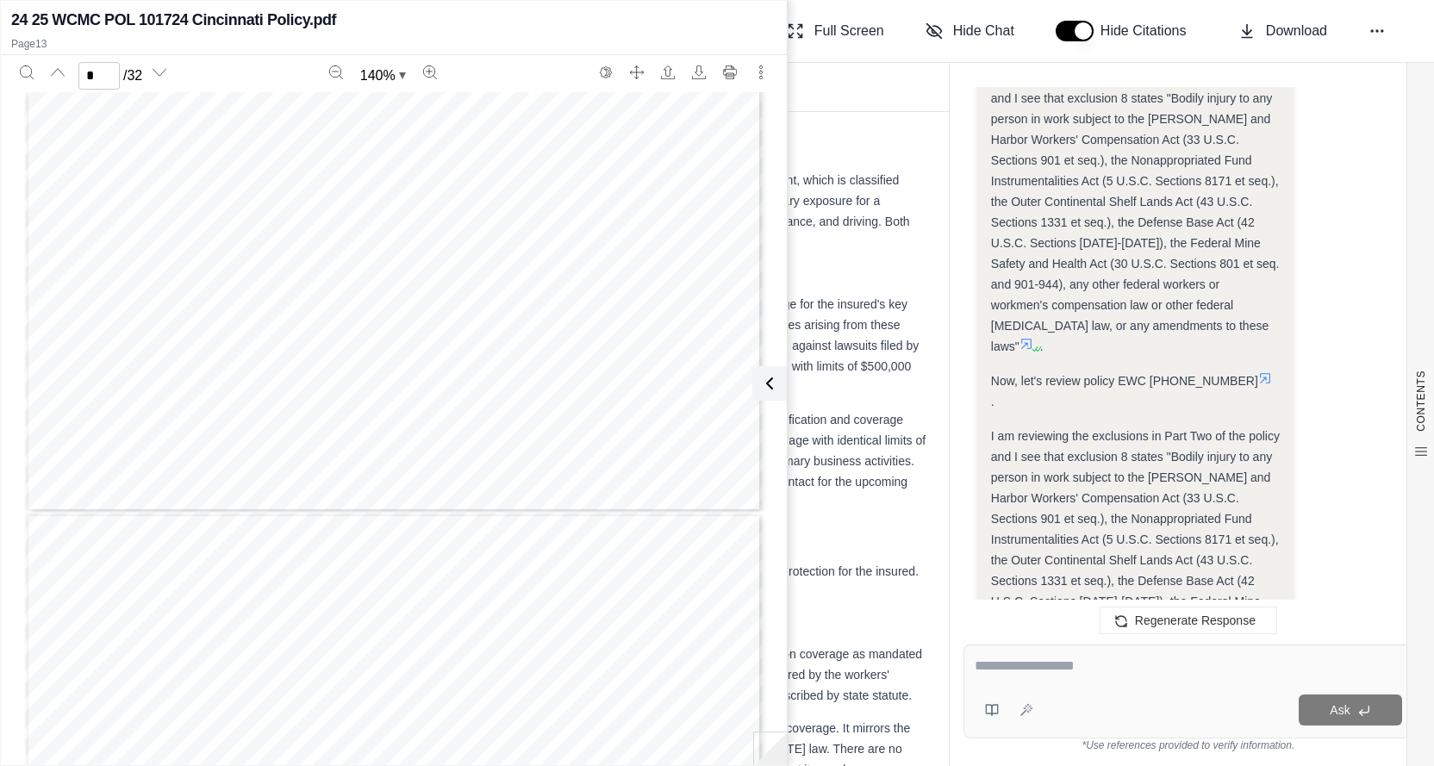
scroll to position [1207, 0]
type input "*"
click at [634, 429] on div "WC 98 06 46 10 23 The Cincinnati Insurance Company The Cincinnati Casualty Comp…" at bounding box center [394, 569] width 738 height 955
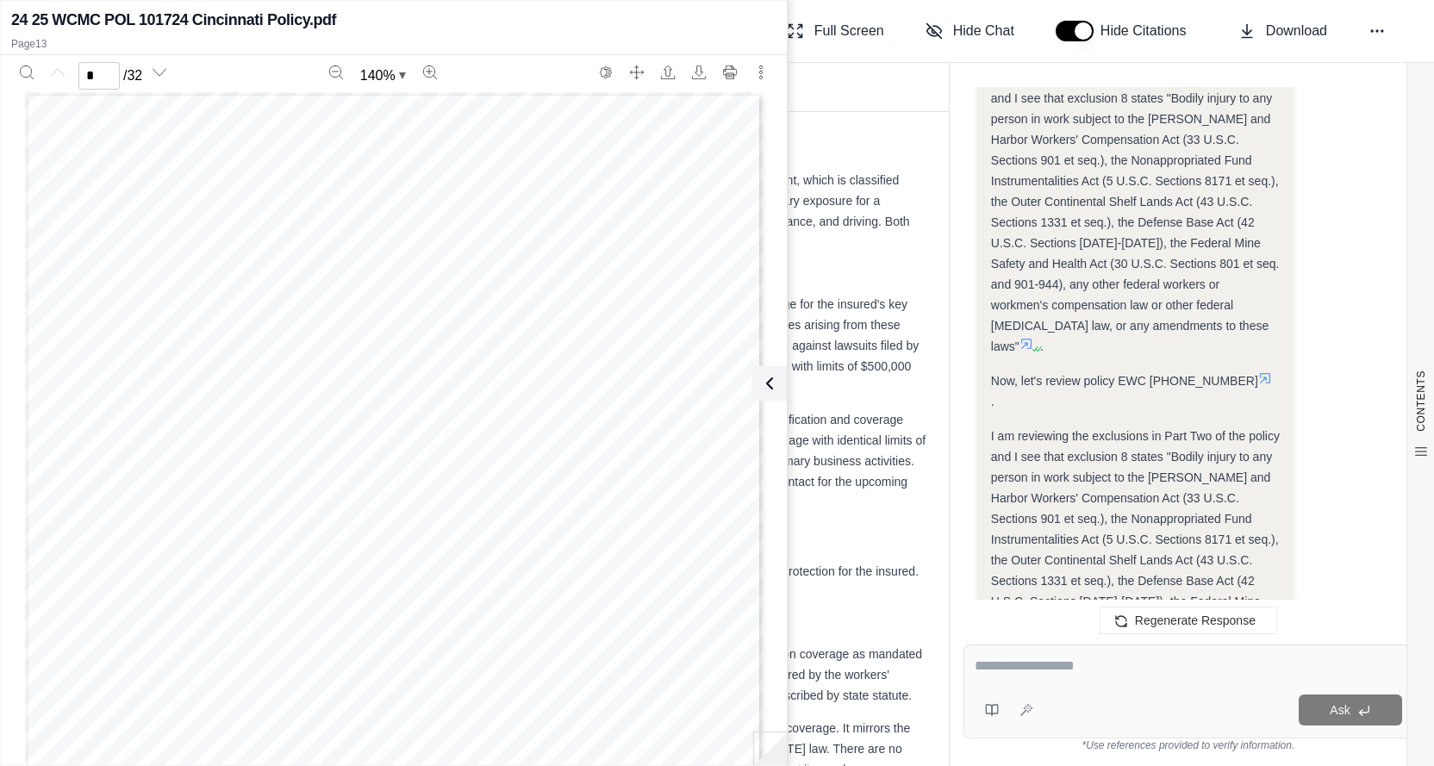
click at [479, 347] on div "WC 98 06 46 10 23 The Cincinnati Insurance Company The Cincinnati Casualty Comp…" at bounding box center [394, 569] width 738 height 955
